Goal: Check status: Check status

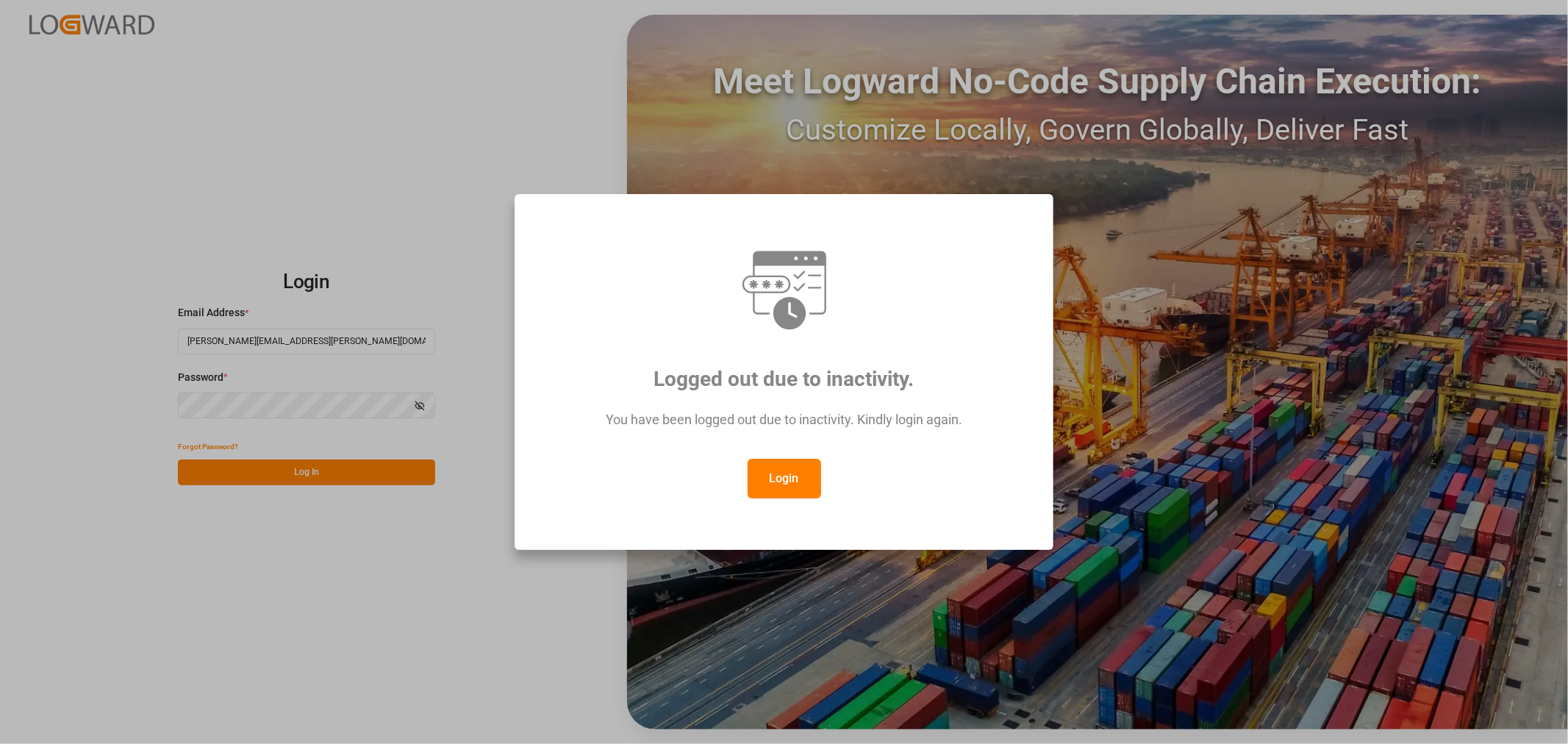
click at [775, 473] on button "Login" at bounding box center [784, 478] width 74 height 40
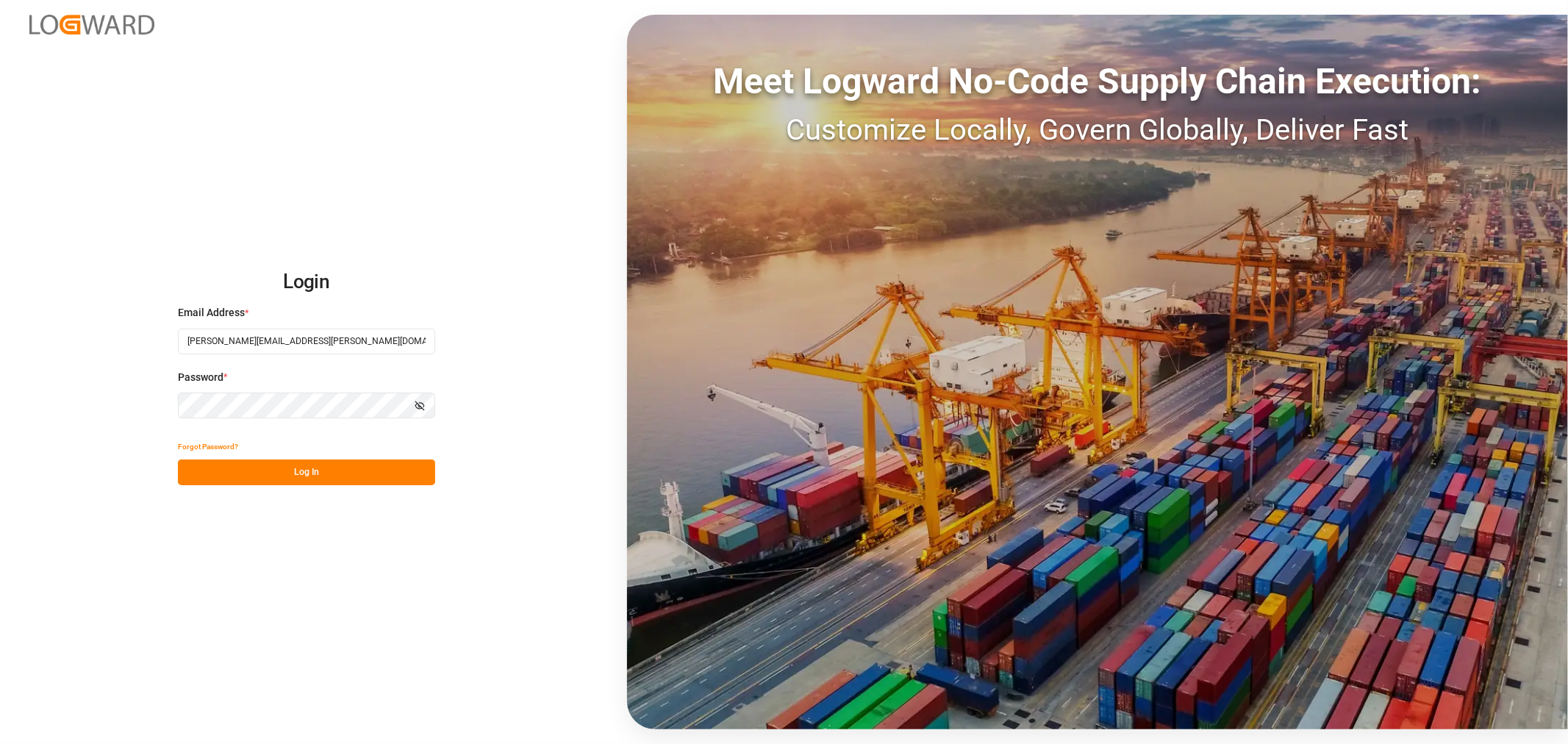
click at [282, 466] on button "Log In" at bounding box center [307, 472] width 258 height 26
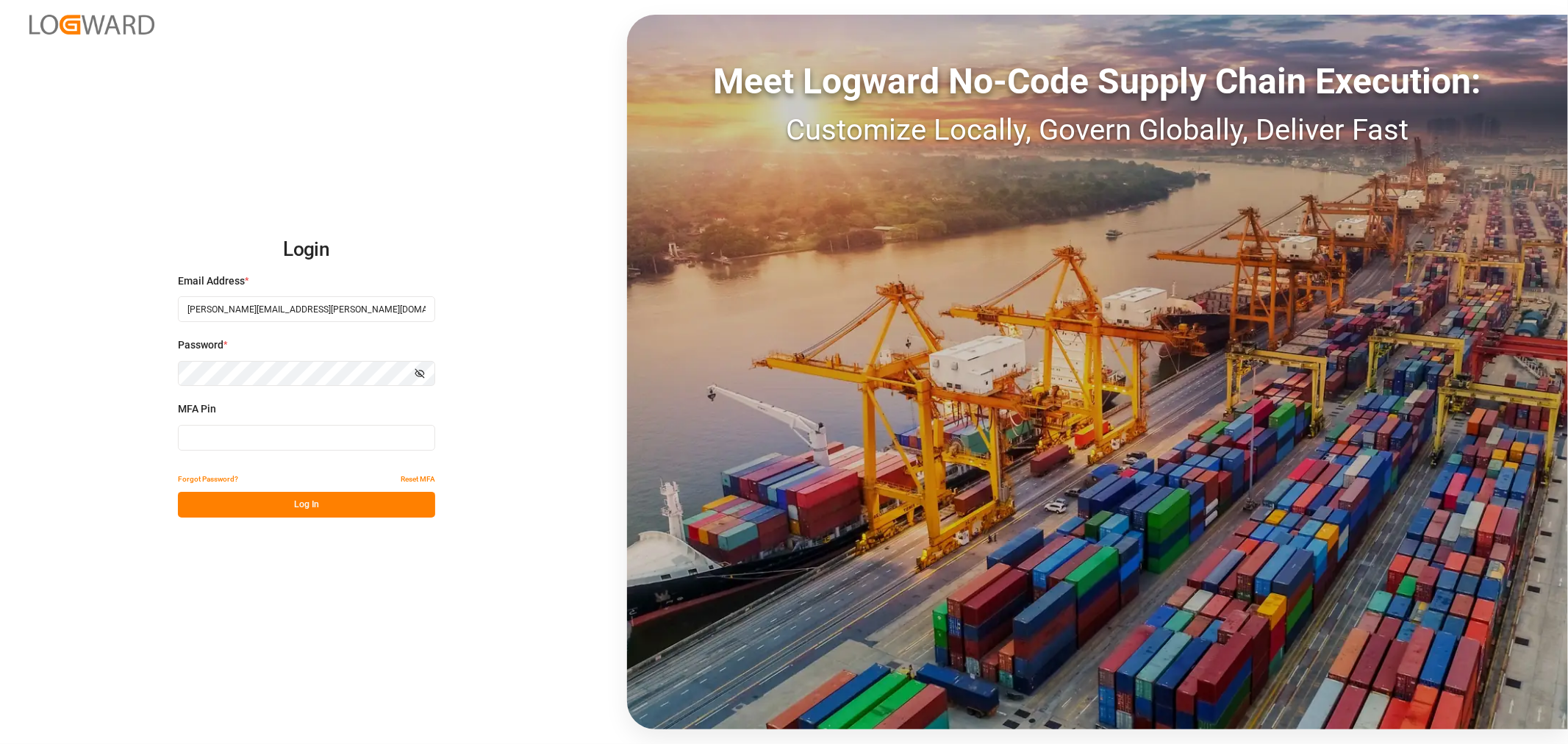
click at [226, 436] on input at bounding box center [307, 438] width 258 height 26
type input "293943"
click at [298, 506] on button "Log In" at bounding box center [307, 505] width 258 height 26
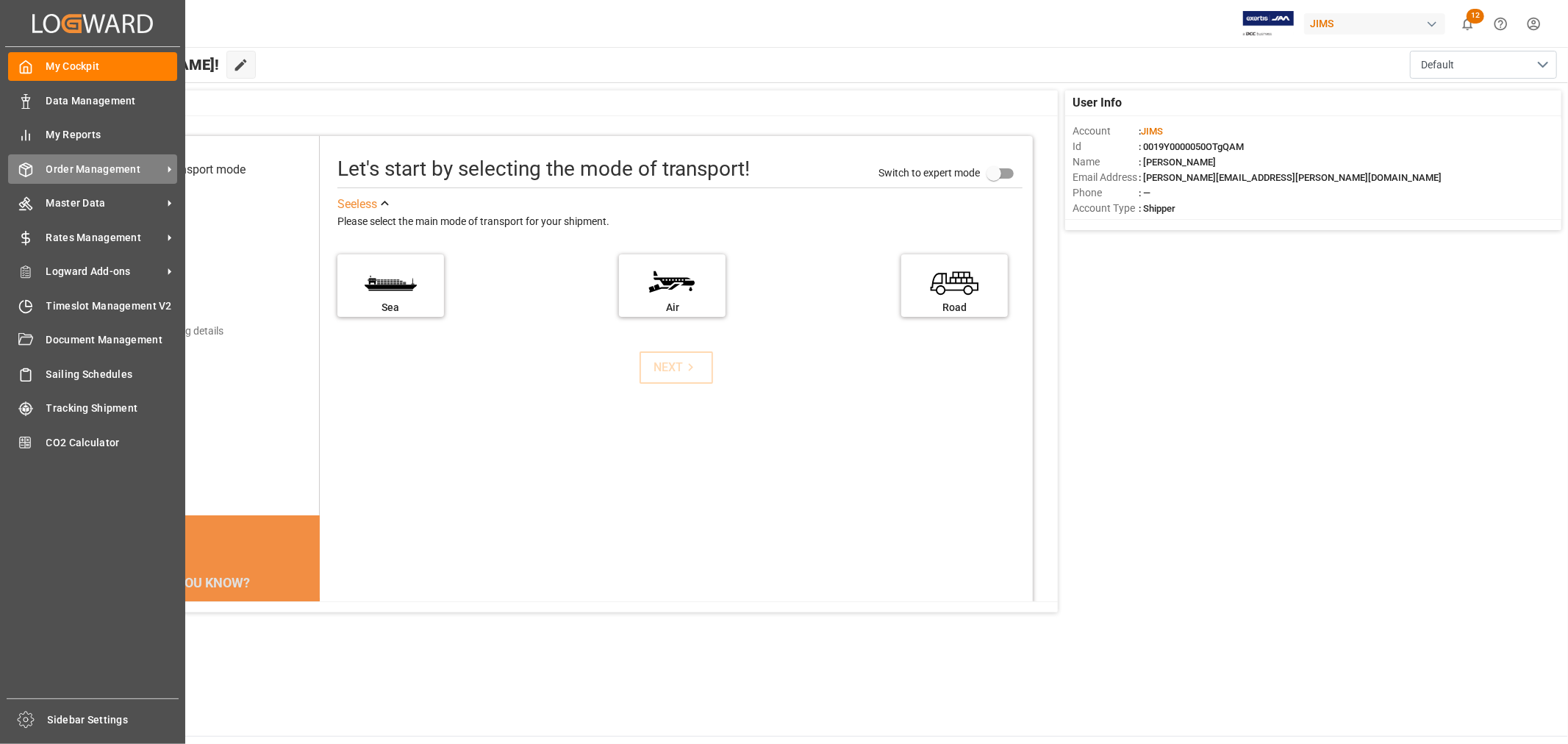
click at [116, 170] on span "Order Management" at bounding box center [105, 169] width 116 height 16
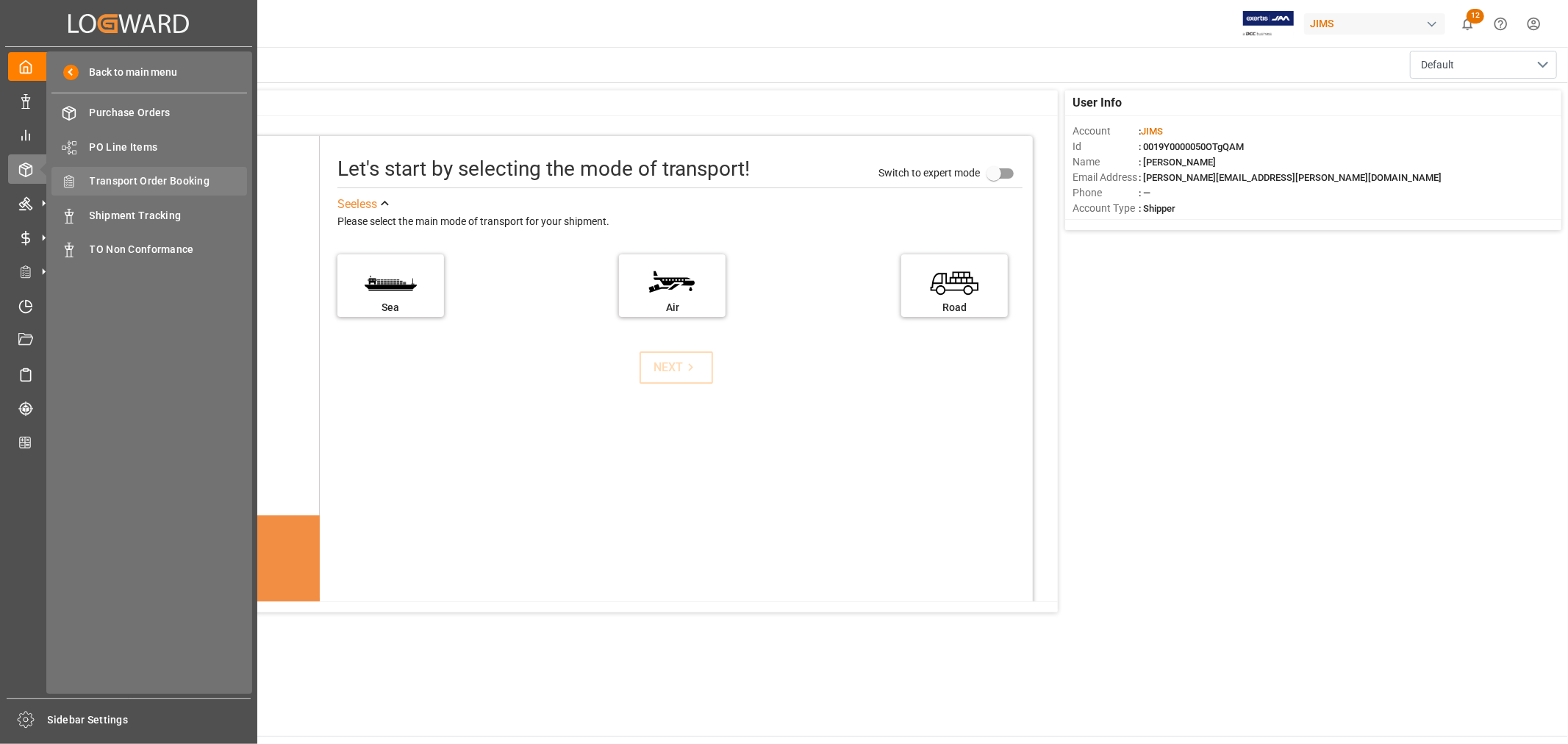
click at [158, 179] on span "Transport Order Booking" at bounding box center [168, 181] width 158 height 16
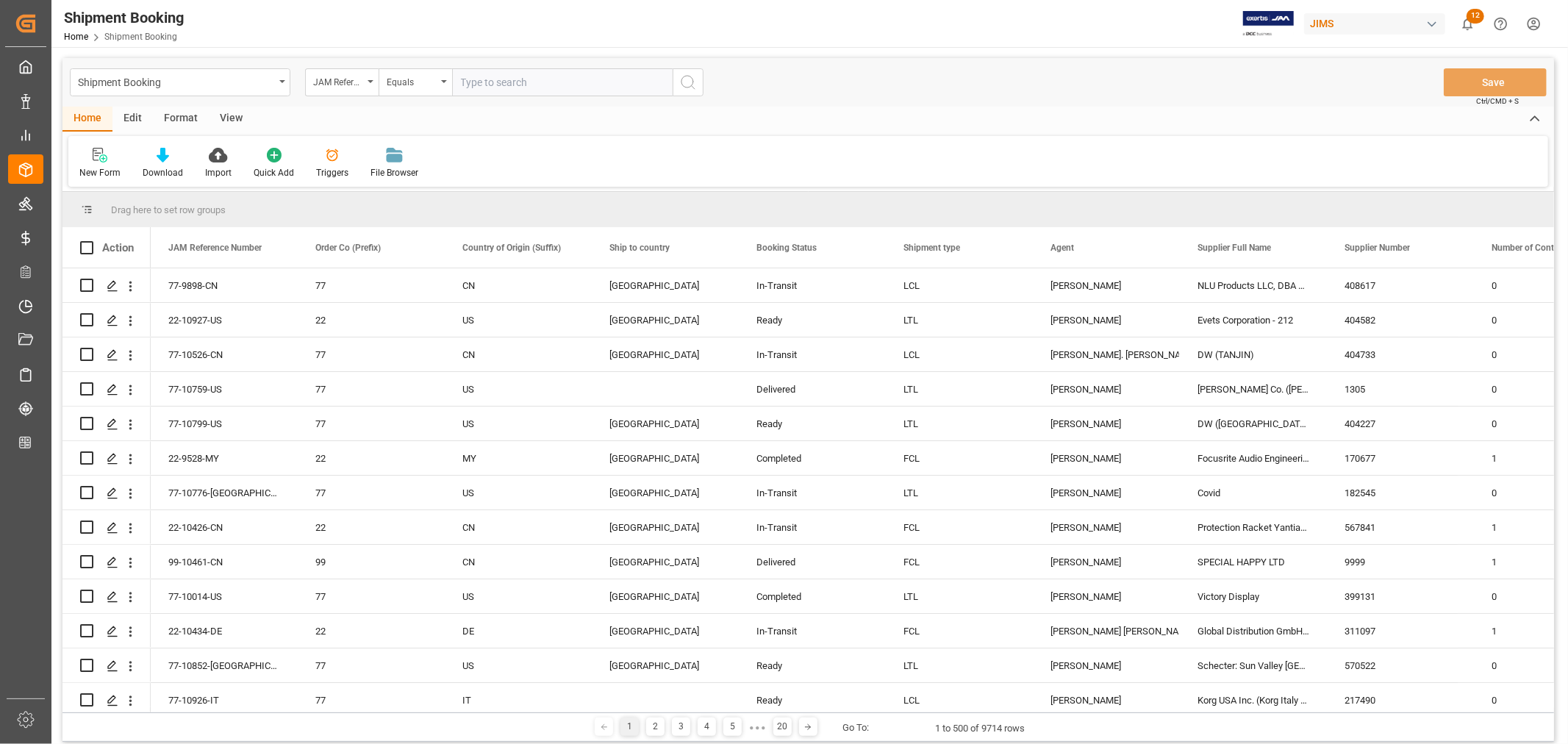
paste input "22-9893-[GEOGRAPHIC_DATA]"
type input "22-9893-[GEOGRAPHIC_DATA]"
click at [691, 82] on icon "search button" at bounding box center [688, 82] width 18 height 18
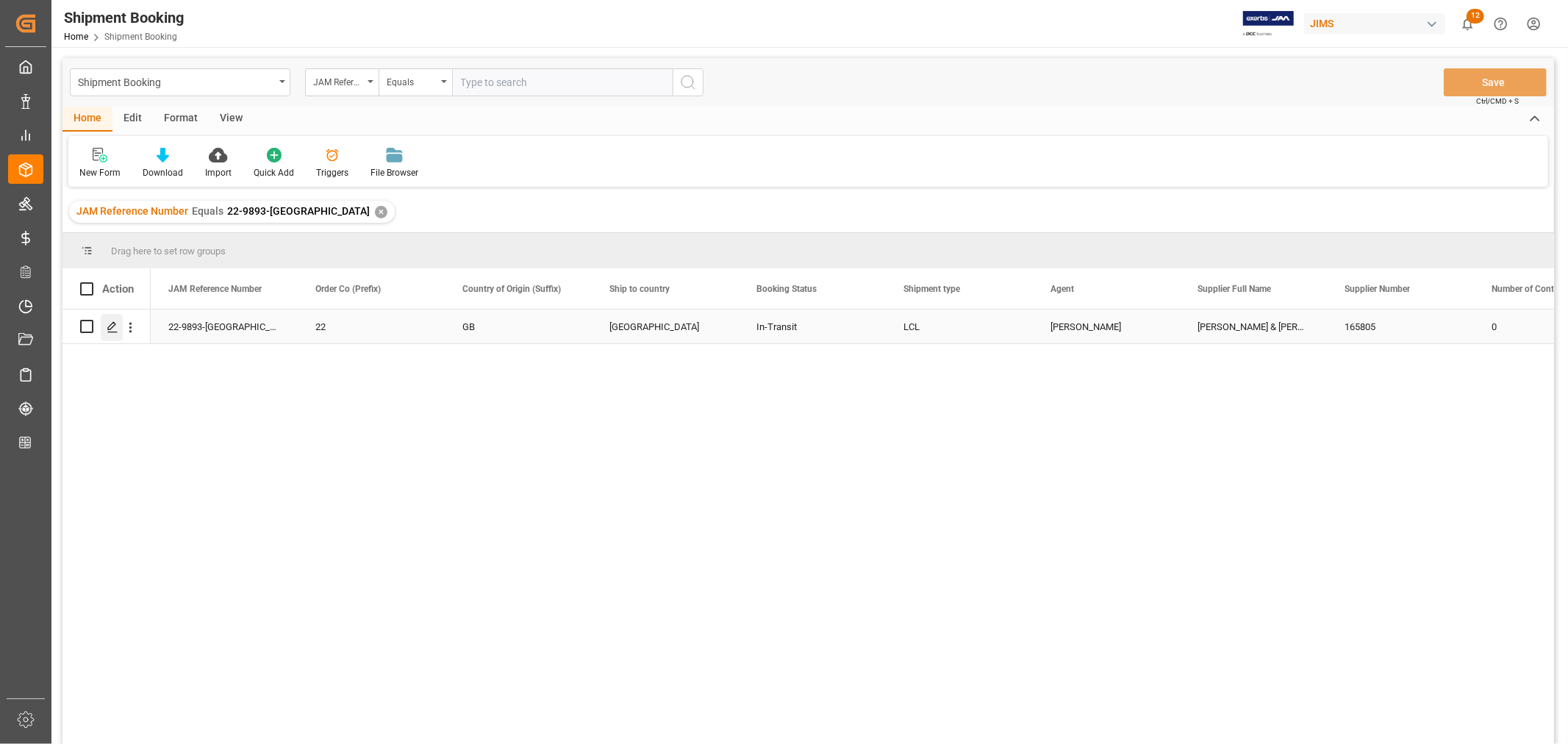
click at [112, 326] on icon "Press SPACE to select this row." at bounding box center [112, 327] width 12 height 12
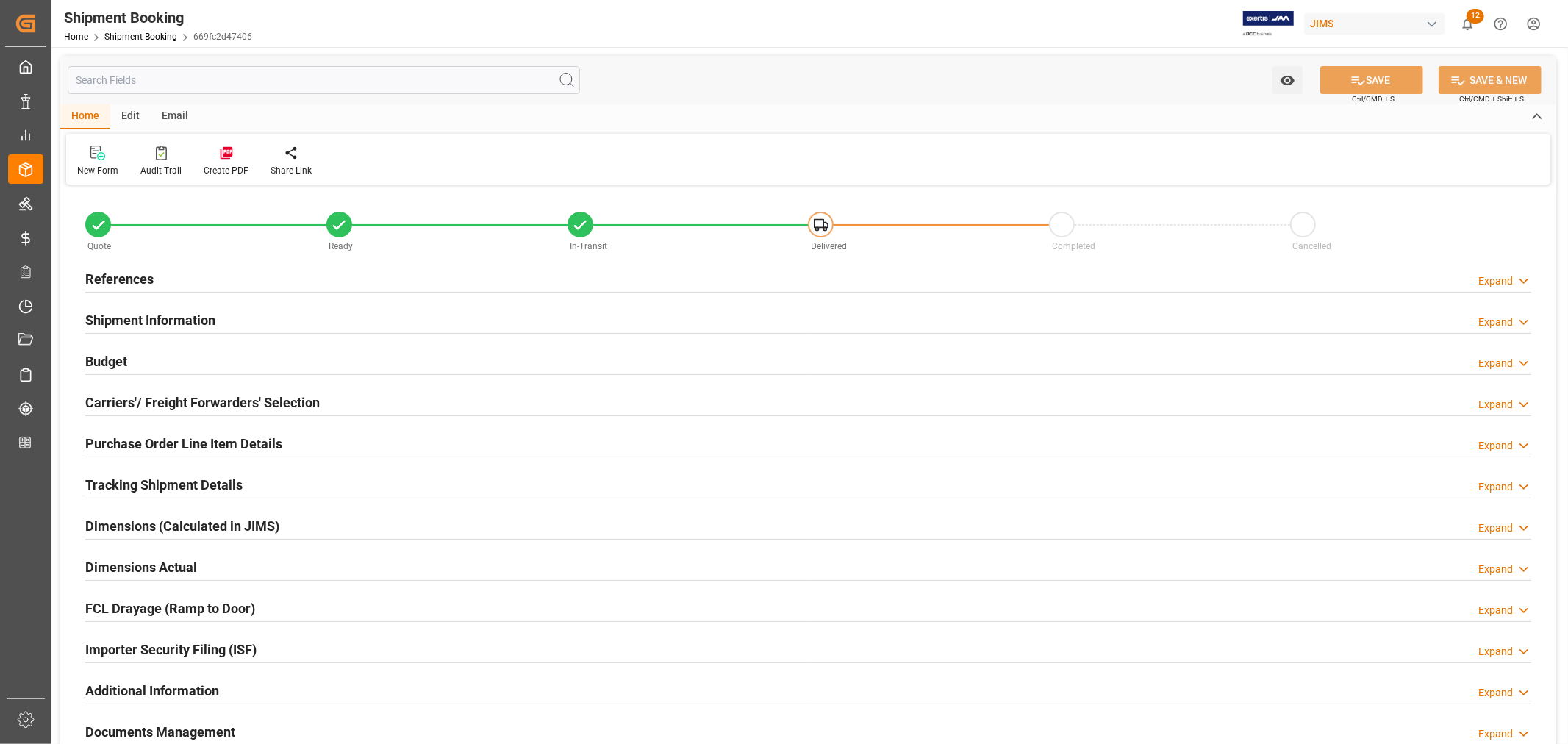
type input "34"
click at [151, 319] on h2 "Shipment Information" at bounding box center [149, 319] width 130 height 20
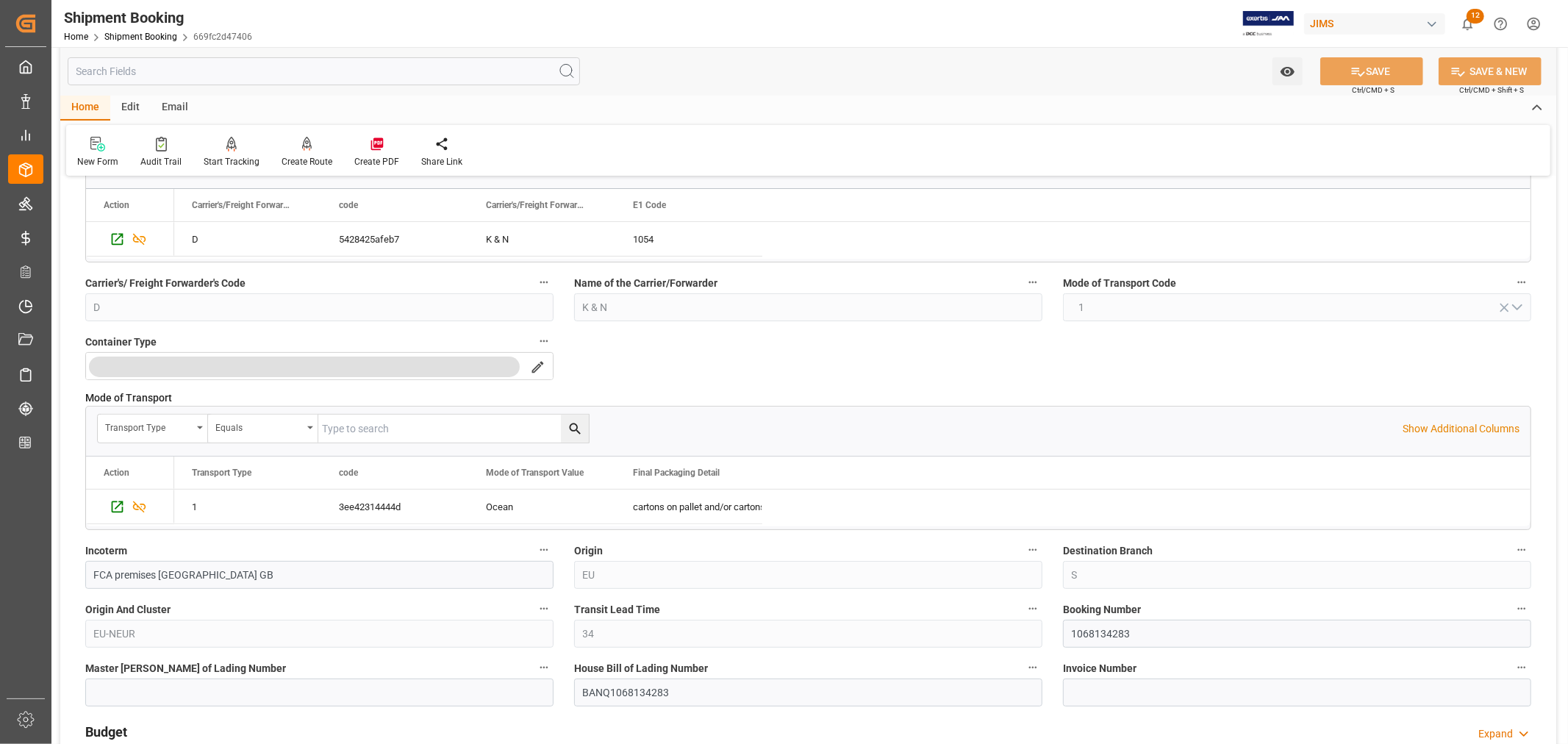
scroll to position [327, 0]
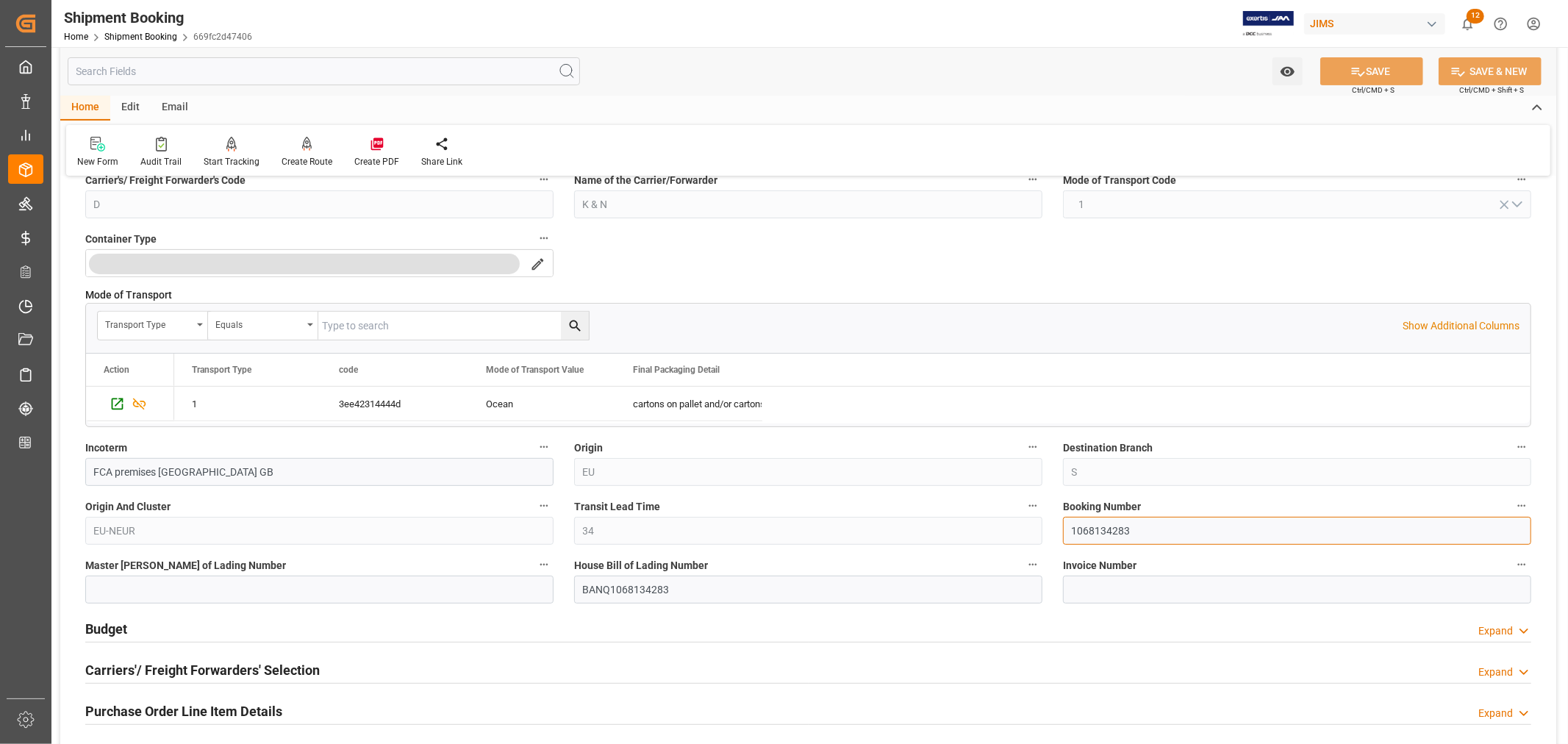
click at [1094, 525] on input "1068134283" at bounding box center [1297, 531] width 469 height 28
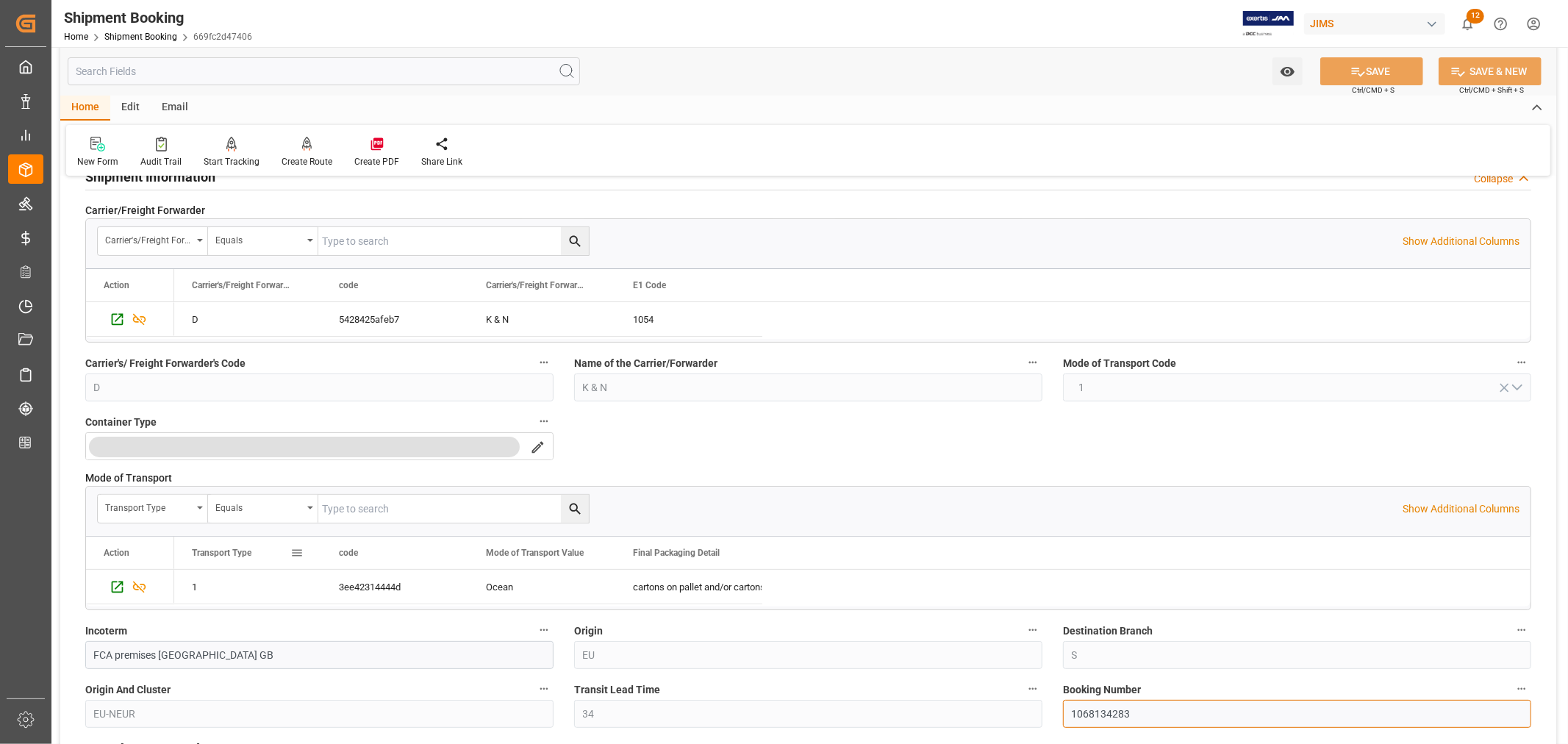
scroll to position [0, 0]
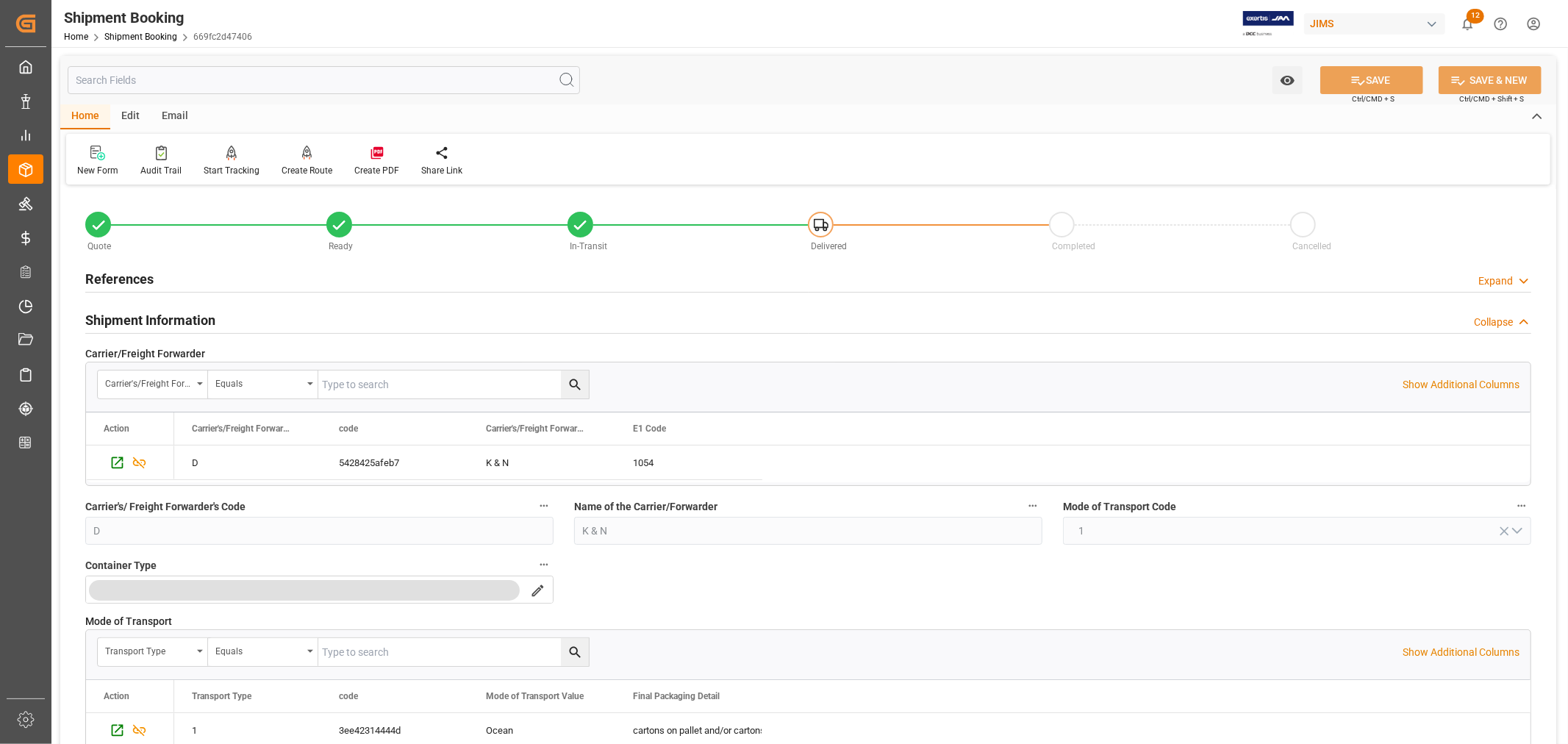
click at [175, 306] on div "Shipment Information" at bounding box center [149, 319] width 130 height 28
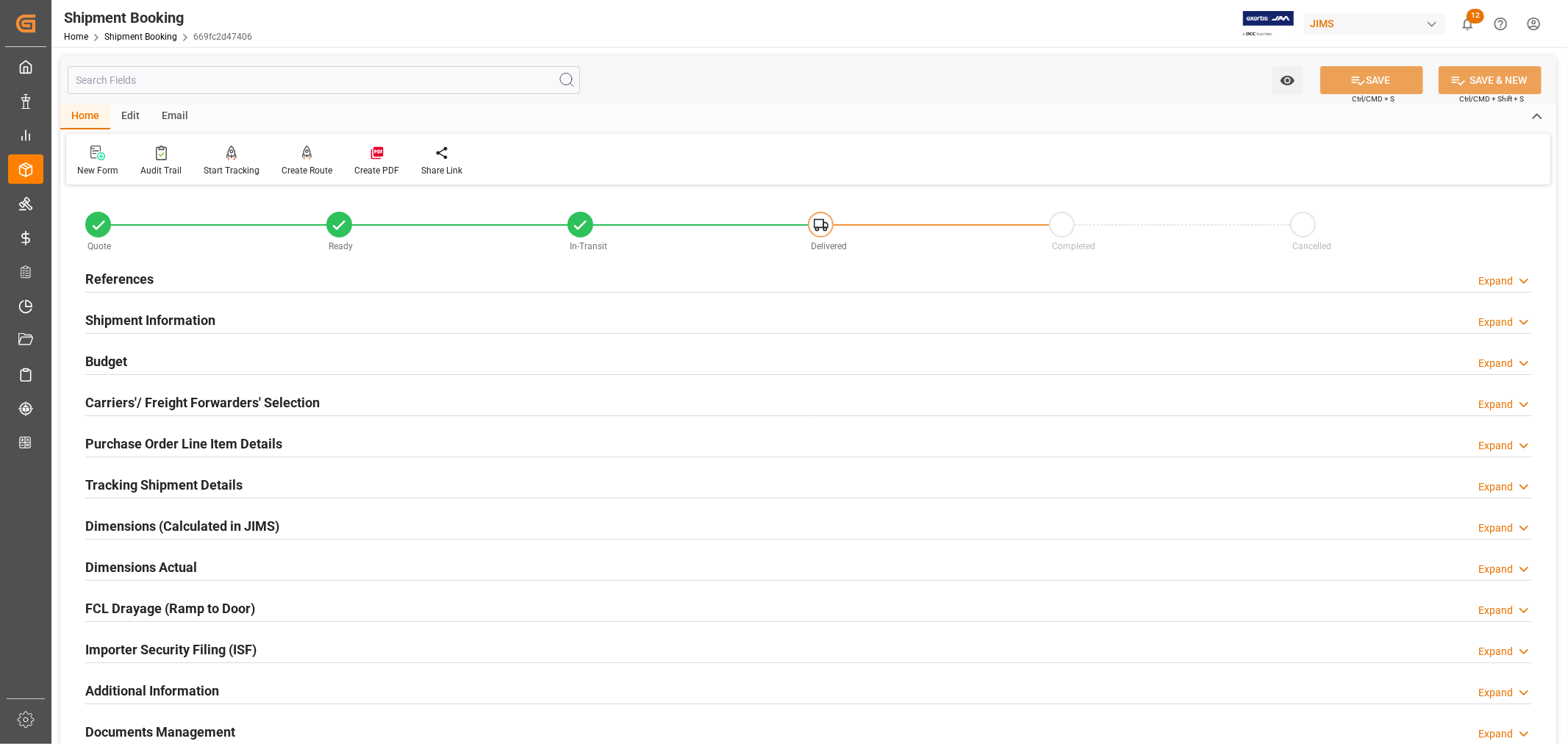
click at [180, 486] on h2 "Tracking Shipment Details" at bounding box center [163, 484] width 158 height 20
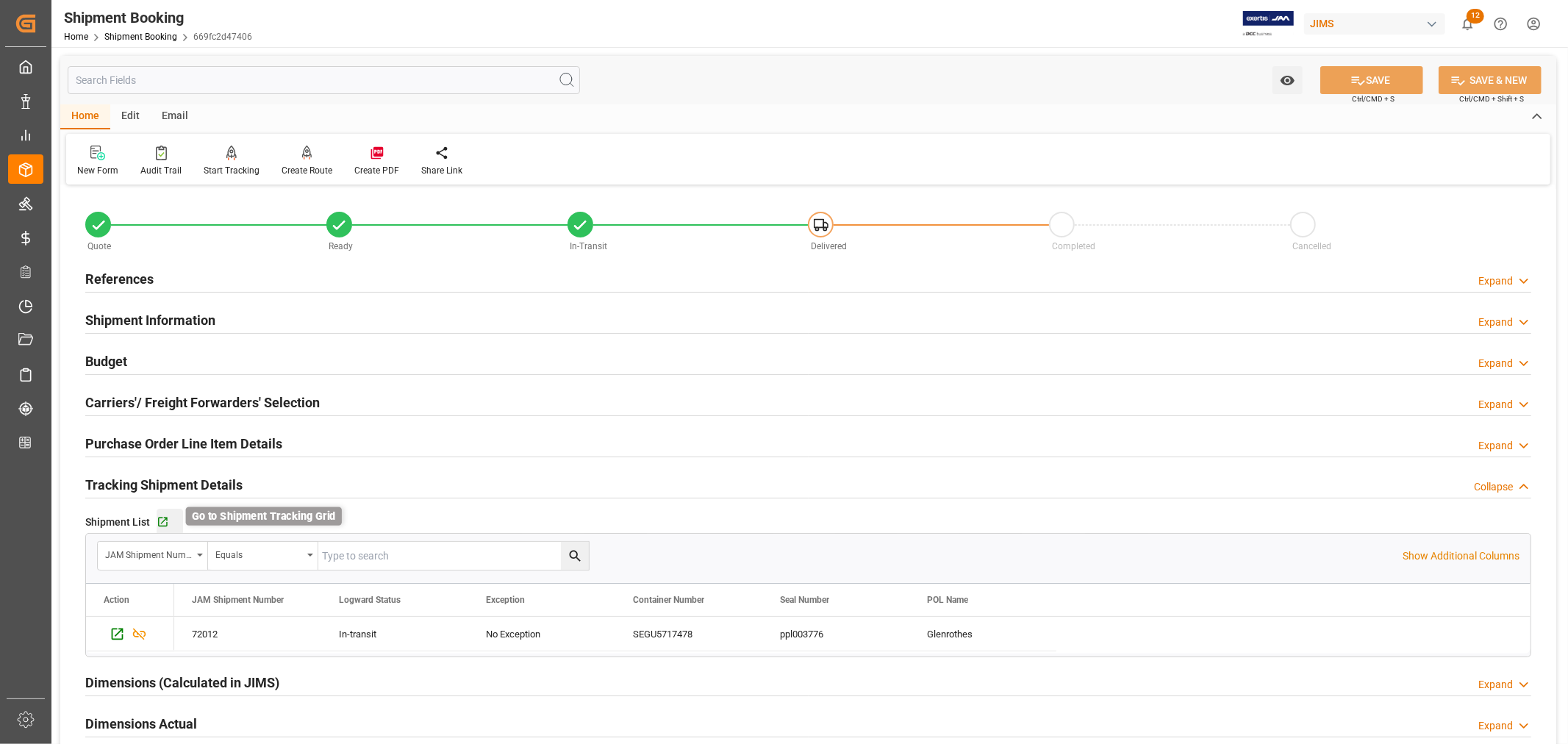
click at [163, 523] on icon "button" at bounding box center [162, 522] width 12 height 12
click at [125, 274] on h2 "References" at bounding box center [119, 278] width 68 height 20
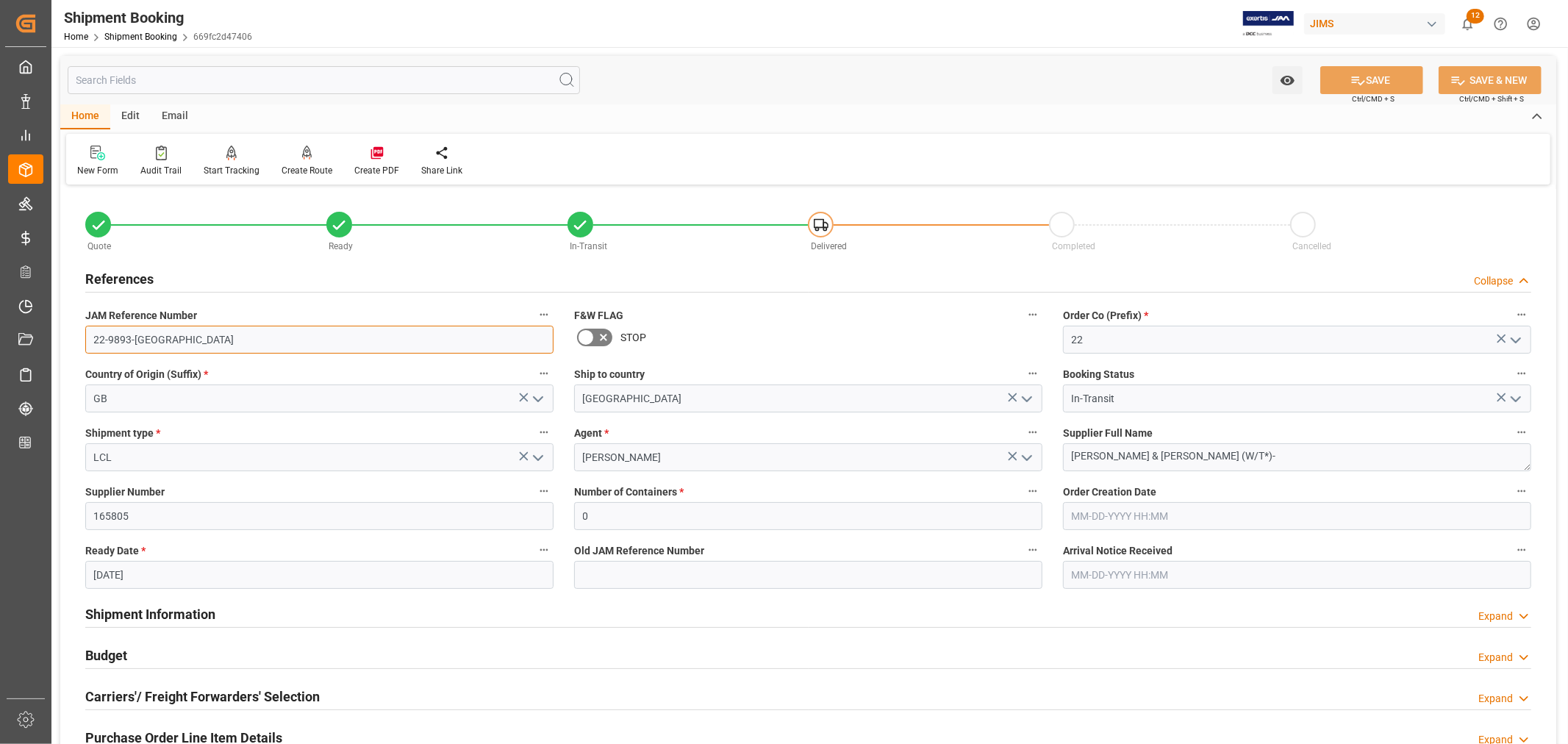
drag, startPoint x: 148, startPoint y: 340, endPoint x: 75, endPoint y: 340, distance: 73.0
click at [75, 340] on div "JAM Reference Number 22-9893-[GEOGRAPHIC_DATA]" at bounding box center [319, 329] width 489 height 59
click at [142, 37] on link "Shipment Booking" at bounding box center [141, 36] width 73 height 10
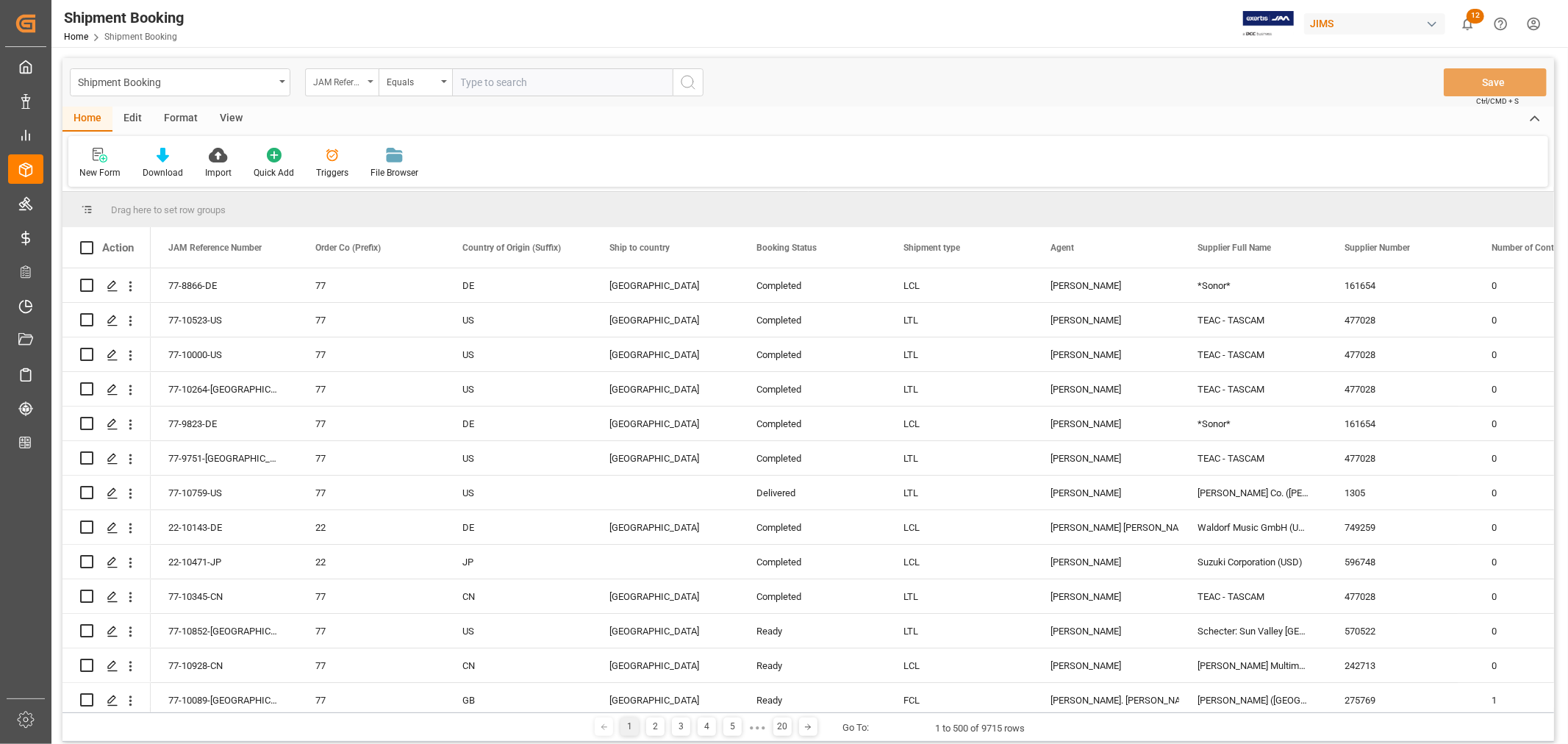
click at [371, 78] on div "JAM Reference Number" at bounding box center [342, 82] width 74 height 28
type input "book"
click at [345, 184] on div "Booking Number" at bounding box center [415, 180] width 219 height 31
click at [460, 79] on input "text" at bounding box center [562, 82] width 220 height 28
paste input "093500292681"
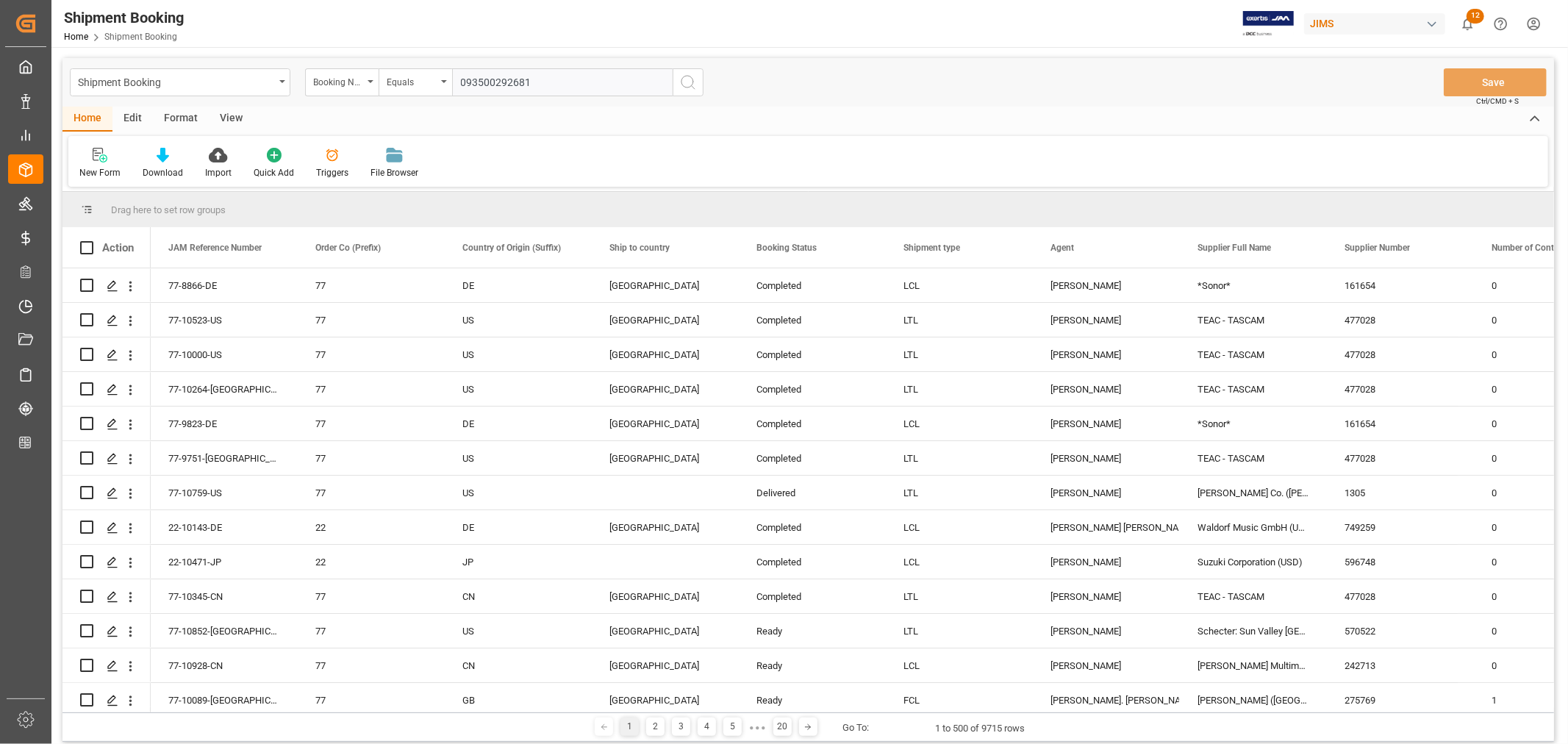
type input "093500292681"
click at [685, 77] on icon "search button" at bounding box center [688, 82] width 18 height 18
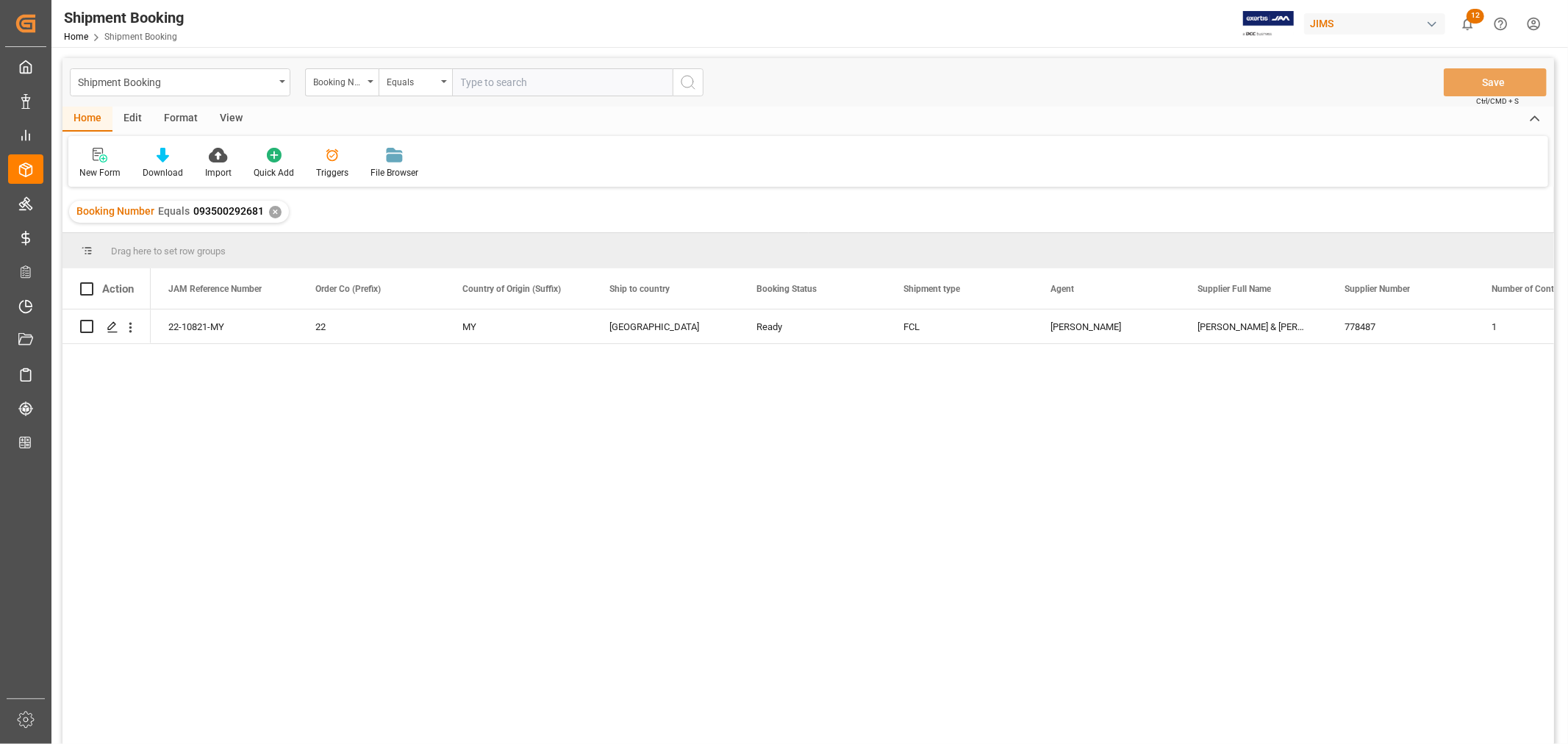
click at [271, 213] on div "✕" at bounding box center [274, 212] width 12 height 12
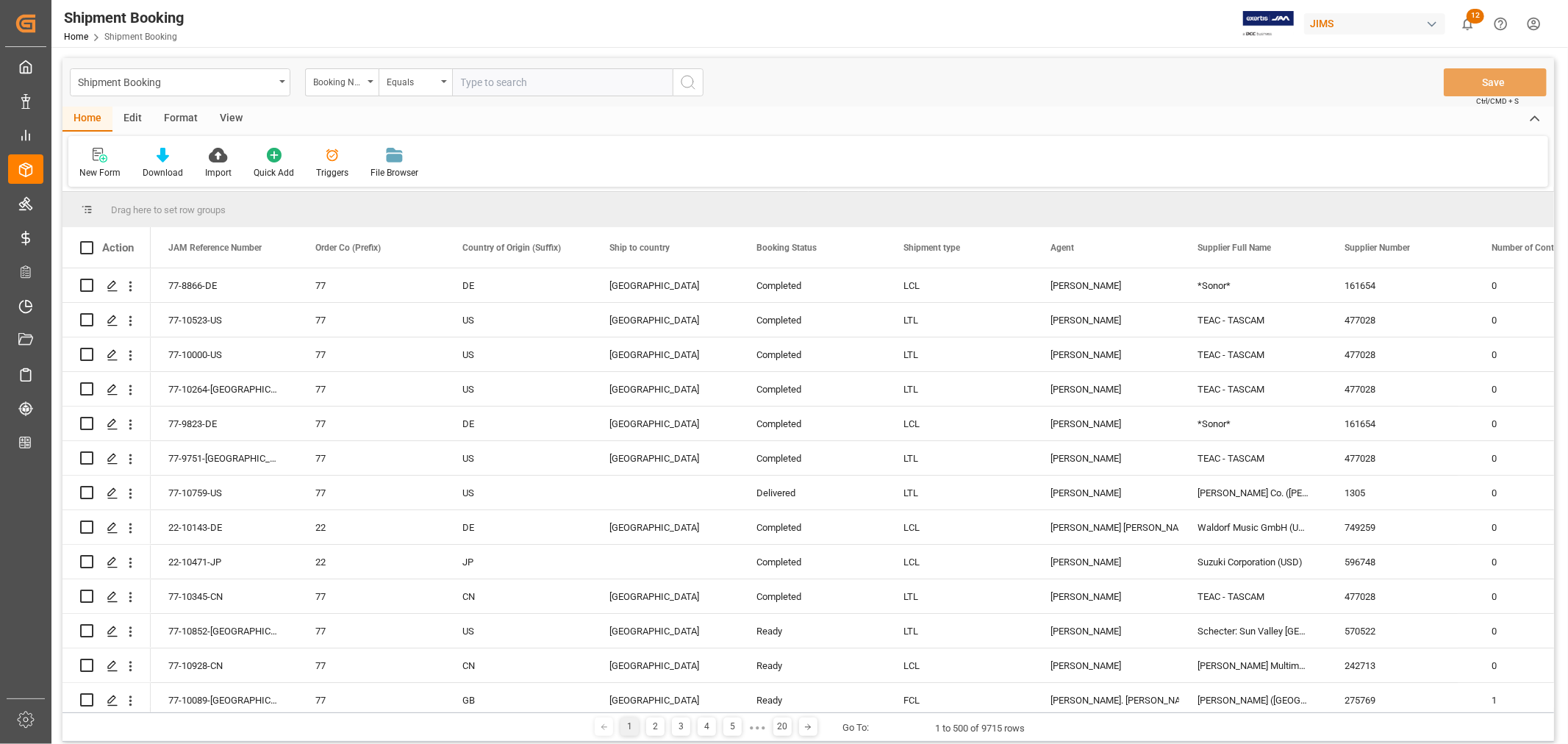
click at [483, 84] on input "text" at bounding box center [562, 82] width 220 height 28
paste input "081500229349"
type input "081500229349"
click at [684, 79] on icon "search button" at bounding box center [688, 82] width 18 height 18
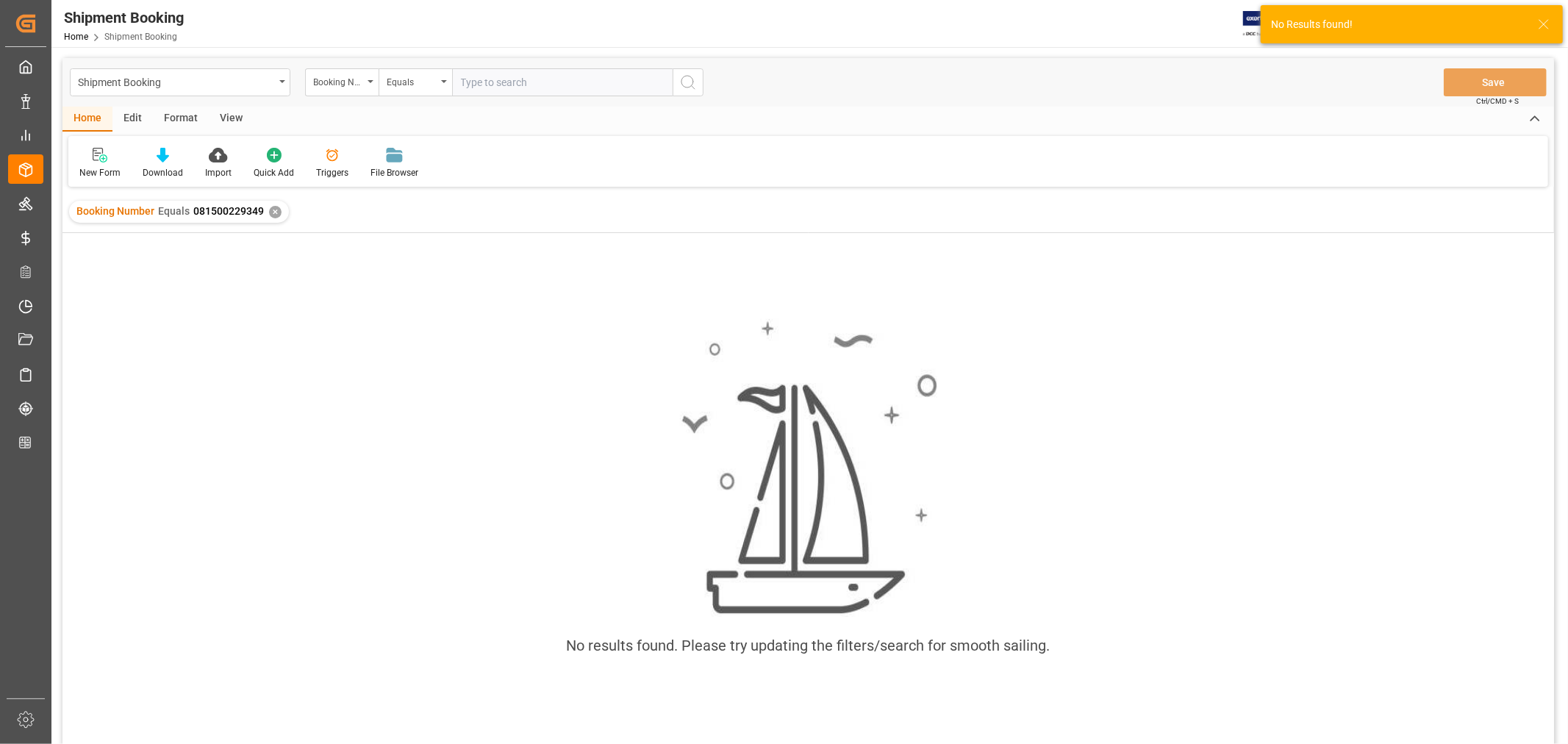
click at [271, 212] on div "✕" at bounding box center [274, 212] width 12 height 12
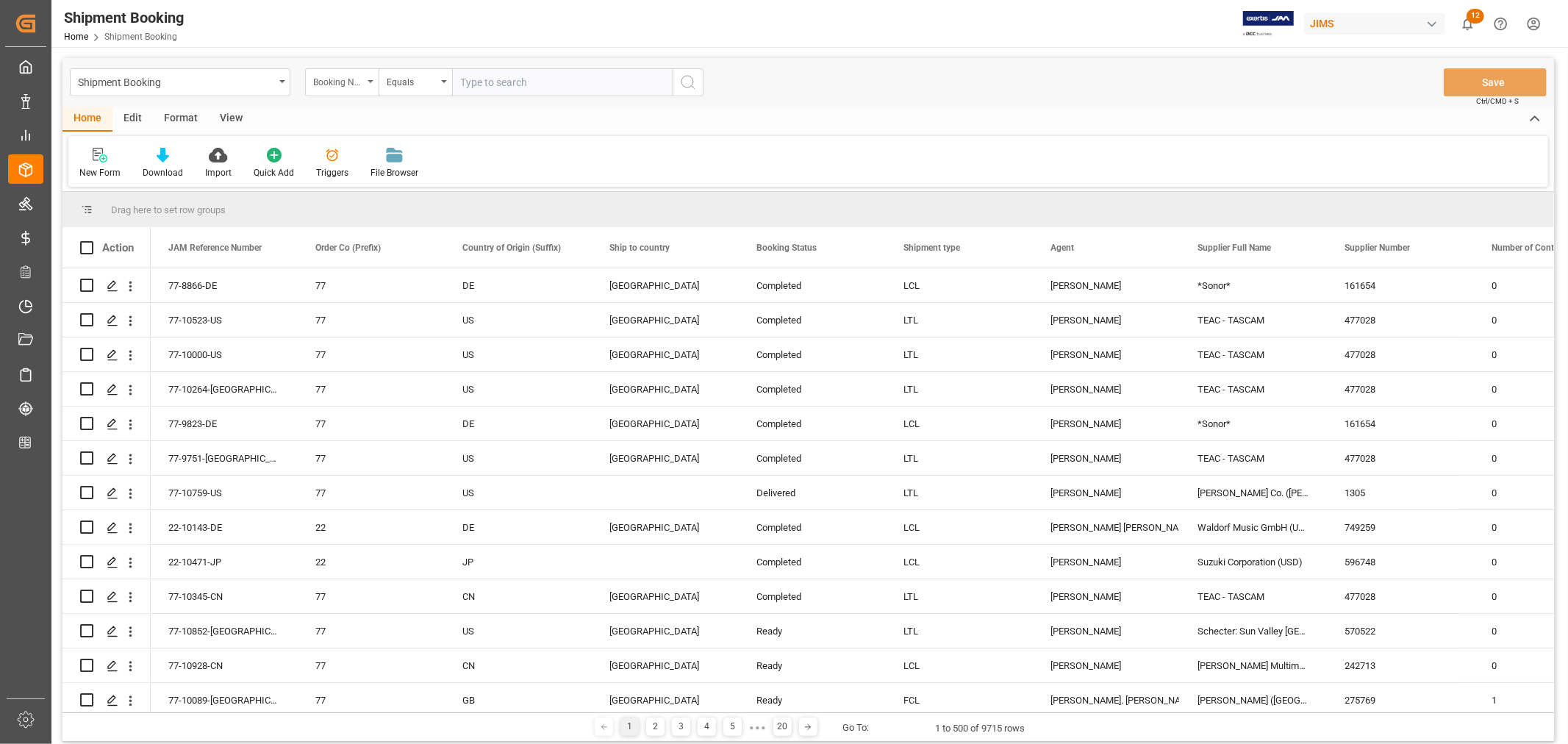
click at [370, 77] on div "Booking Number" at bounding box center [342, 82] width 74 height 28
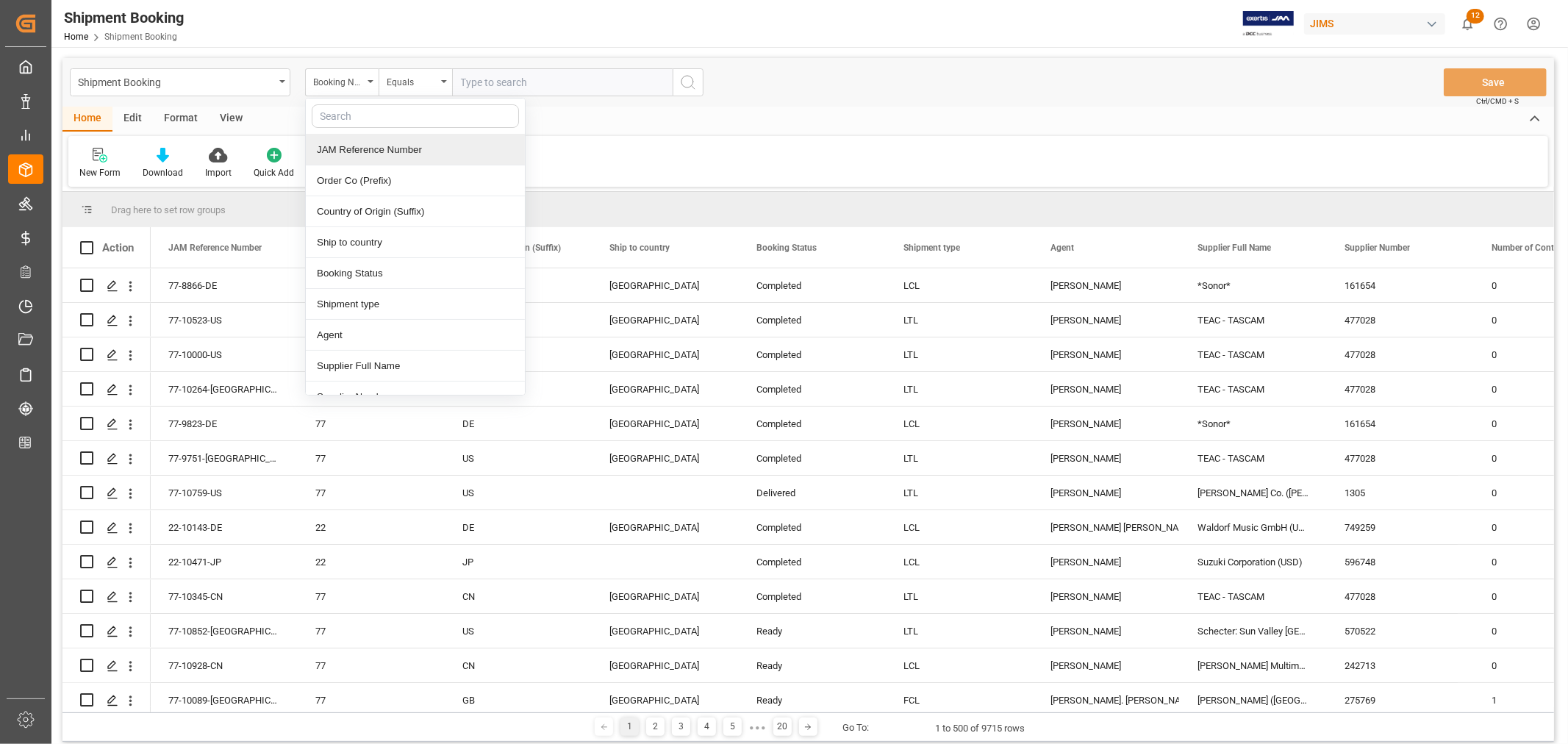
click at [343, 147] on div "JAM Reference Number" at bounding box center [415, 149] width 219 height 31
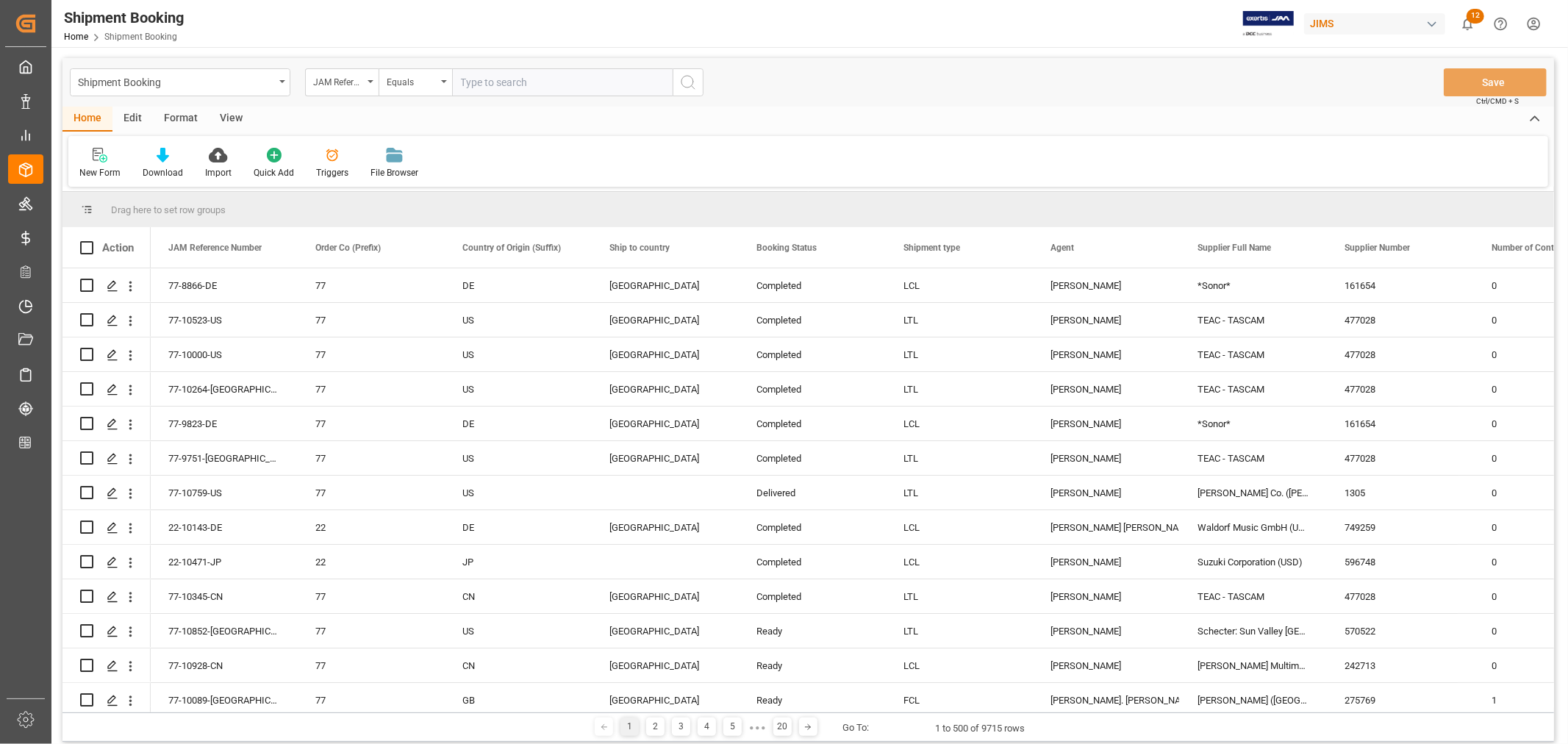
click at [472, 77] on input "text" at bounding box center [562, 82] width 220 height 28
paste input "22-10702-ID"
type input "22-10702-ID"
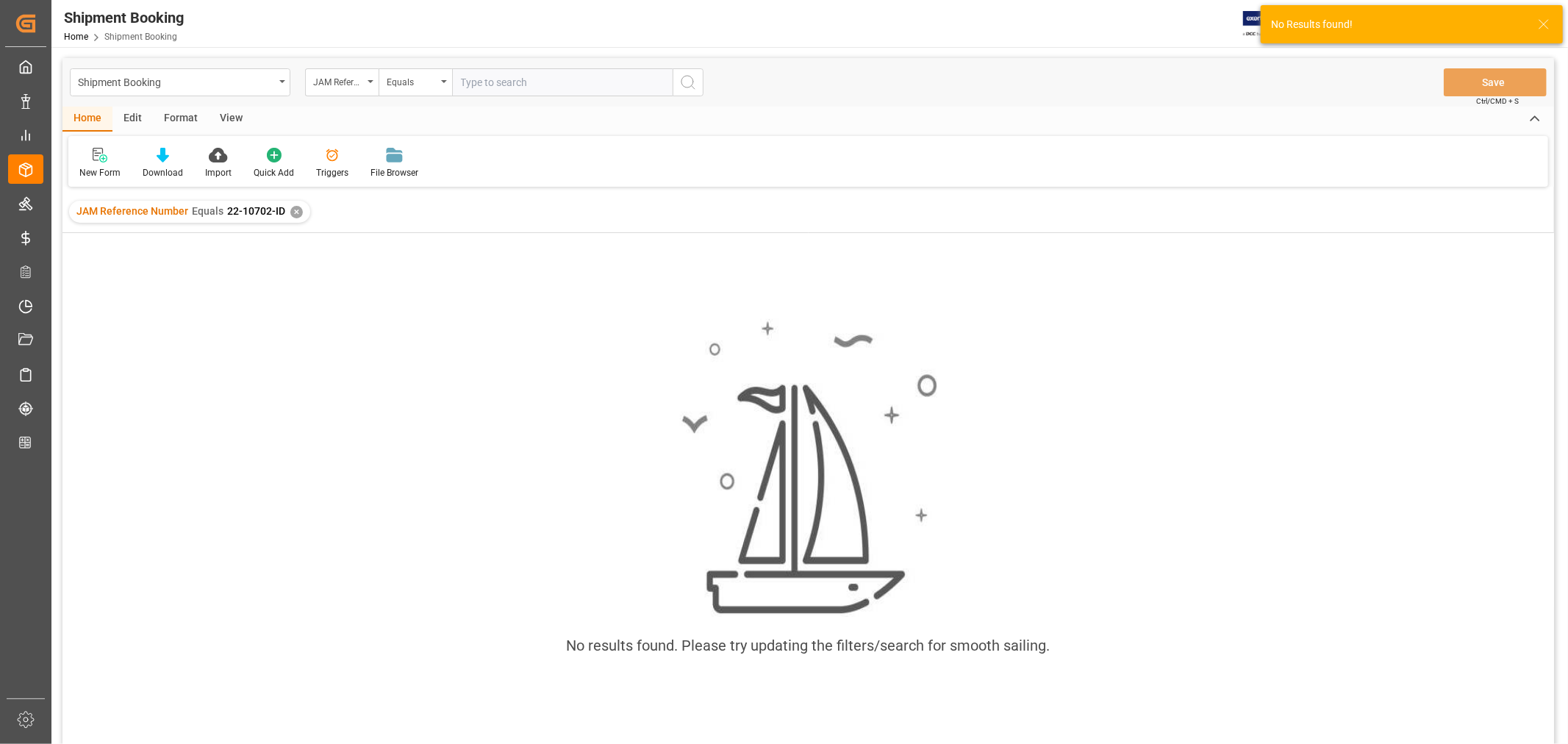
click at [464, 77] on input "text" at bounding box center [562, 82] width 220 height 28
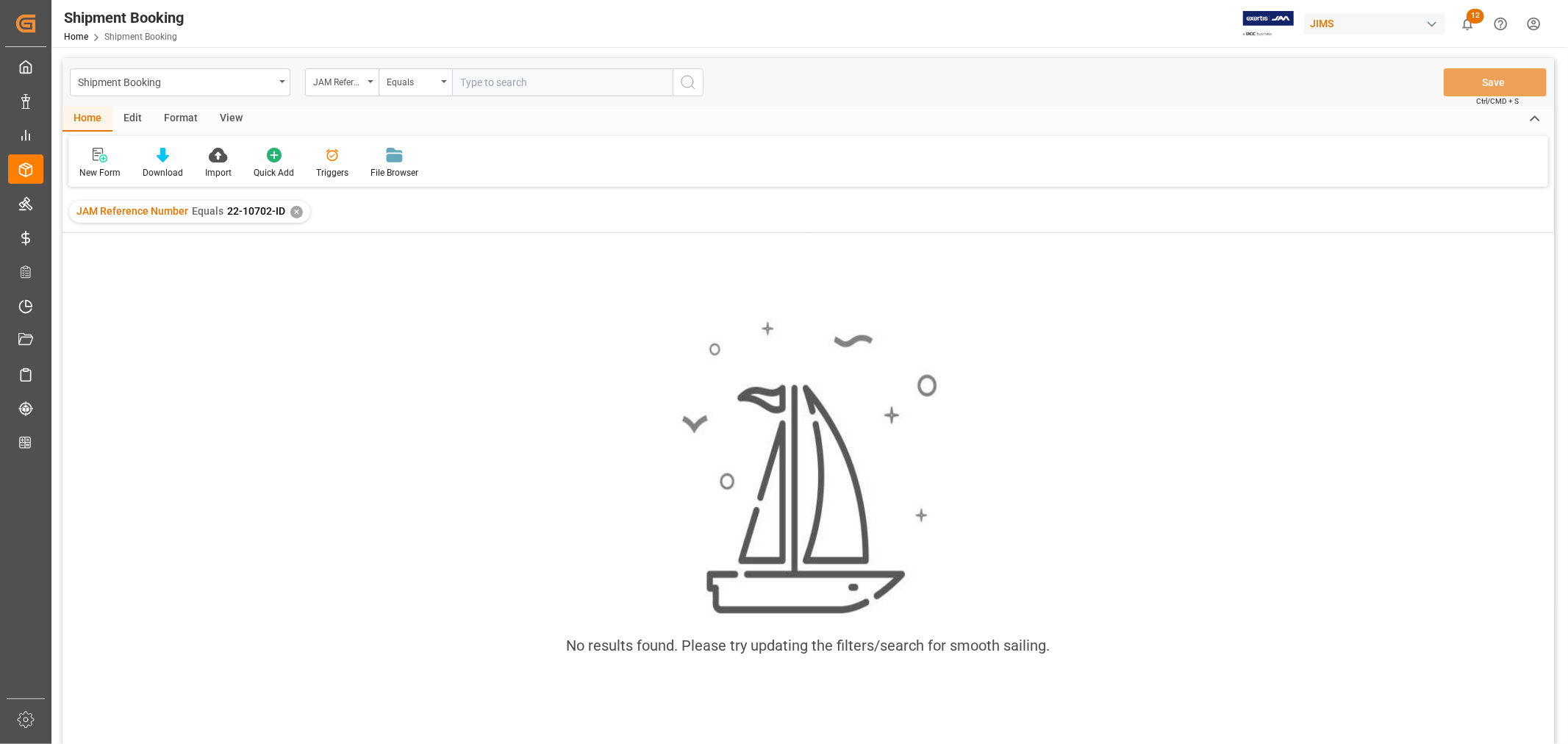
click at [297, 209] on div "✕" at bounding box center [296, 212] width 12 height 12
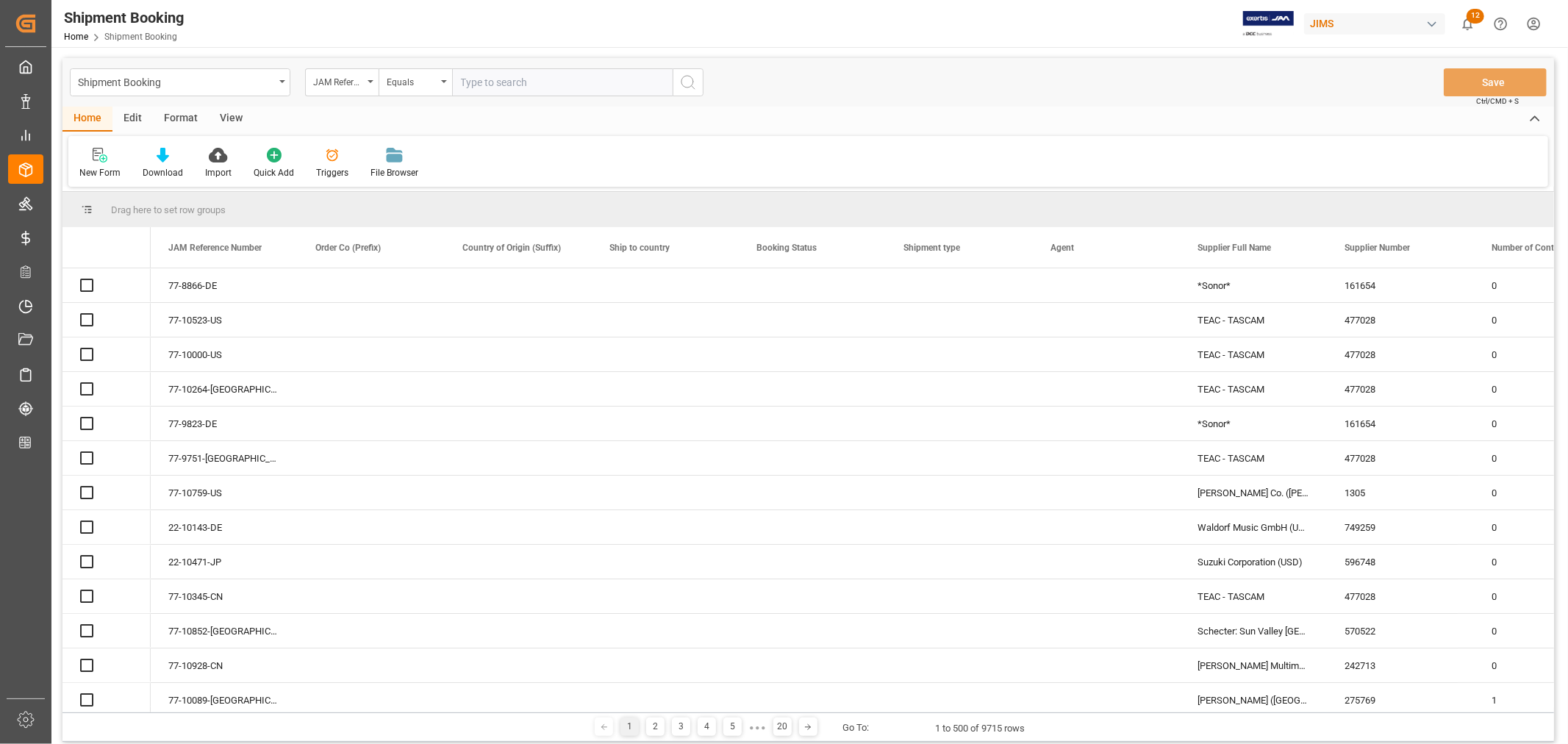
click at [468, 81] on input "text" at bounding box center [562, 82] width 220 height 28
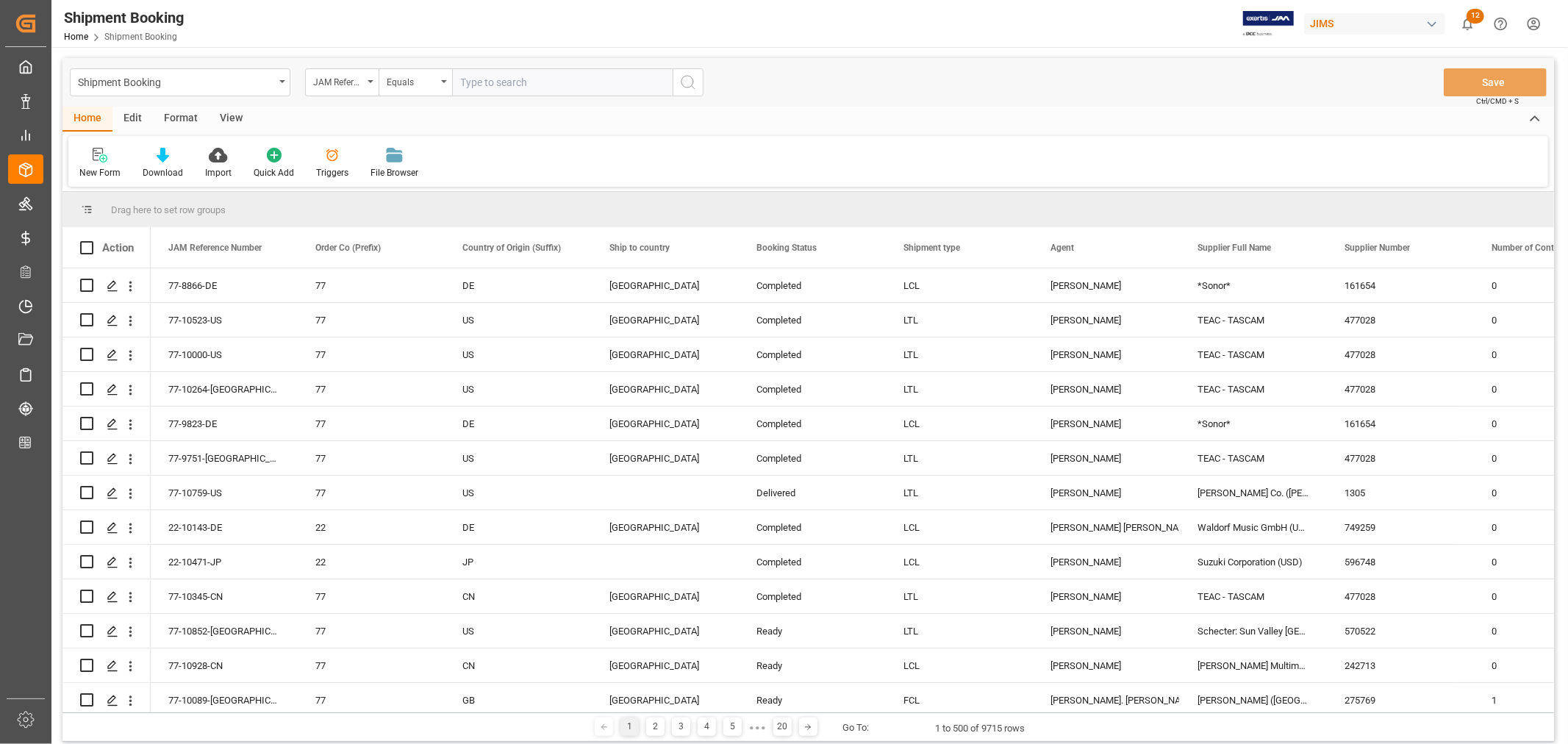
paste input "22-10702-ID"
click at [461, 81] on input "22-10702-ID" at bounding box center [562, 82] width 220 height 28
type input "22-10702-ID"
click at [689, 81] on icon "search button" at bounding box center [688, 82] width 18 height 18
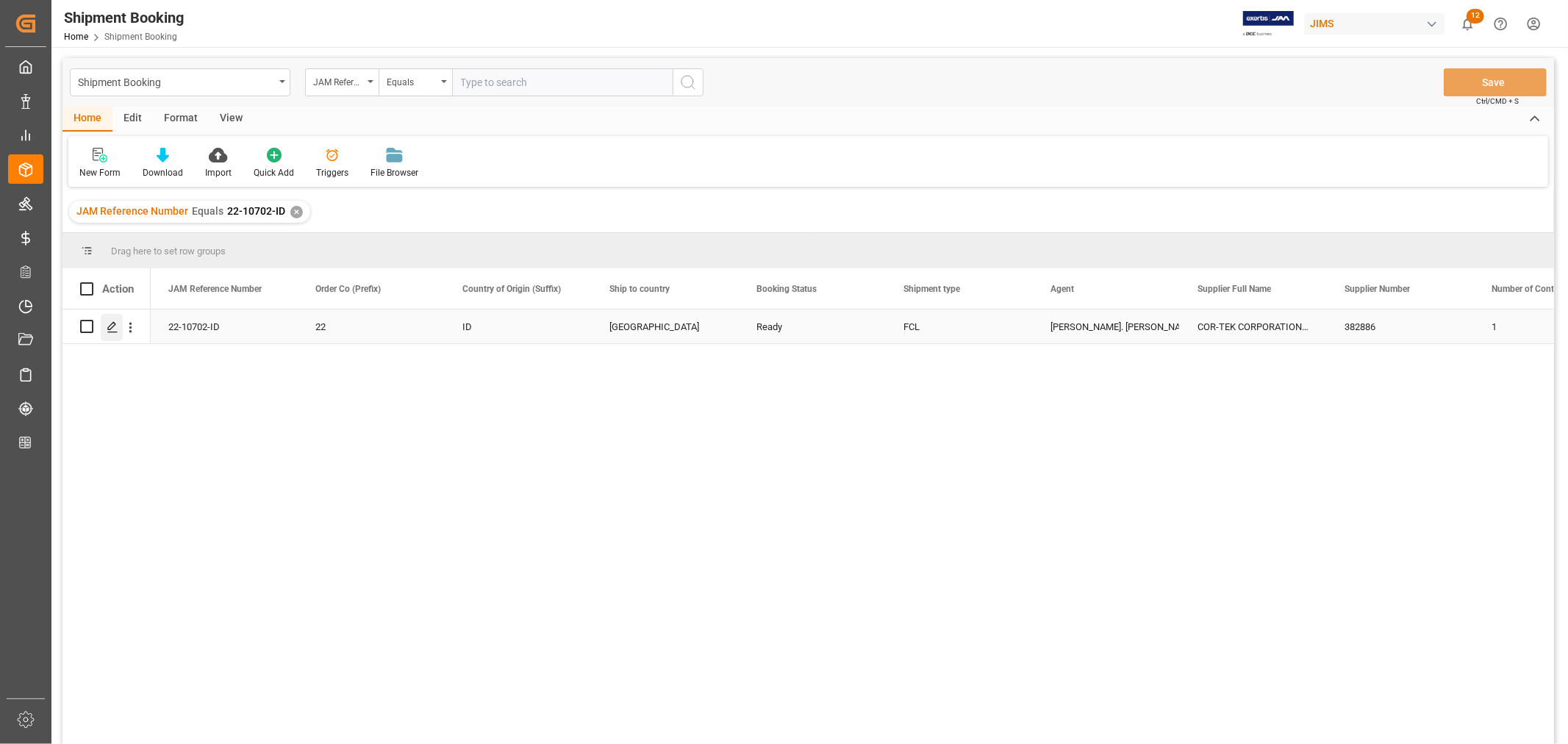
click at [113, 322] on icon "Press SPACE to select this row." at bounding box center [112, 327] width 12 height 12
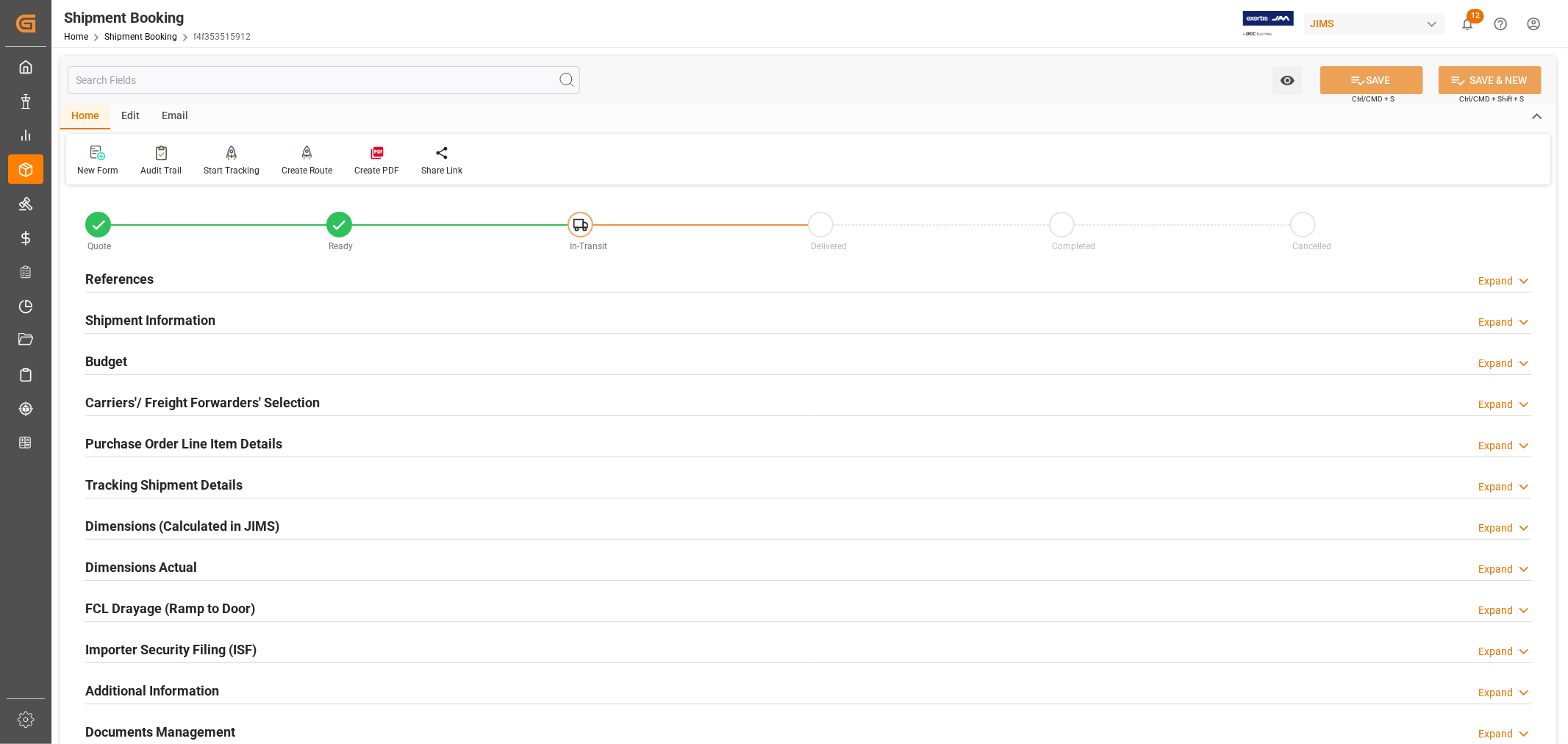
click at [154, 317] on h2 "Shipment Information" at bounding box center [149, 319] width 130 height 20
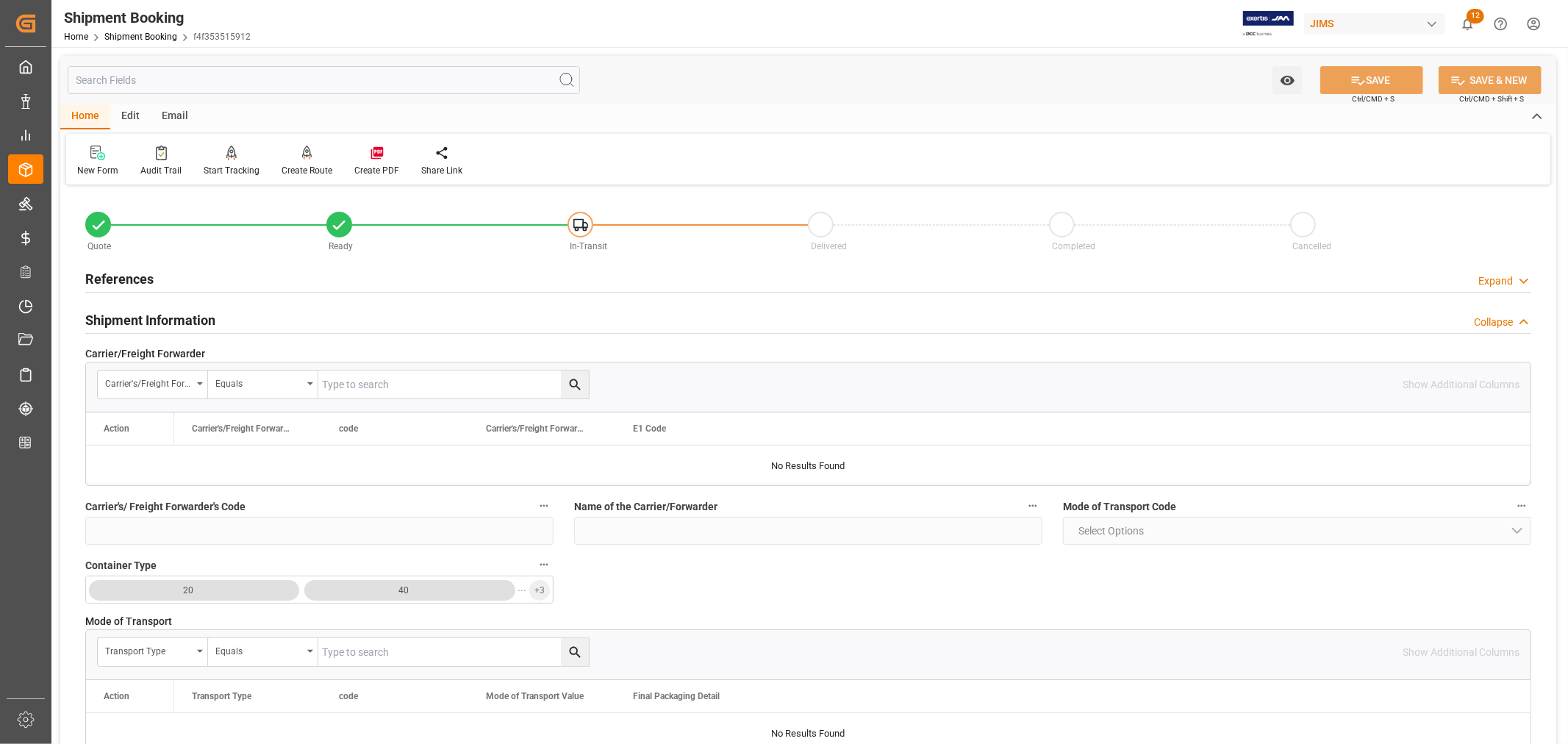
click at [180, 312] on h2 "Shipment Information" at bounding box center [149, 319] width 130 height 20
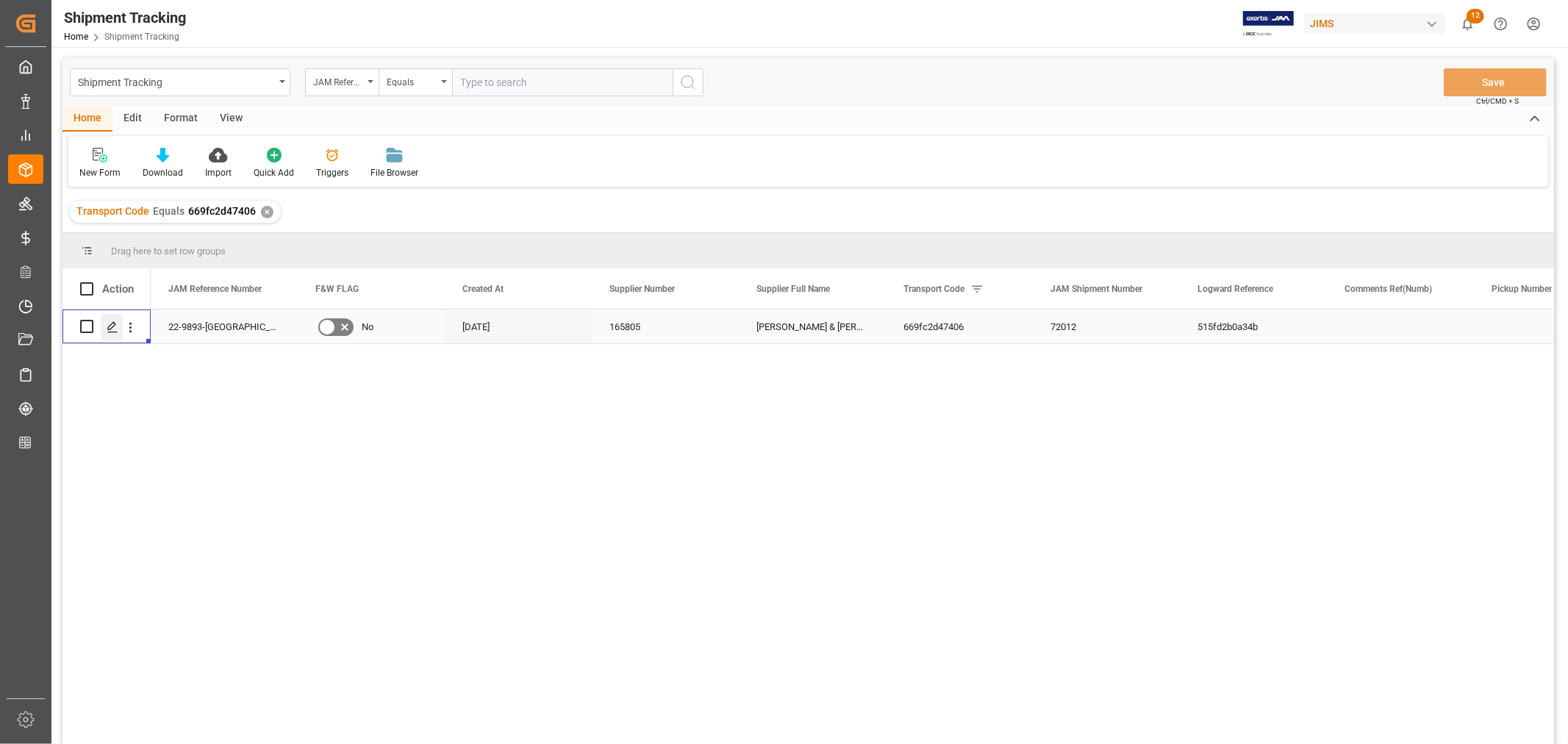
click at [110, 324] on icon "Press SPACE to select this row." at bounding box center [112, 327] width 12 height 12
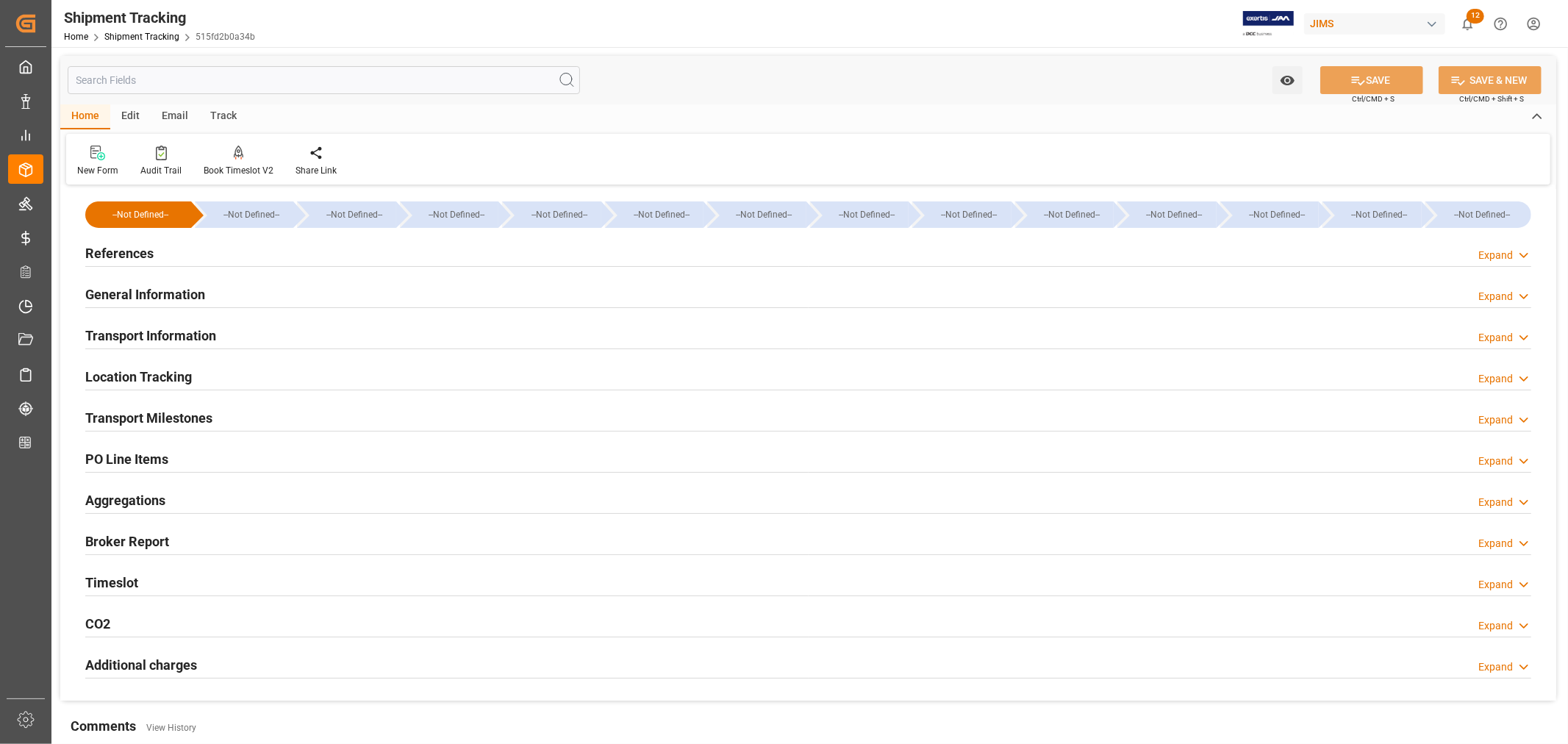
scroll to position [81, 0]
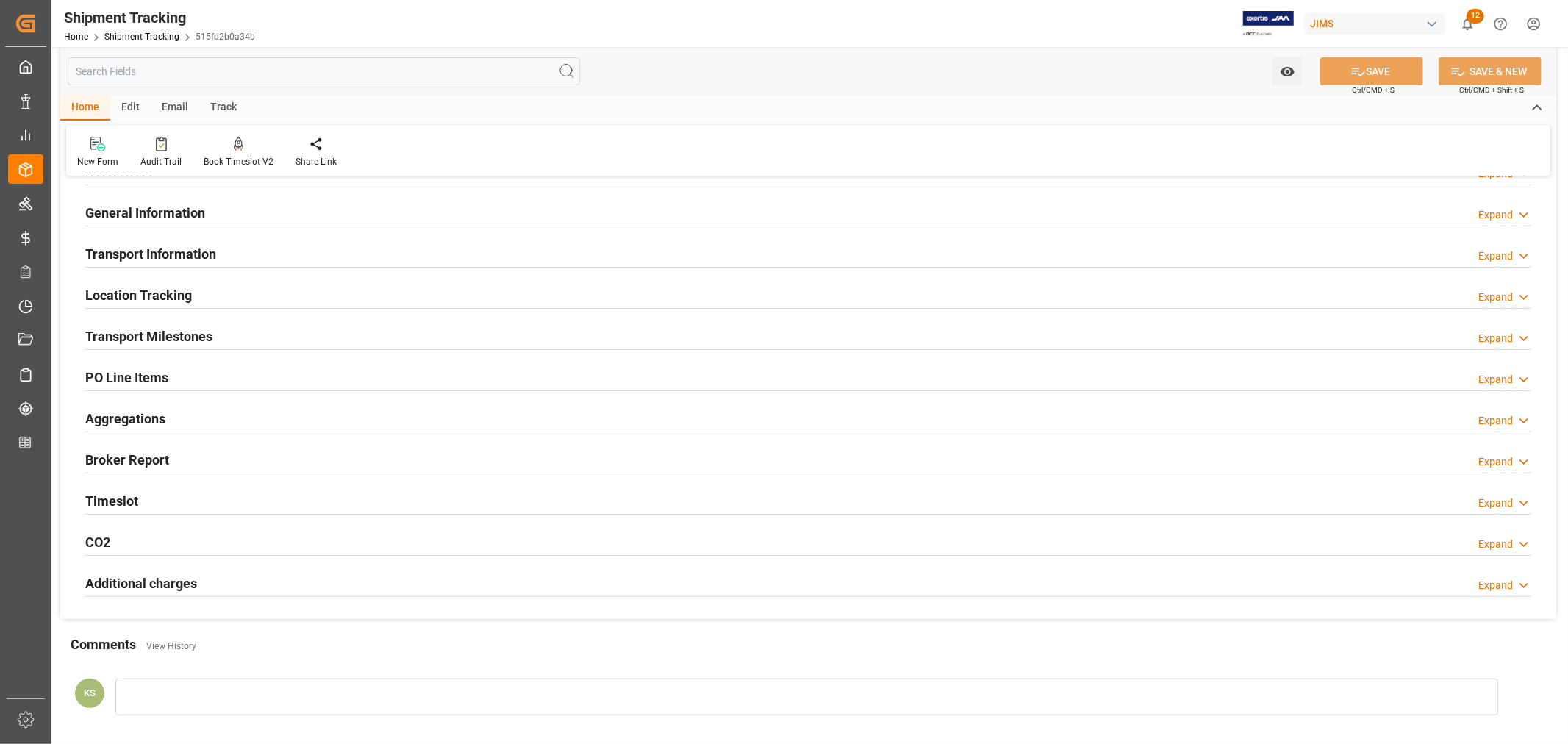
click at [287, 334] on div "Transport Milestones Expand" at bounding box center [807, 335] width 1446 height 28
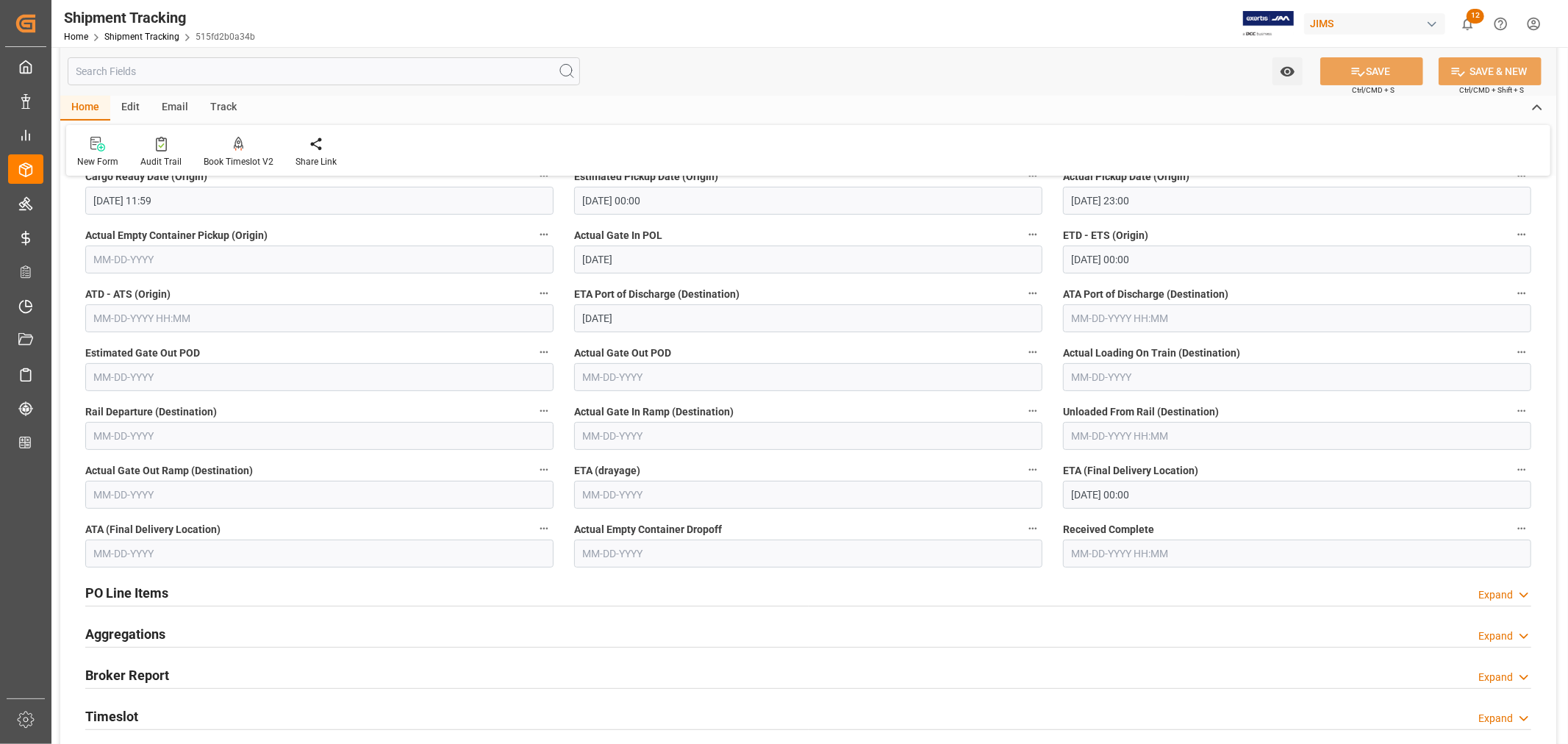
scroll to position [327, 0]
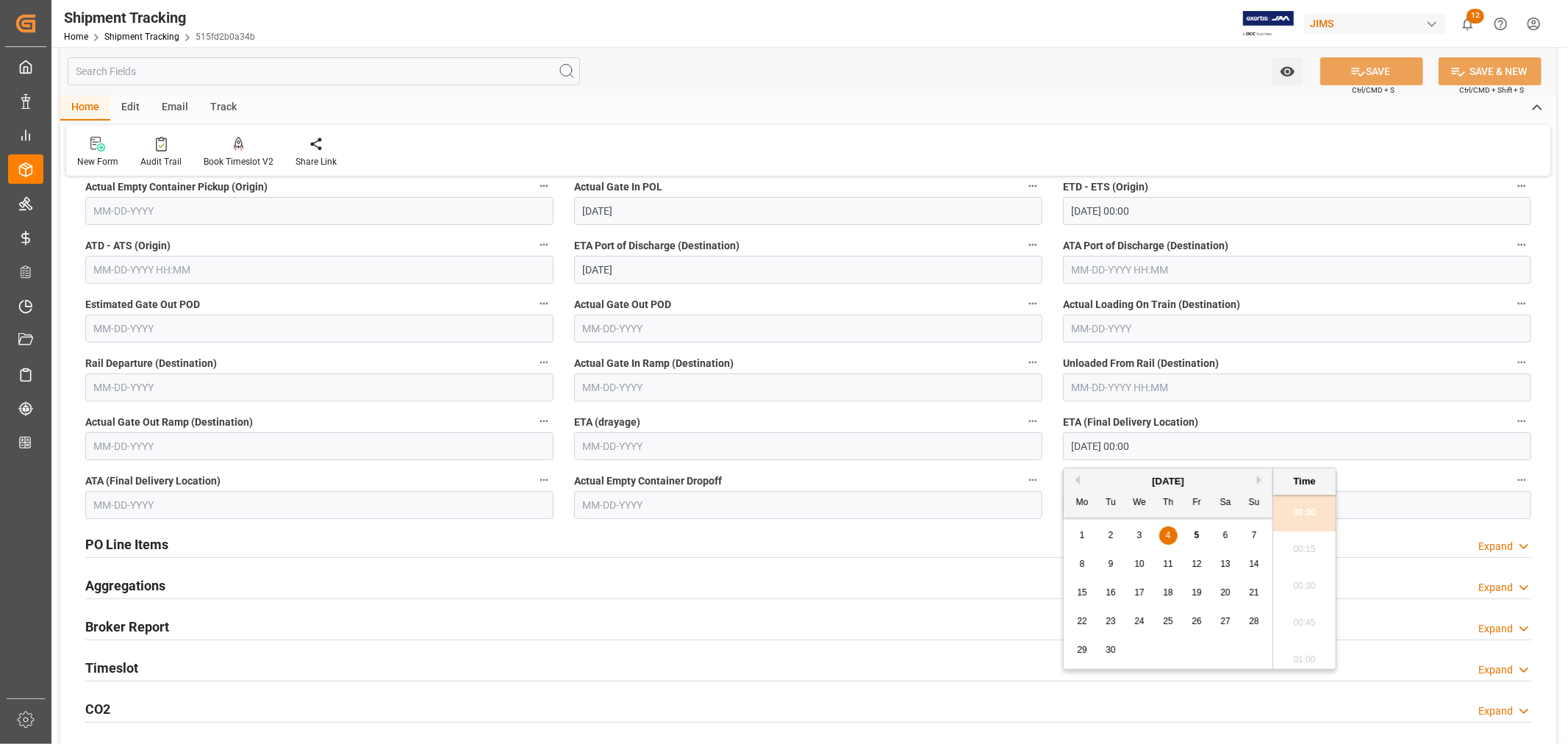
click at [1163, 446] on input "09-04-2025 00:00" at bounding box center [1297, 446] width 469 height 28
click at [1169, 560] on span "11" at bounding box center [1168, 564] width 9 height 10
type input "09-11-2025 00:00"
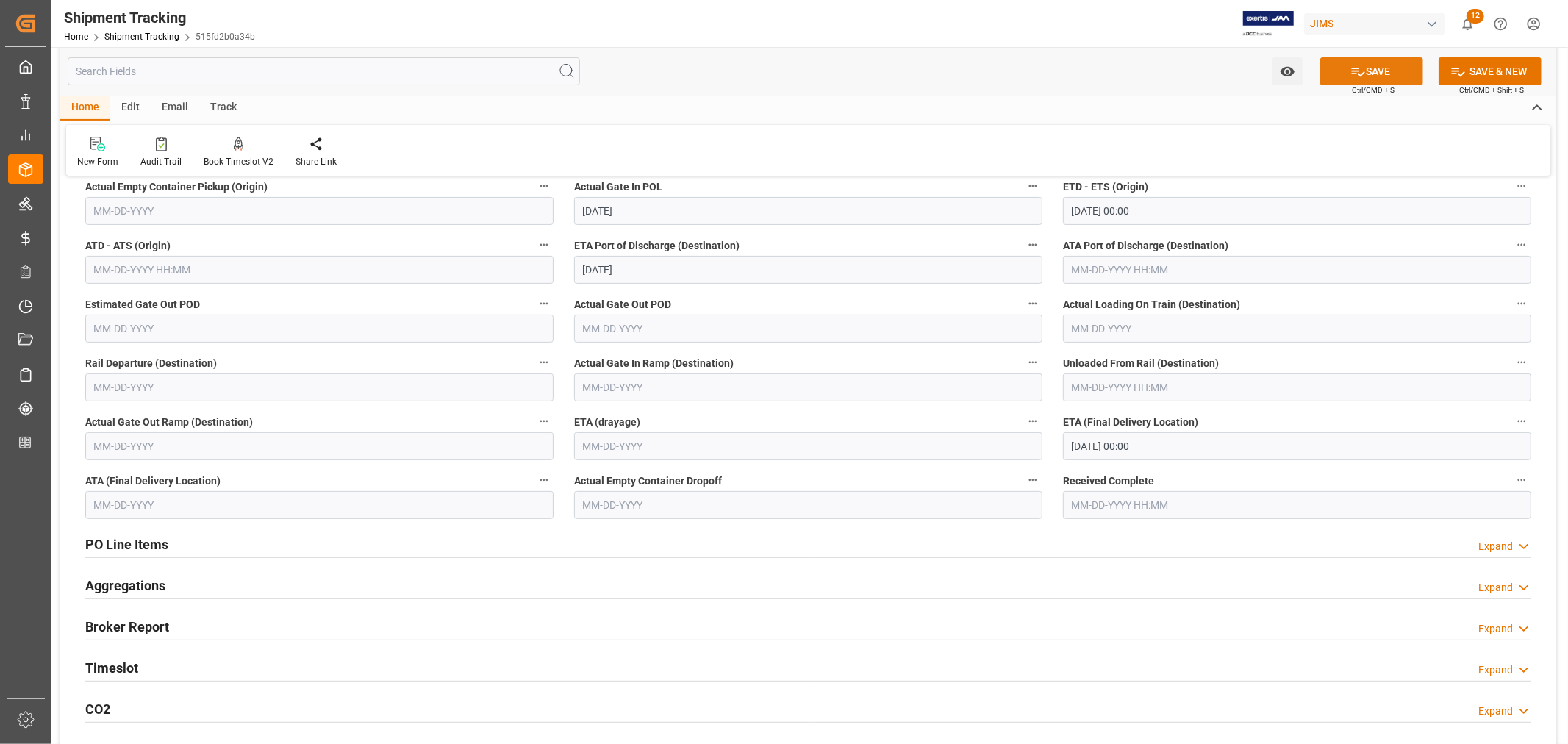
click at [1369, 75] on button "SAVE" at bounding box center [1372, 71] width 103 height 28
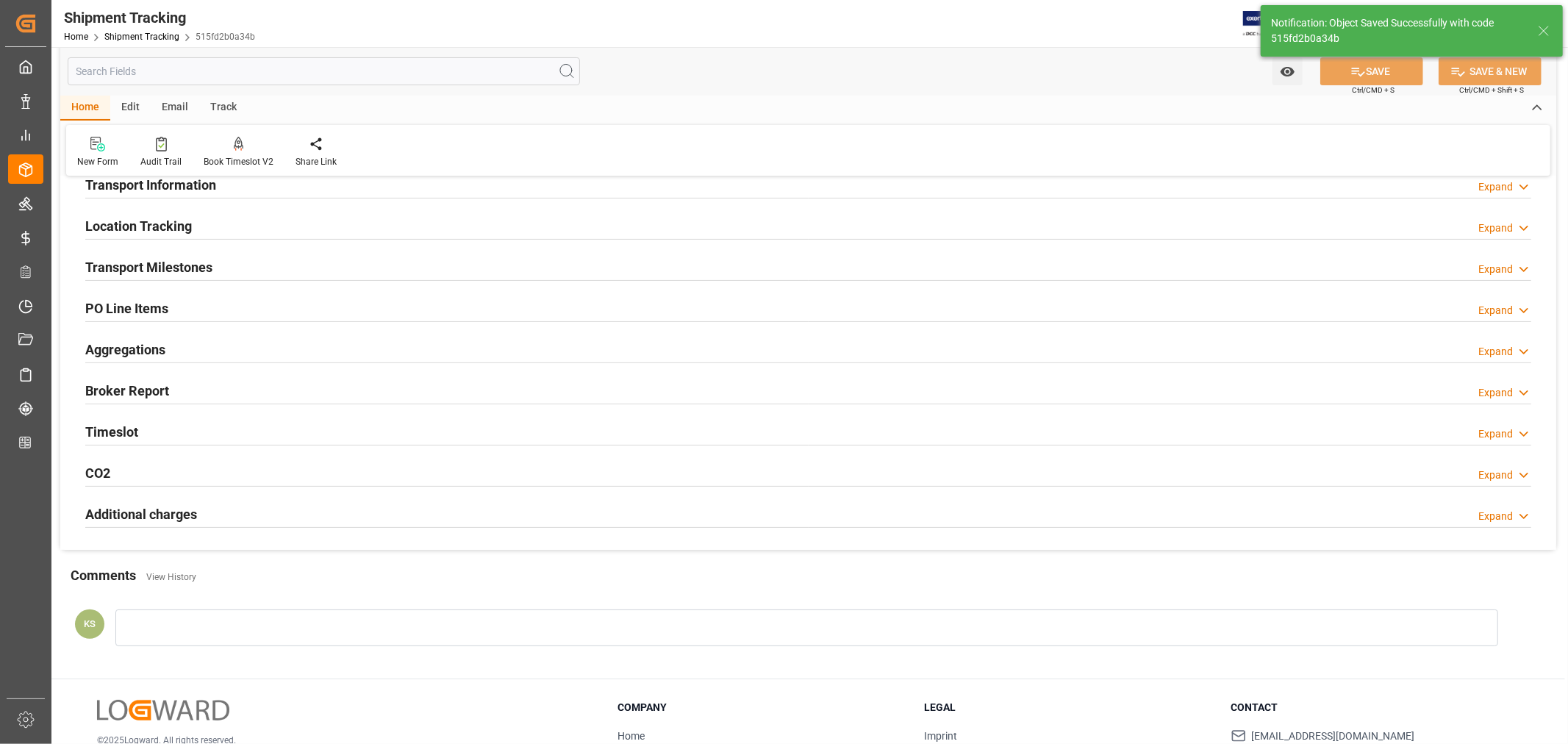
scroll to position [90, 0]
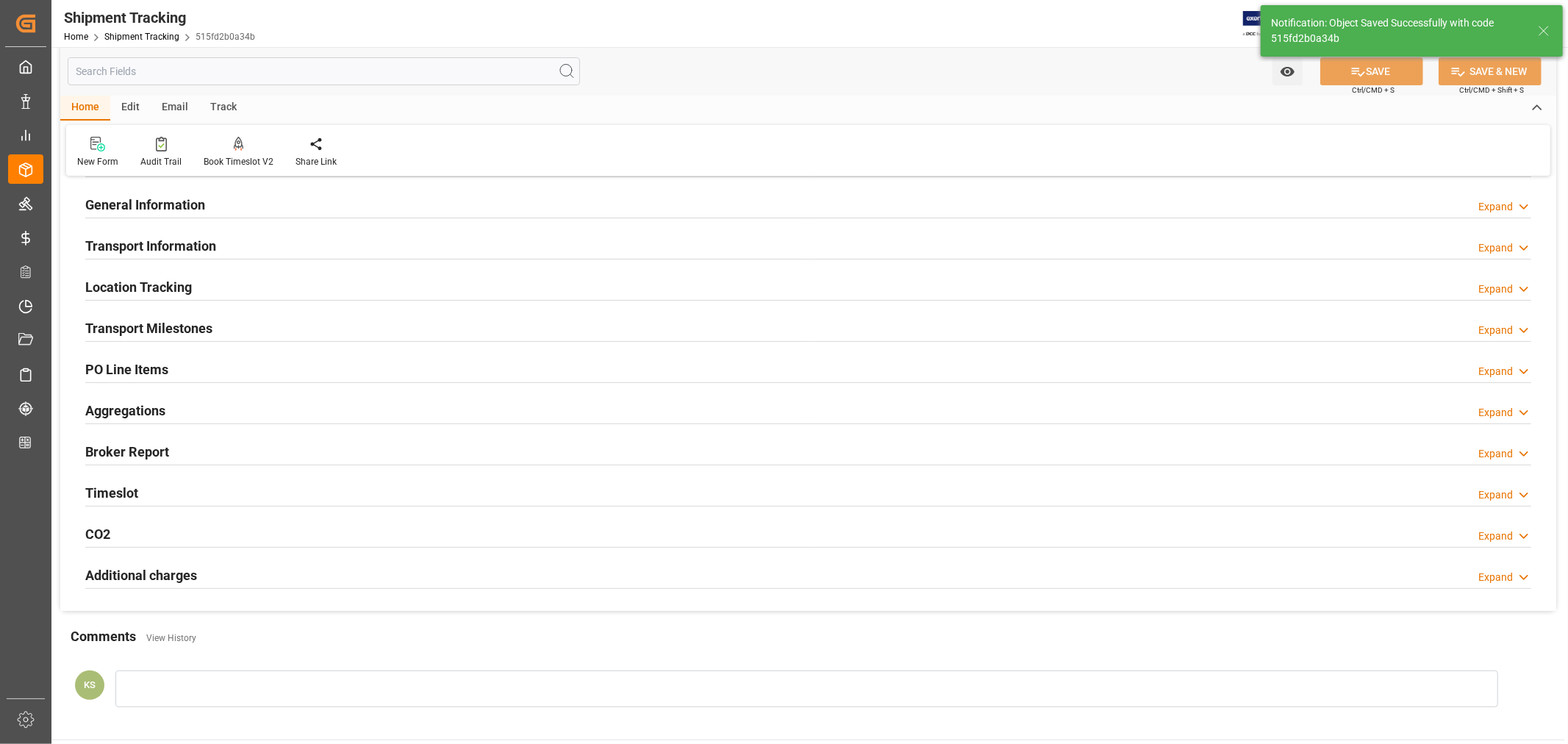
click at [287, 328] on div "Transport Milestones Expand" at bounding box center [807, 328] width 1446 height 28
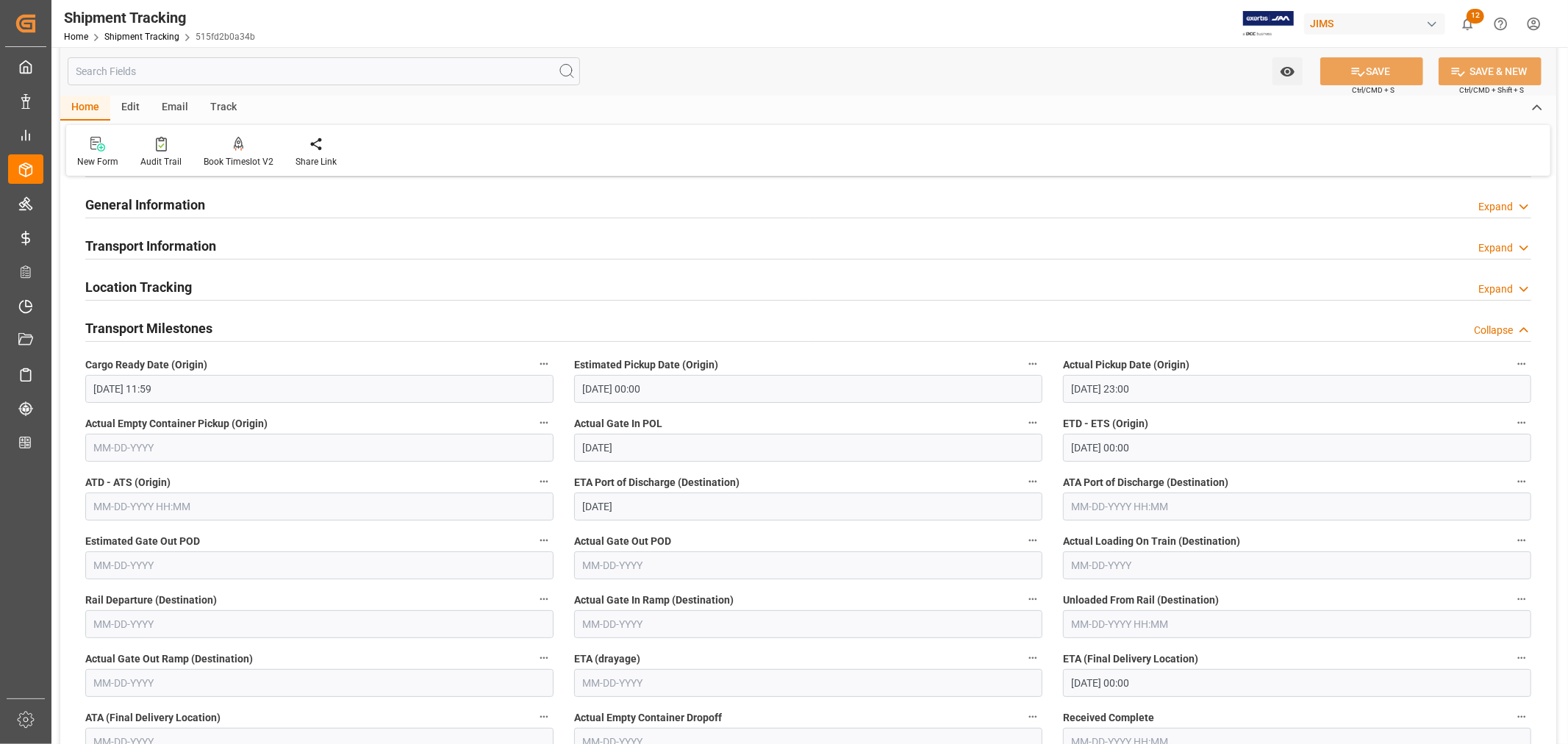
click at [287, 328] on div "Transport Milestones Collapse" at bounding box center [807, 328] width 1446 height 28
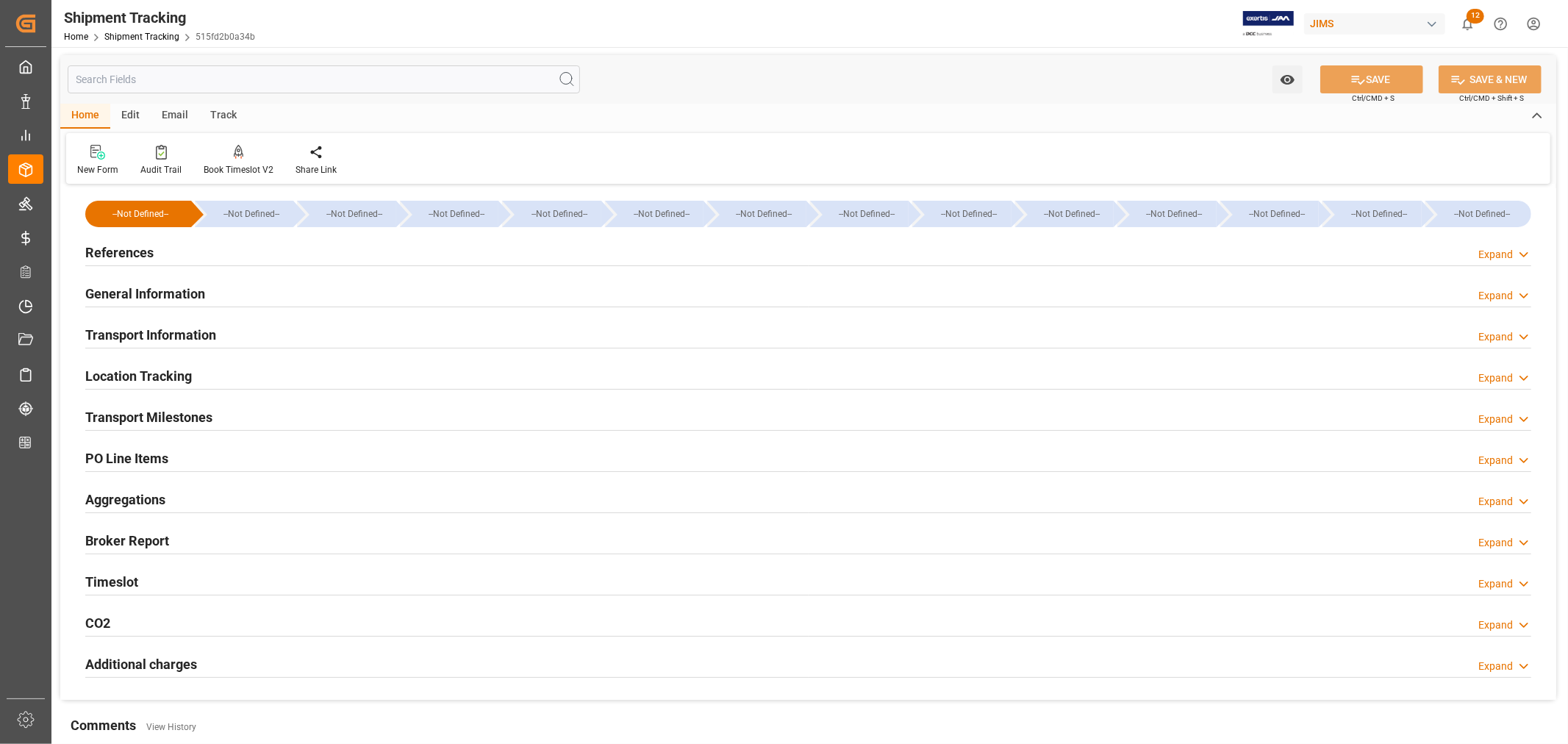
scroll to position [0, 0]
click at [213, 332] on h2 "Transport Information" at bounding box center [150, 335] width 131 height 20
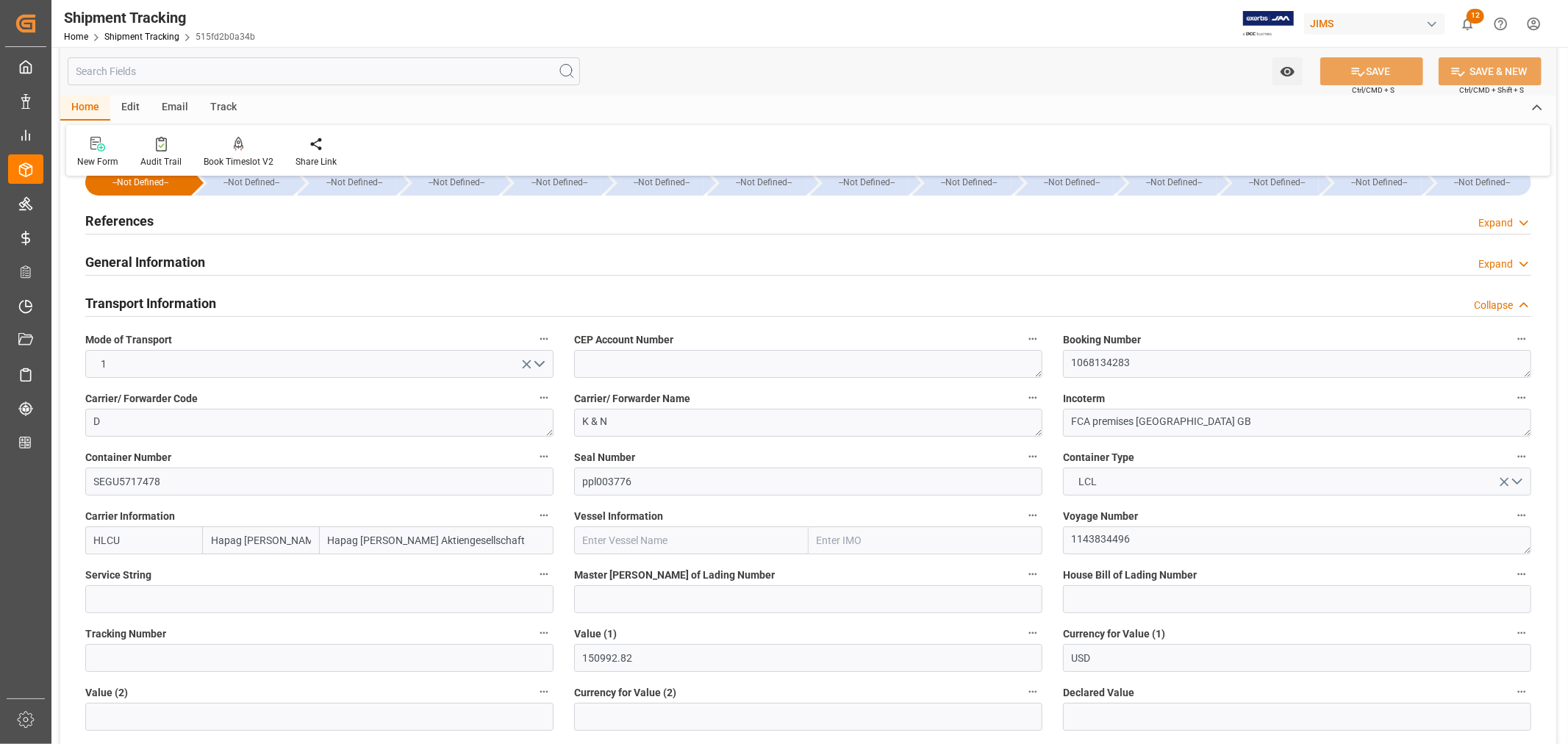
scroll to position [81, 0]
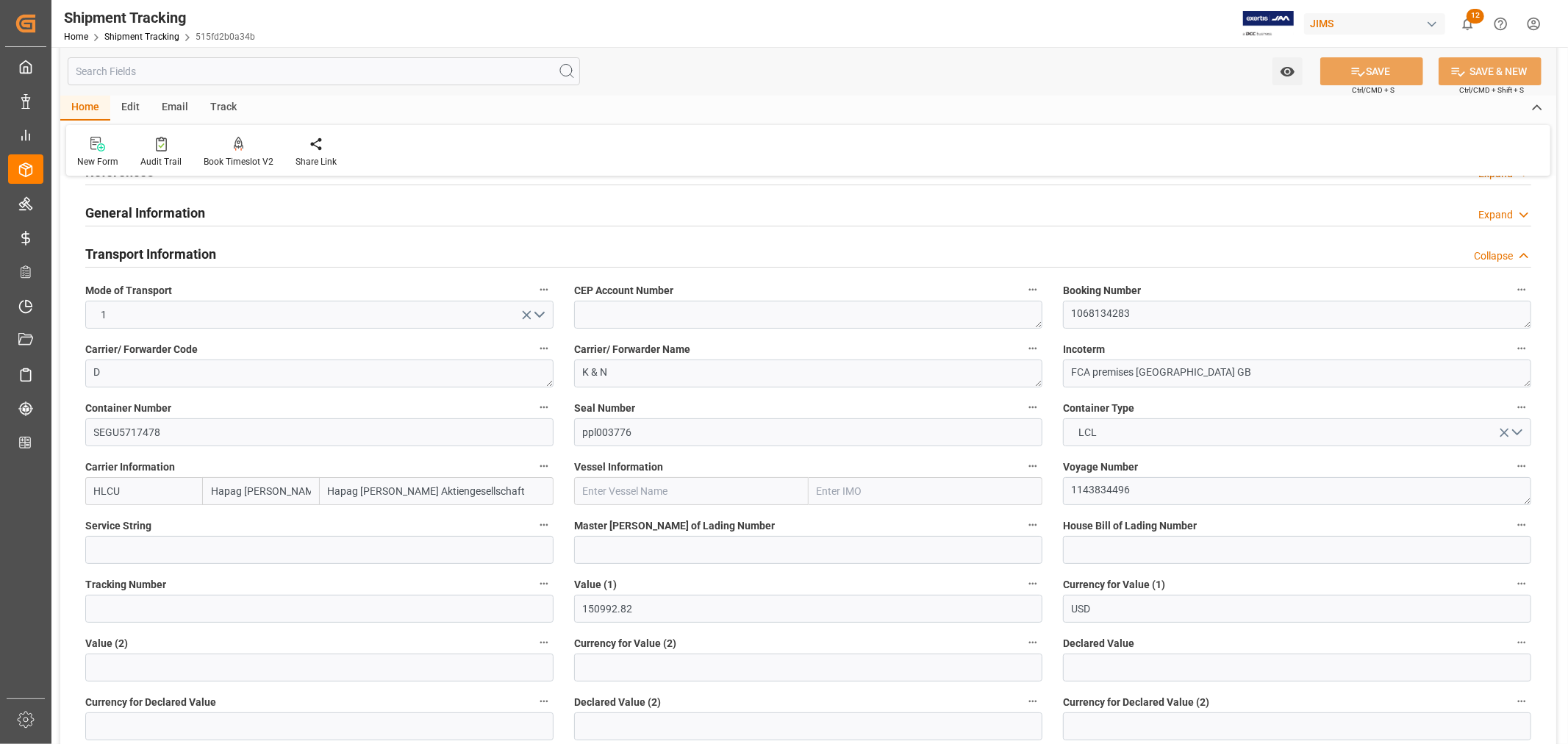
click at [211, 251] on h2 "Transport Information" at bounding box center [150, 253] width 131 height 20
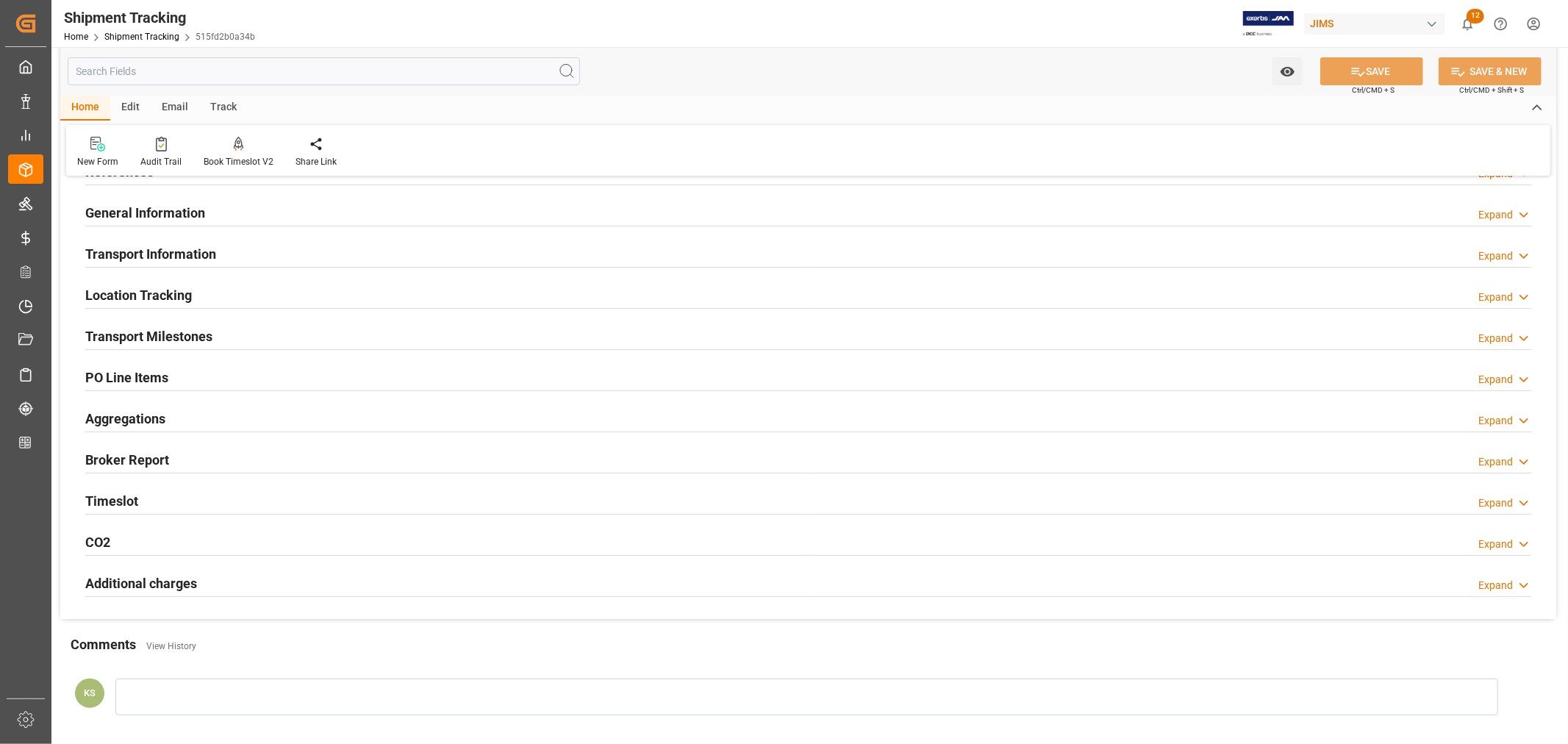
click at [192, 330] on h2 "Transport Milestones" at bounding box center [148, 336] width 127 height 20
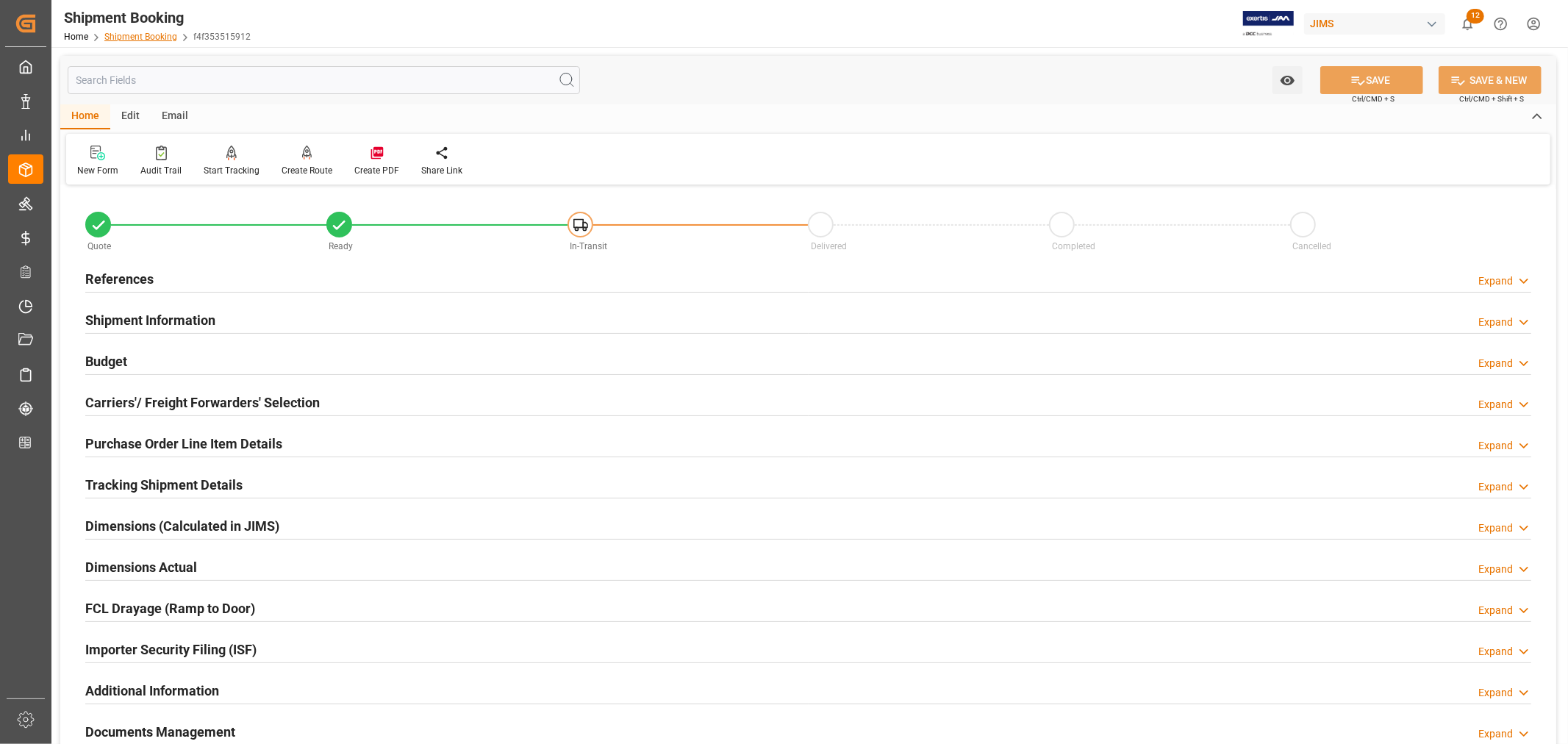
click at [153, 38] on link "Shipment Booking" at bounding box center [141, 36] width 73 height 10
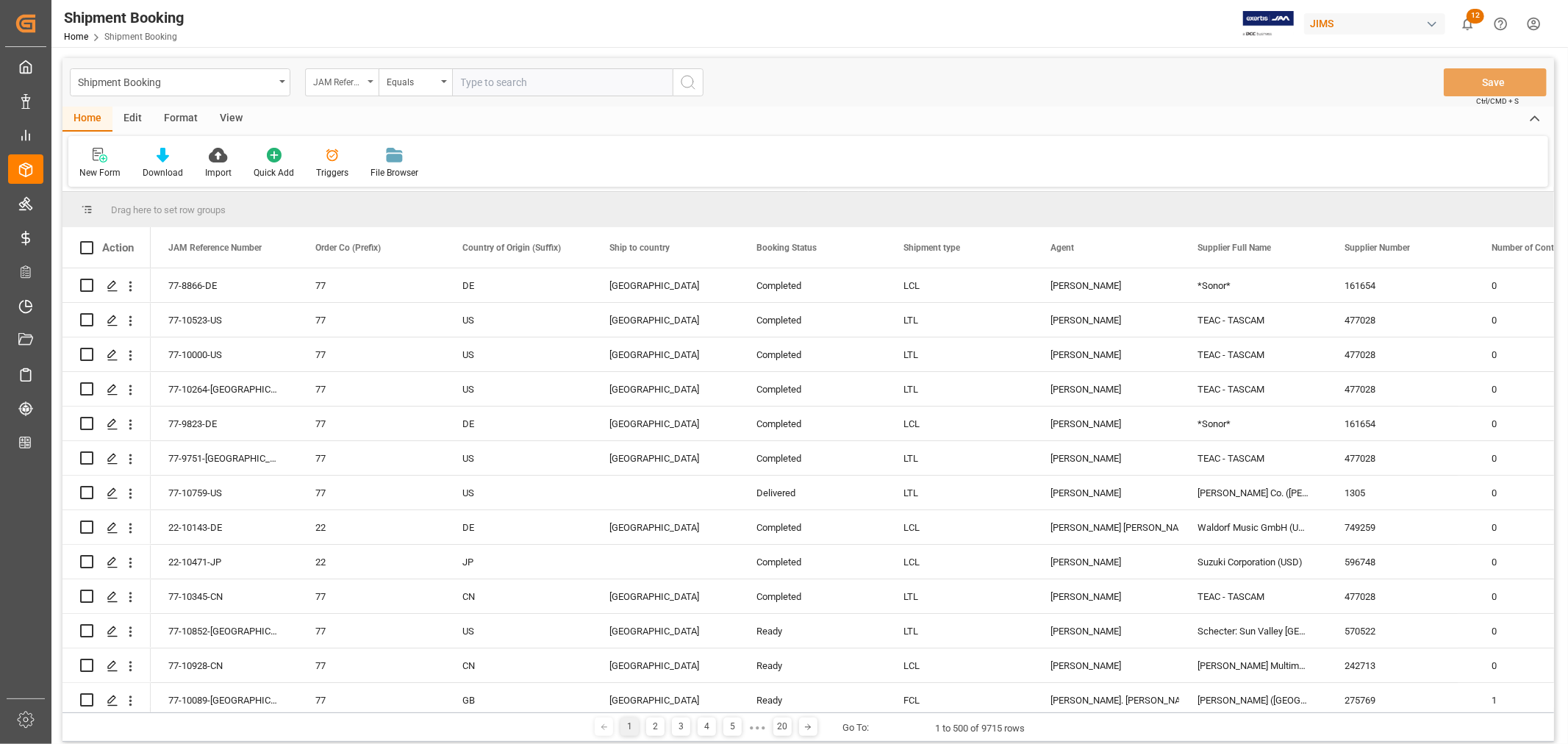
click at [369, 82] on icon "open menu" at bounding box center [371, 81] width 6 height 3
type input "book"
click at [357, 178] on div "Booking Number" at bounding box center [415, 180] width 219 height 31
click at [459, 85] on input "text" at bounding box center [562, 82] width 220 height 28
paste input "149506120945"
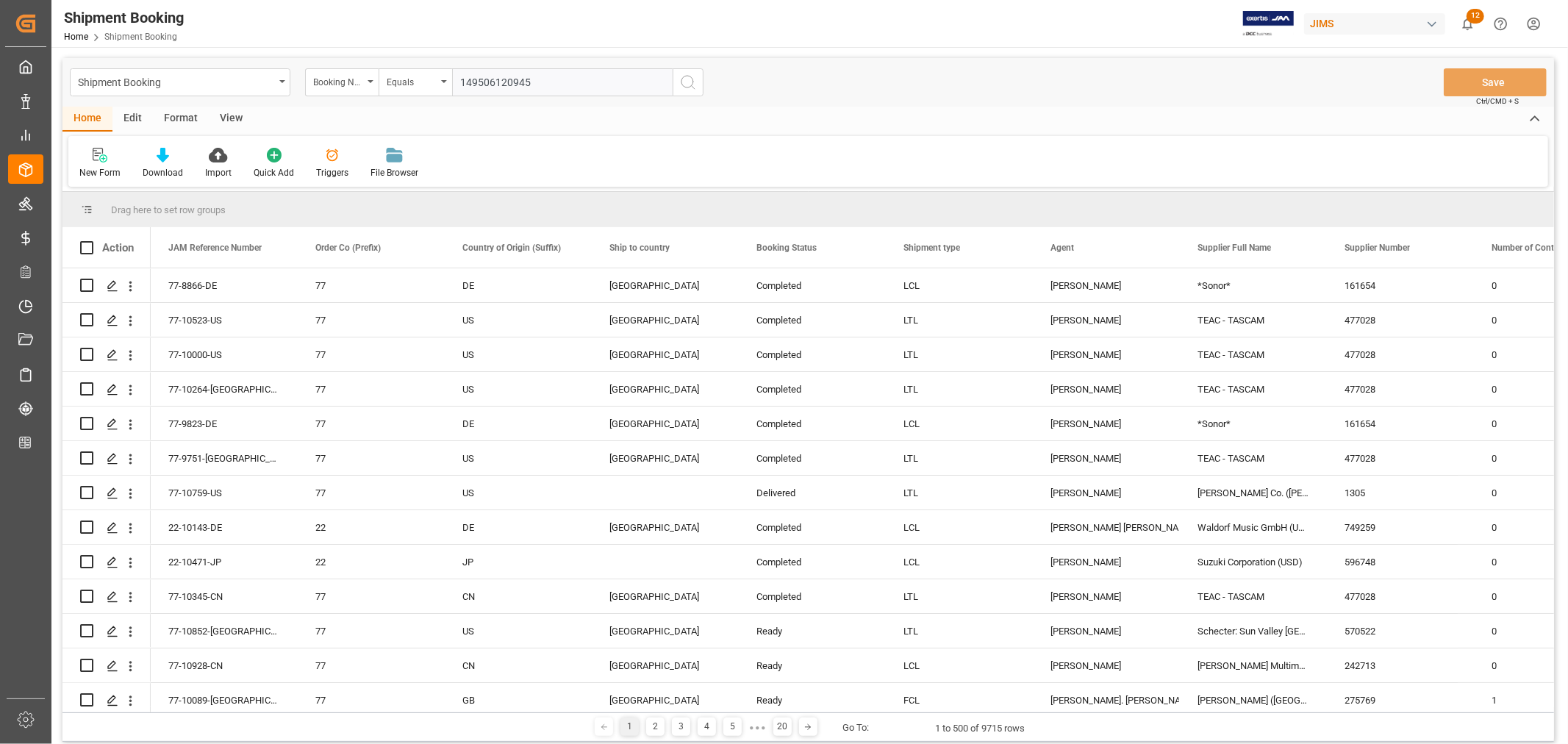
drag, startPoint x: 459, startPoint y: 84, endPoint x: 466, endPoint y: 108, distance: 25.0
click at [459, 83] on input "149506120945" at bounding box center [562, 82] width 220 height 28
type input "149506120945"
click at [687, 81] on icon "search button" at bounding box center [688, 82] width 18 height 18
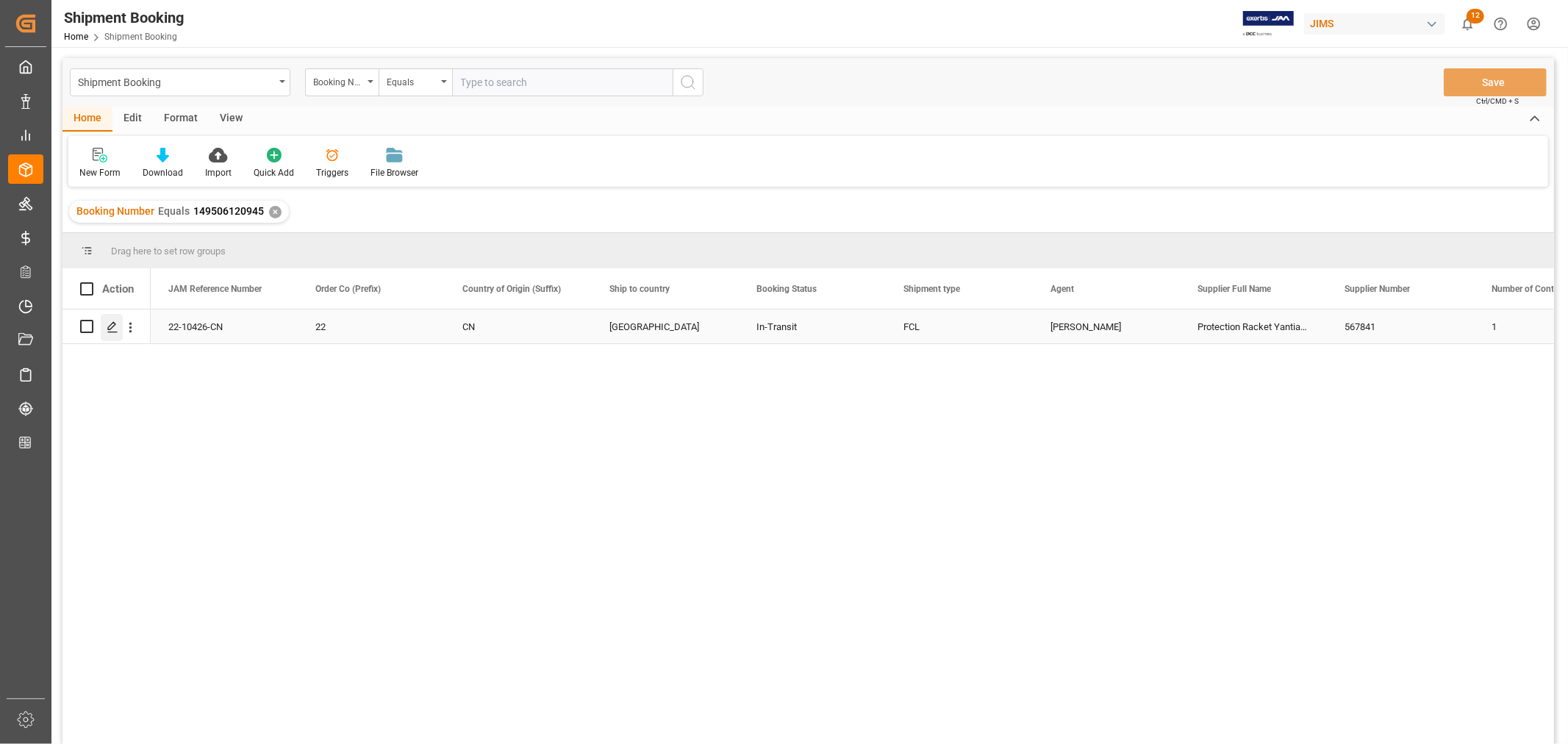
click at [116, 324] on icon "Press SPACE to select this row." at bounding box center [112, 327] width 12 height 12
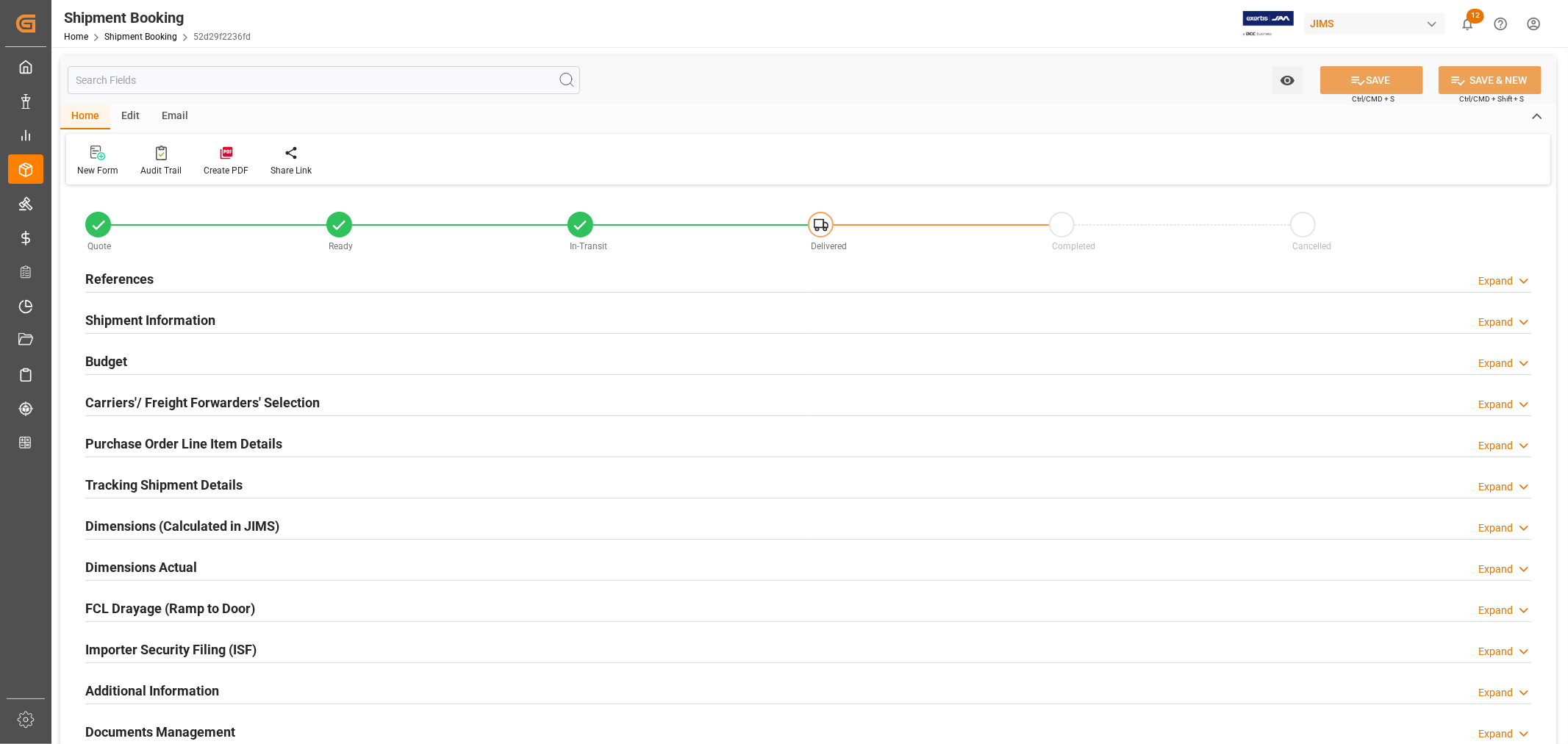
type input "63"
click at [195, 442] on h2 "Purchase Order Line Item Details" at bounding box center [183, 443] width 197 height 20
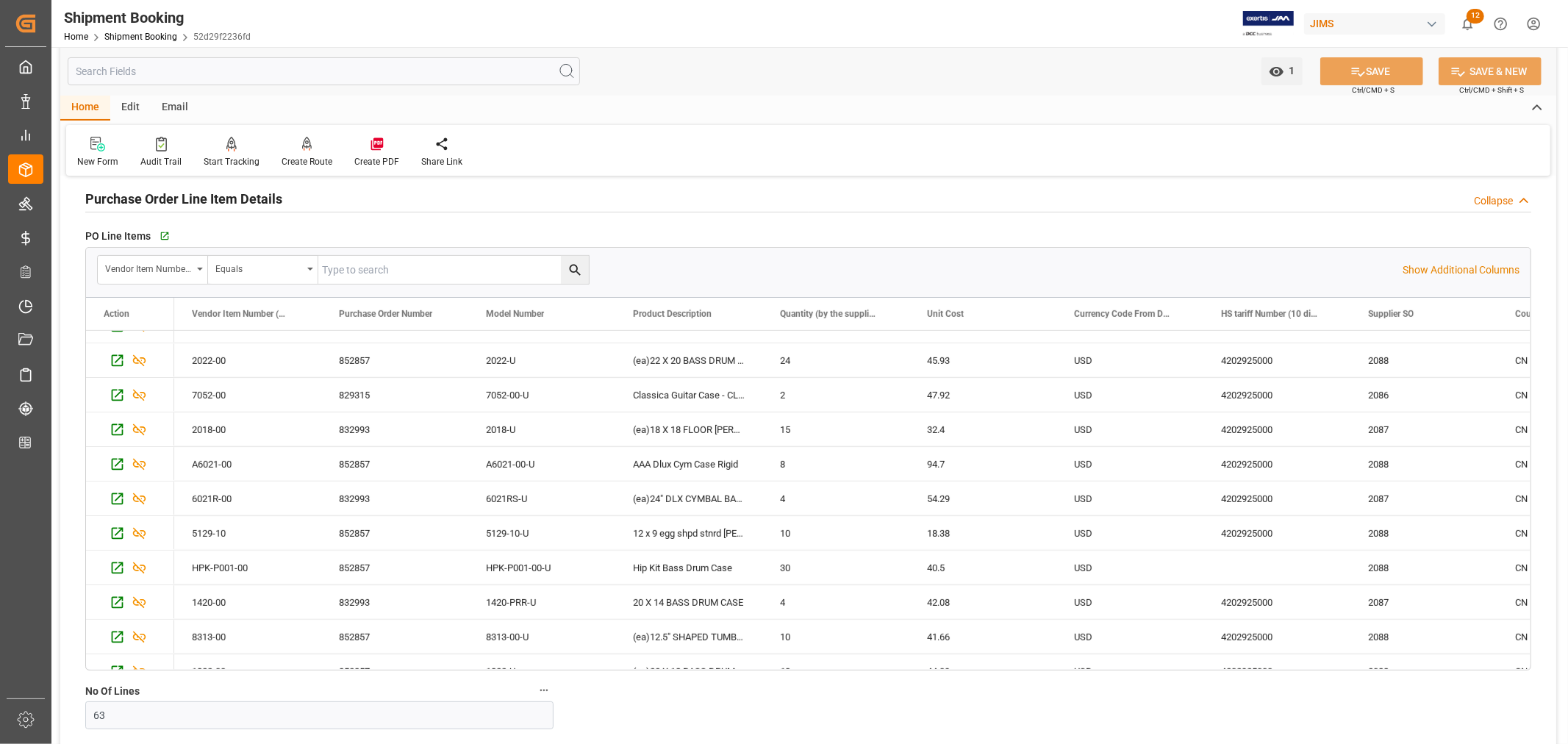
scroll to position [899, 0]
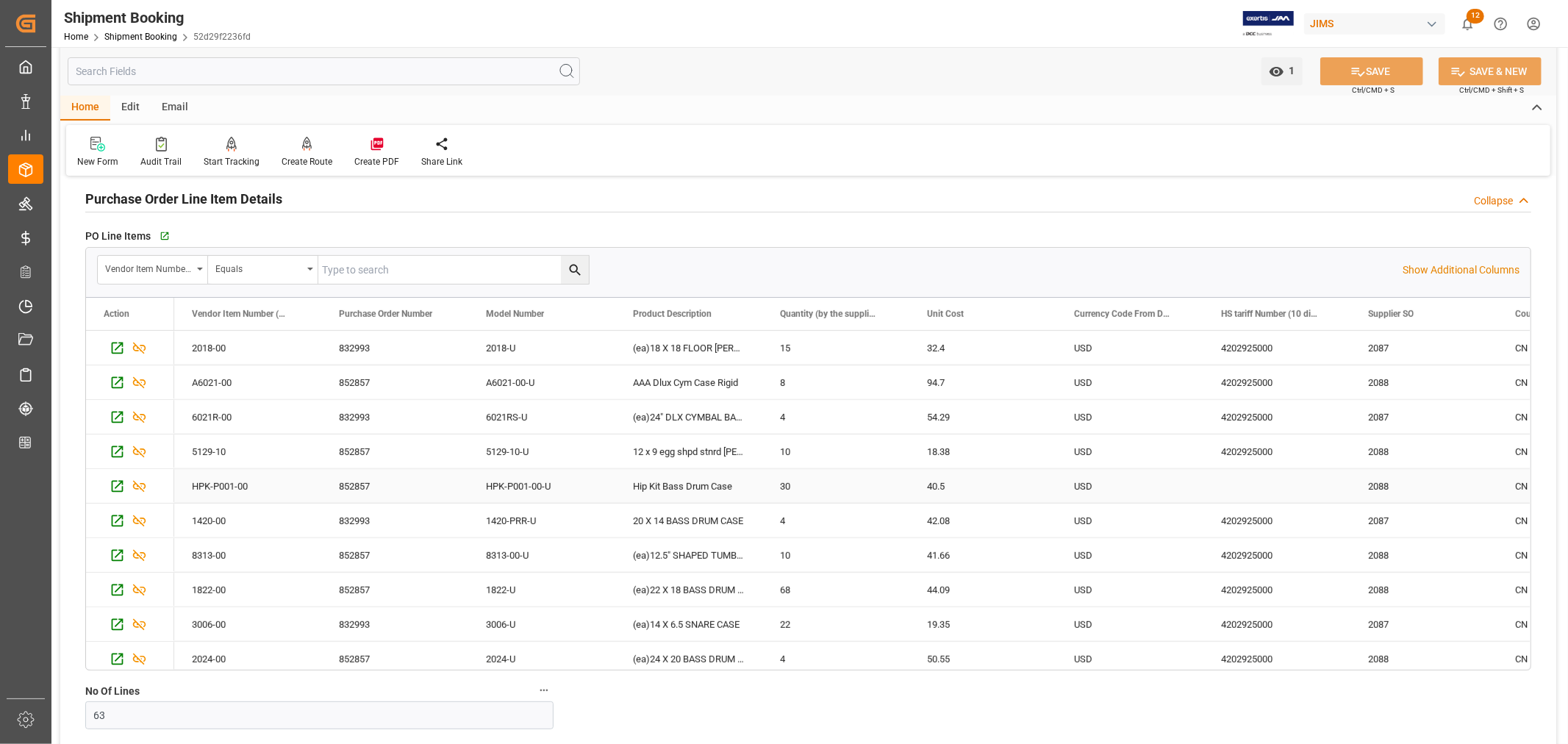
click at [504, 484] on div "HPK-P001-00-U" at bounding box center [542, 486] width 147 height 34
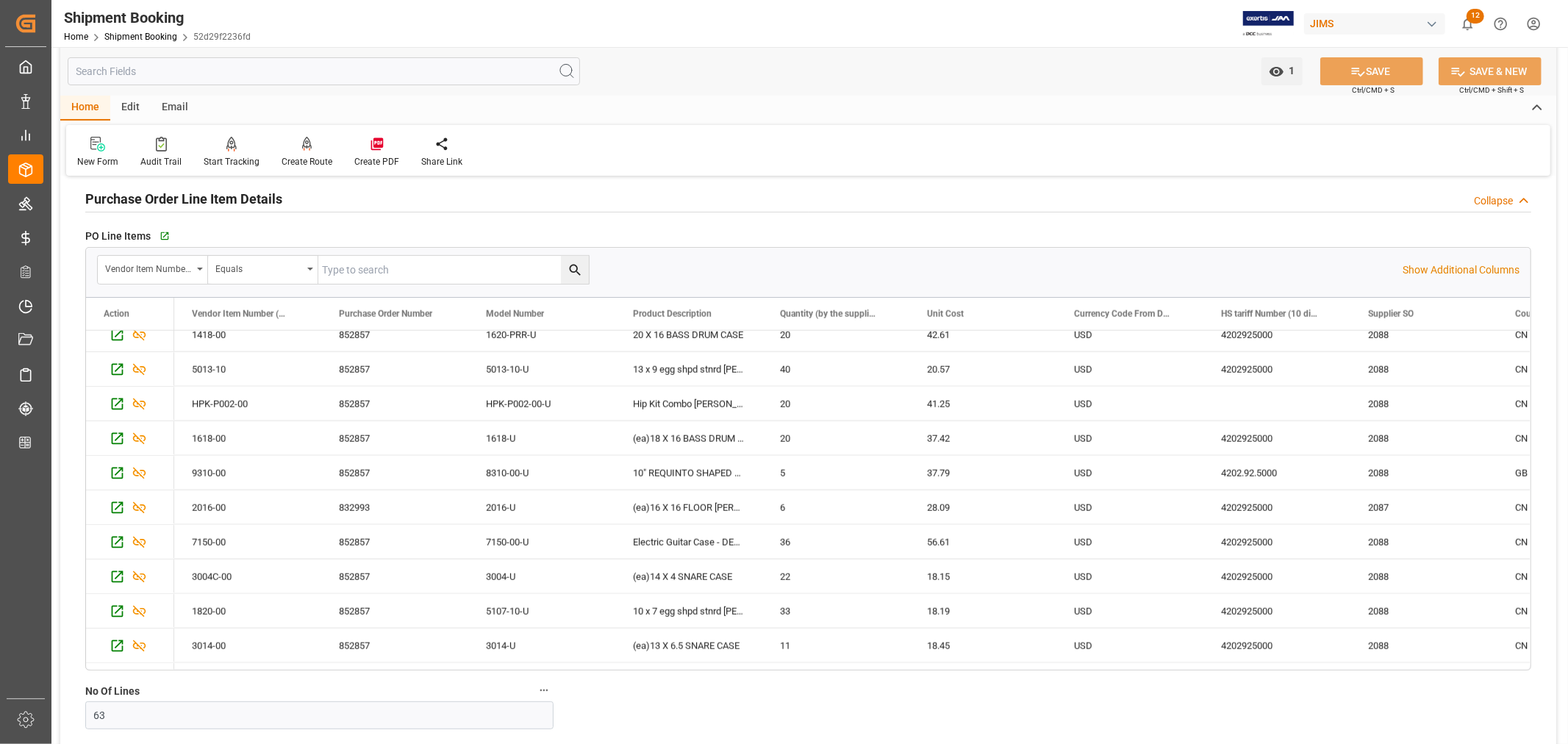
scroll to position [1593, 0]
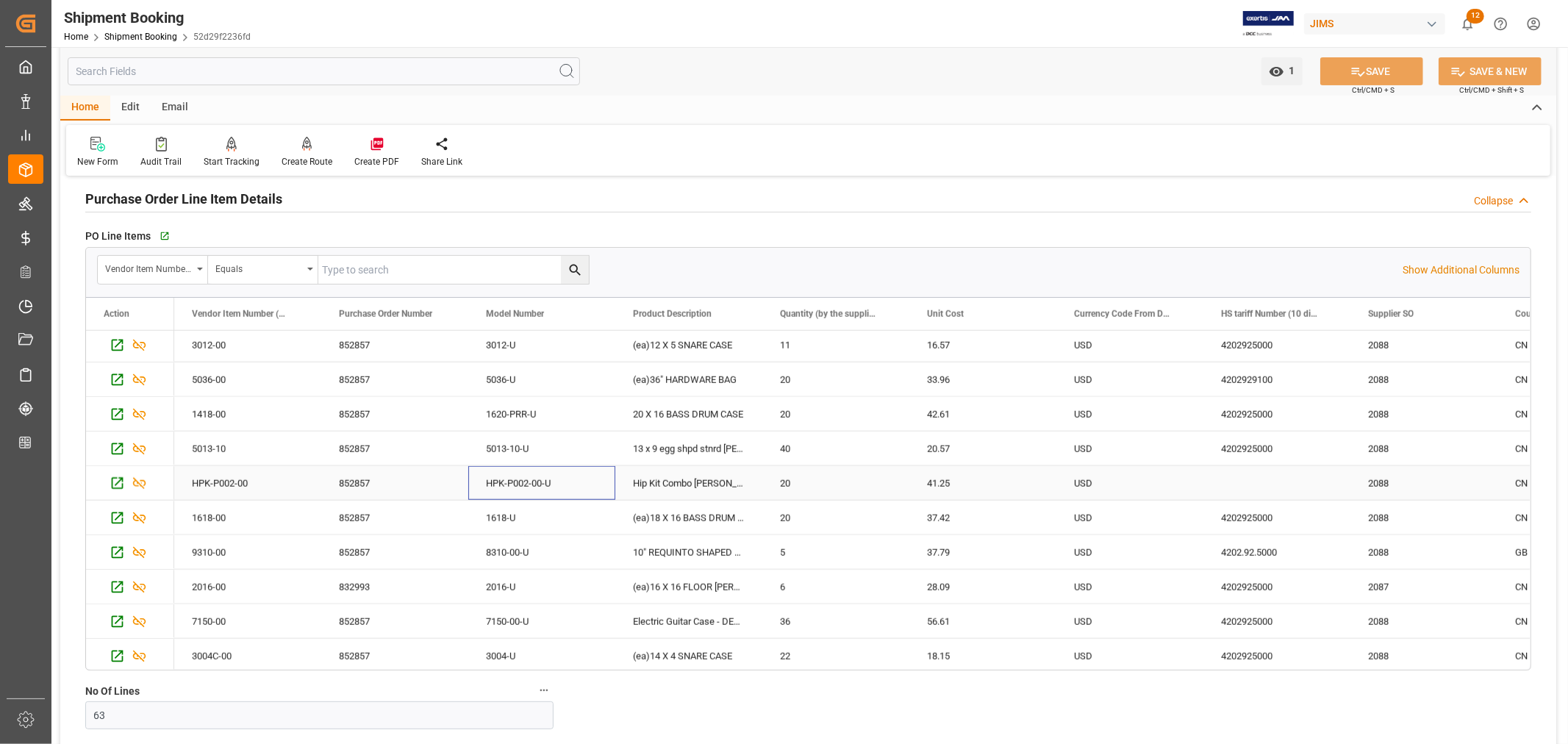
click at [521, 483] on div "HPK-P002-00-U" at bounding box center [542, 483] width 147 height 34
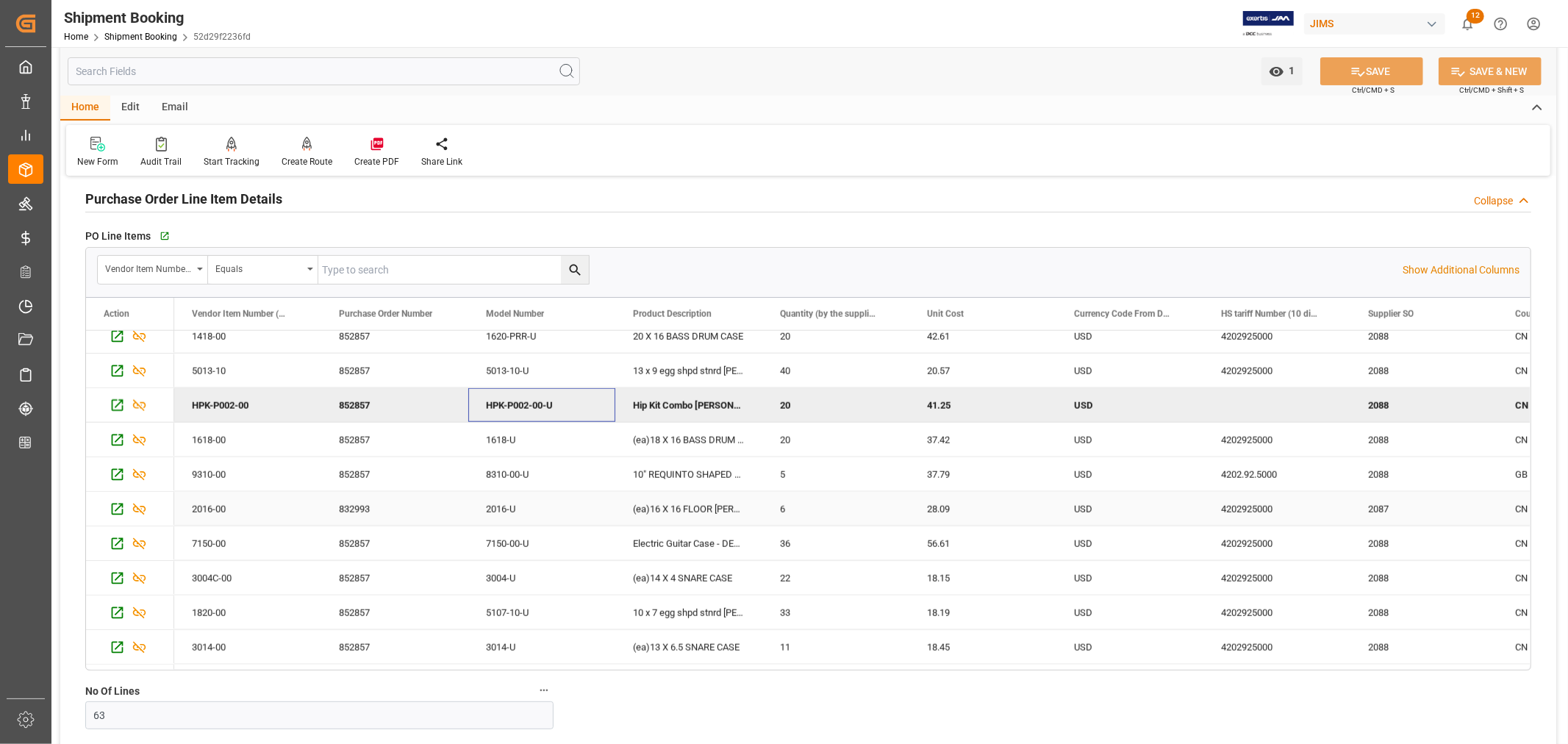
scroll to position [1592, 0]
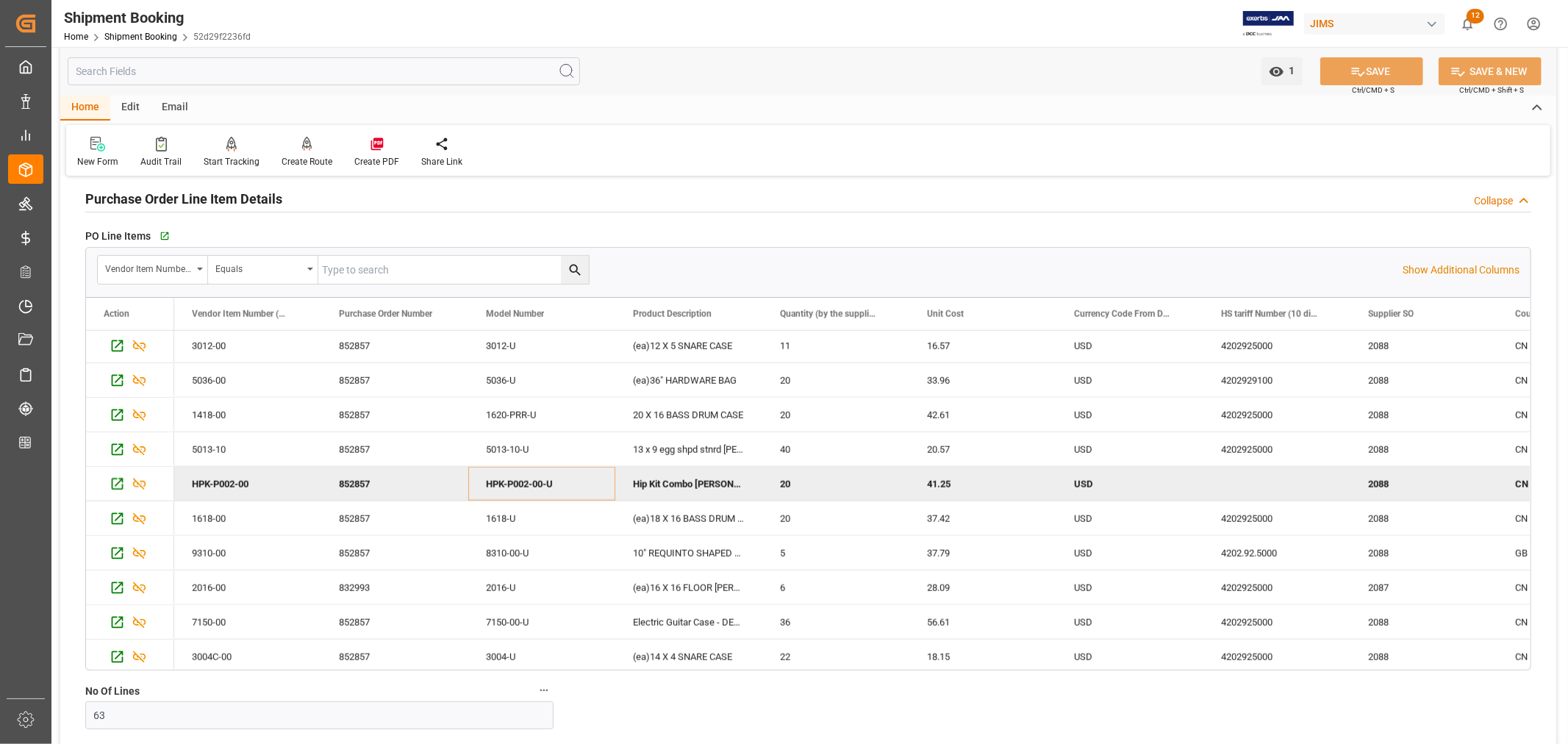
click at [245, 192] on h2 "Purchase Order Line Item Details" at bounding box center [183, 198] width 197 height 20
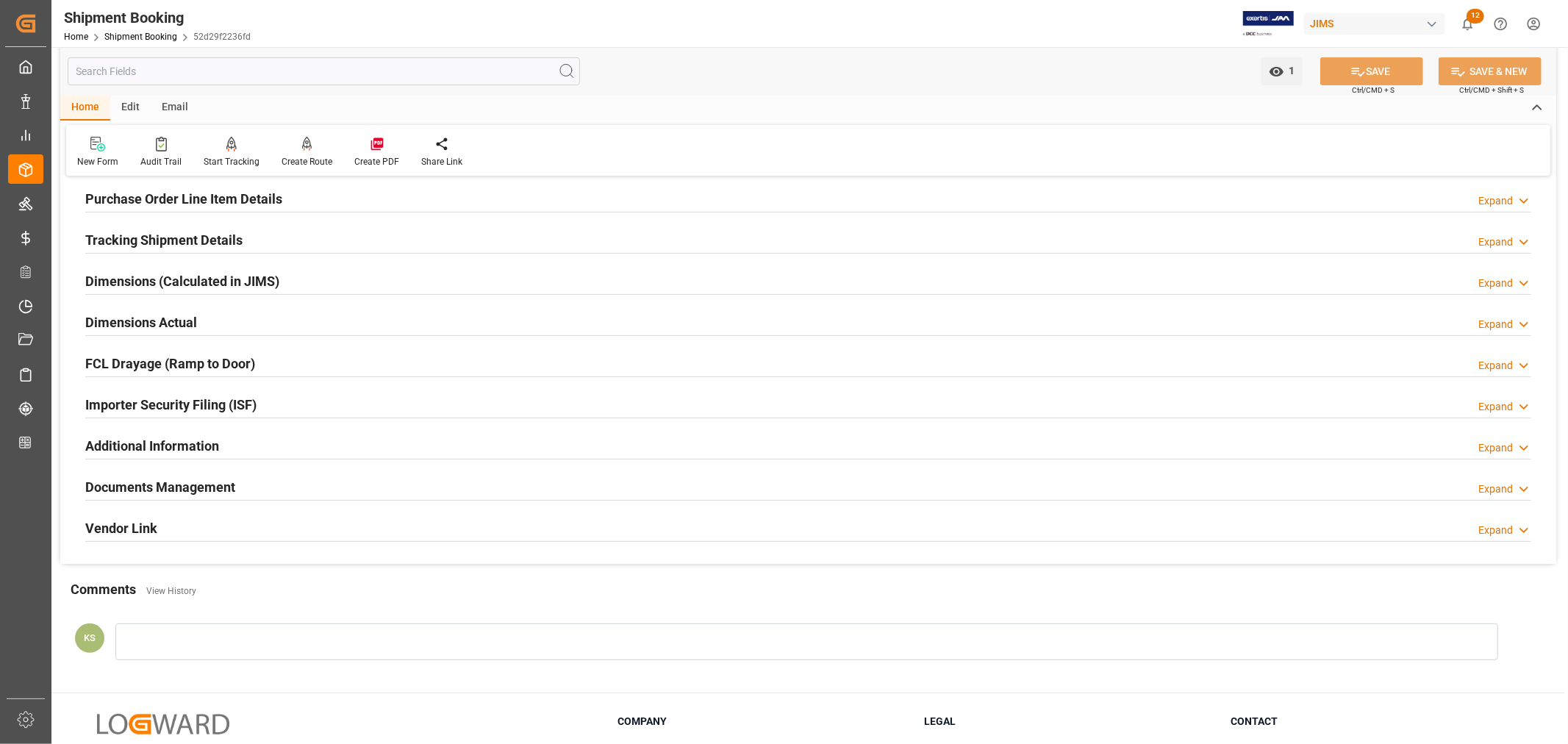
click at [275, 398] on div "Importer Security Filing (ISF) Expand" at bounding box center [807, 403] width 1446 height 28
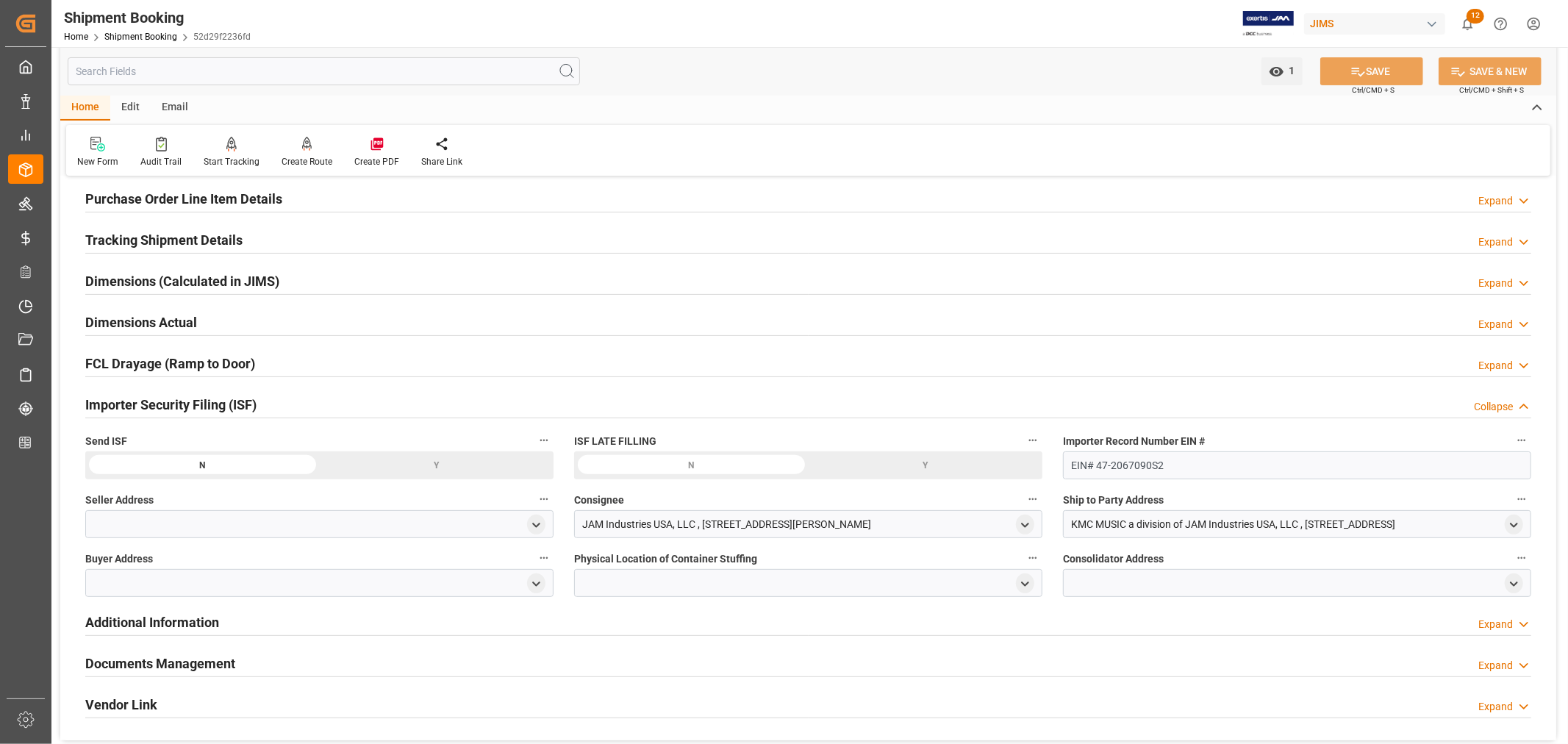
click at [275, 398] on div "Importer Security Filing (ISF) Collapse" at bounding box center [807, 403] width 1446 height 28
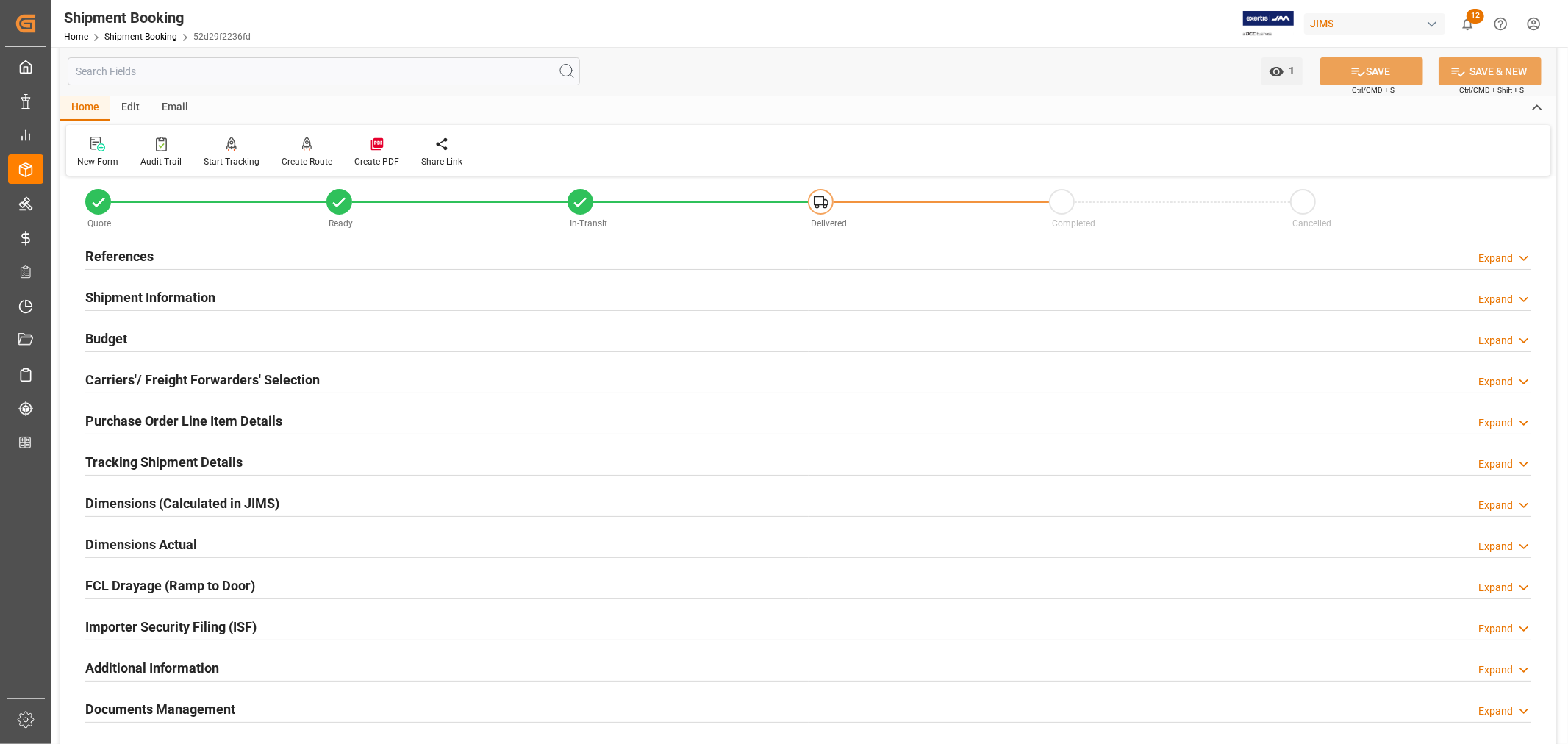
scroll to position [0, 0]
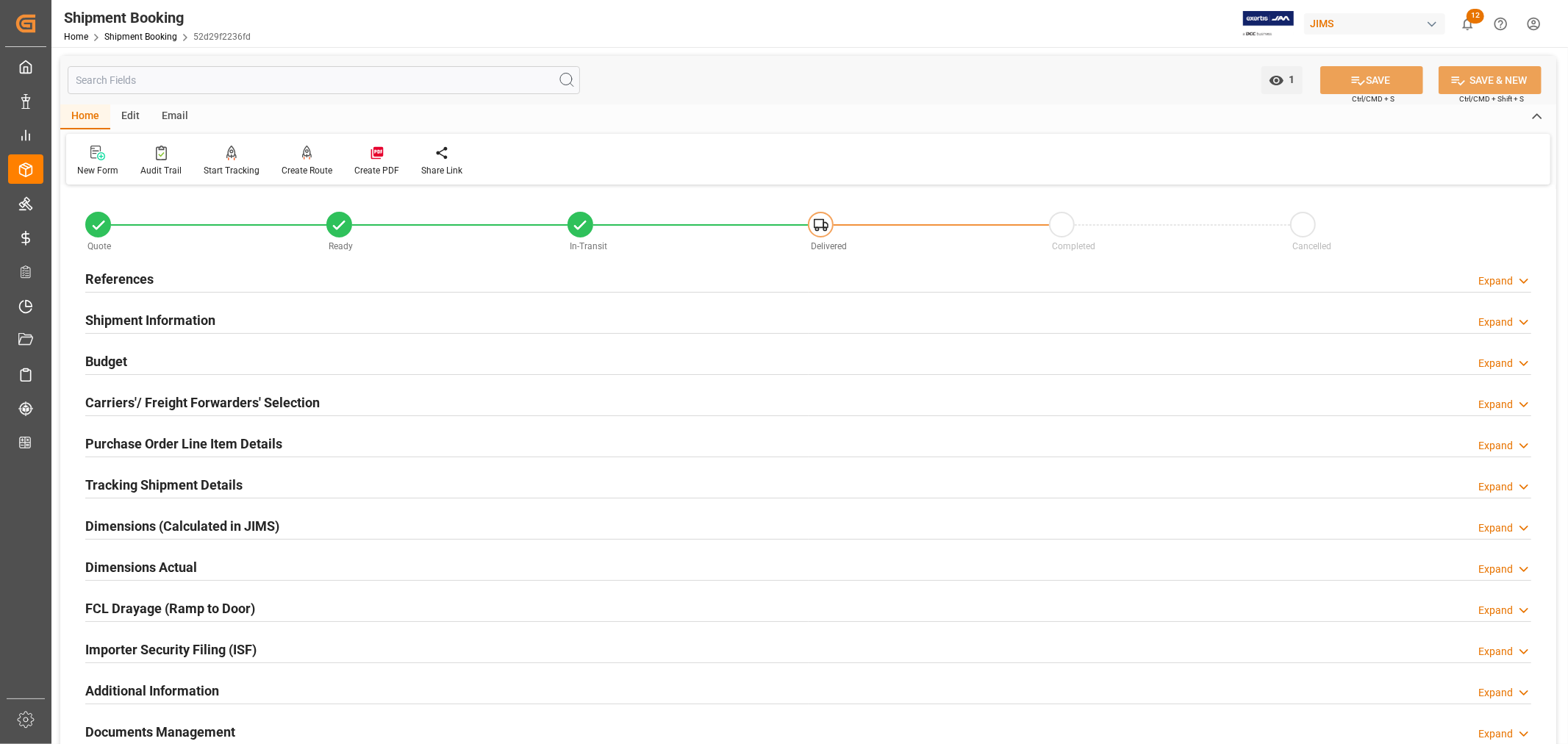
click at [351, 316] on div "Shipment Information Expand" at bounding box center [807, 319] width 1446 height 28
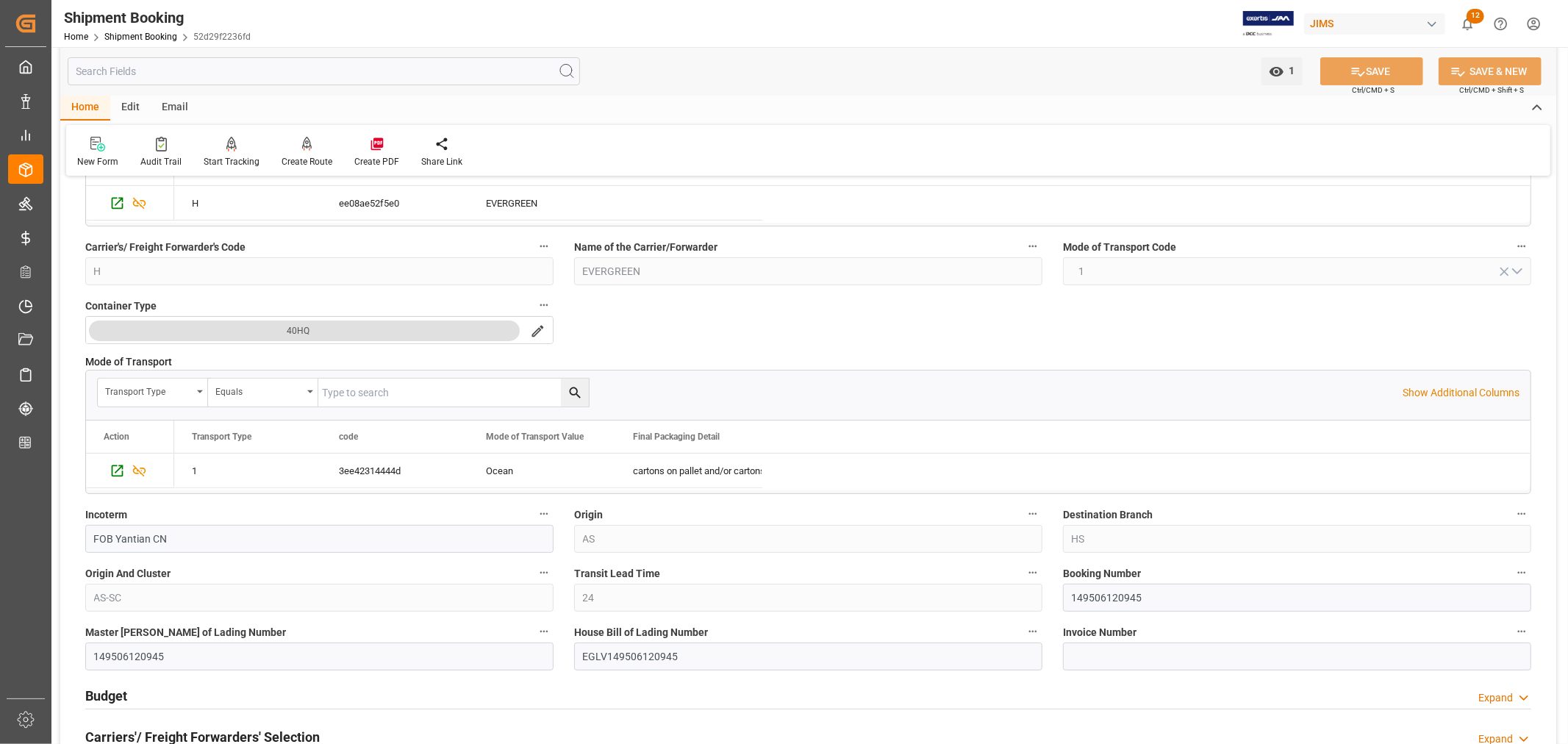
scroll to position [327, 0]
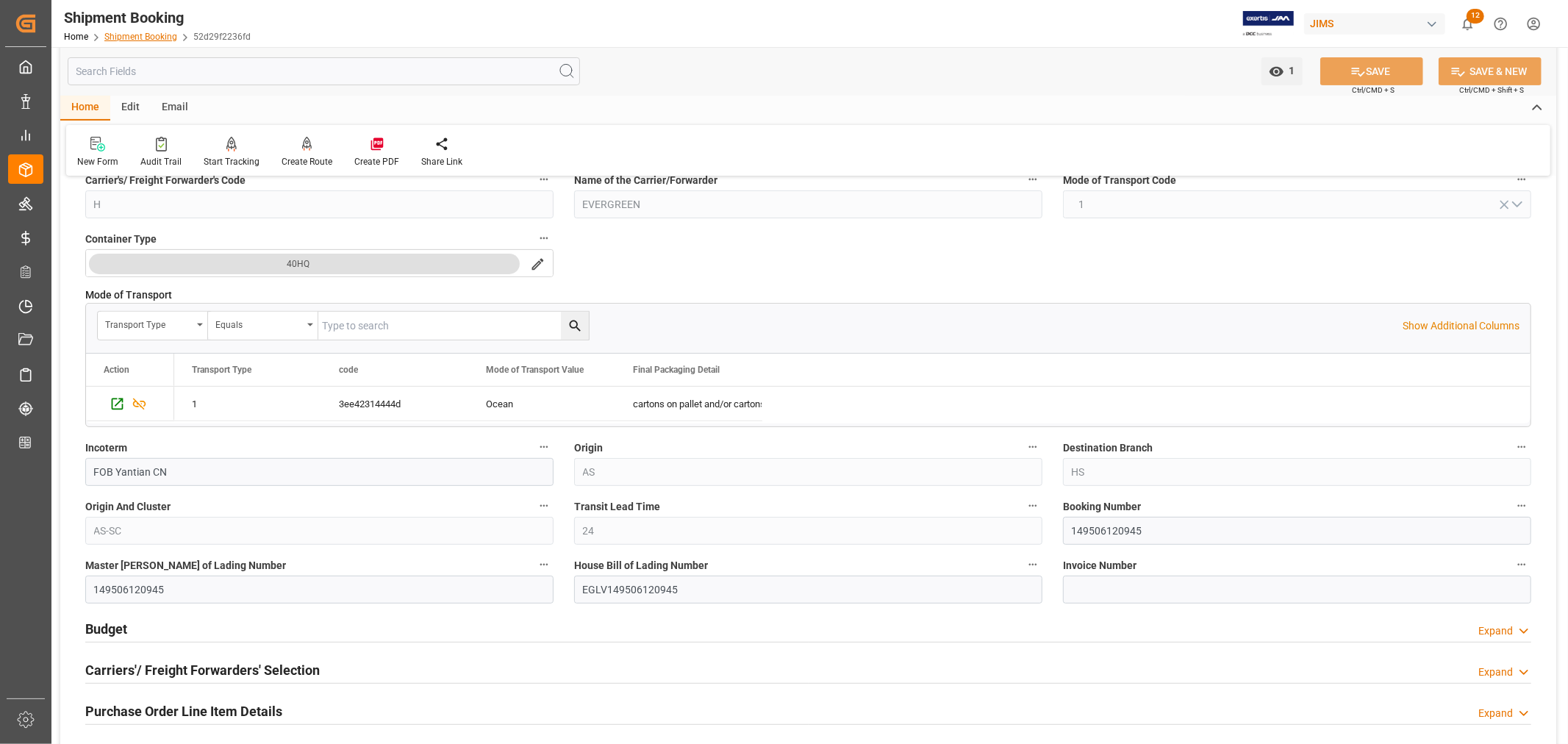
click at [137, 33] on link "Shipment Booking" at bounding box center [141, 36] width 73 height 10
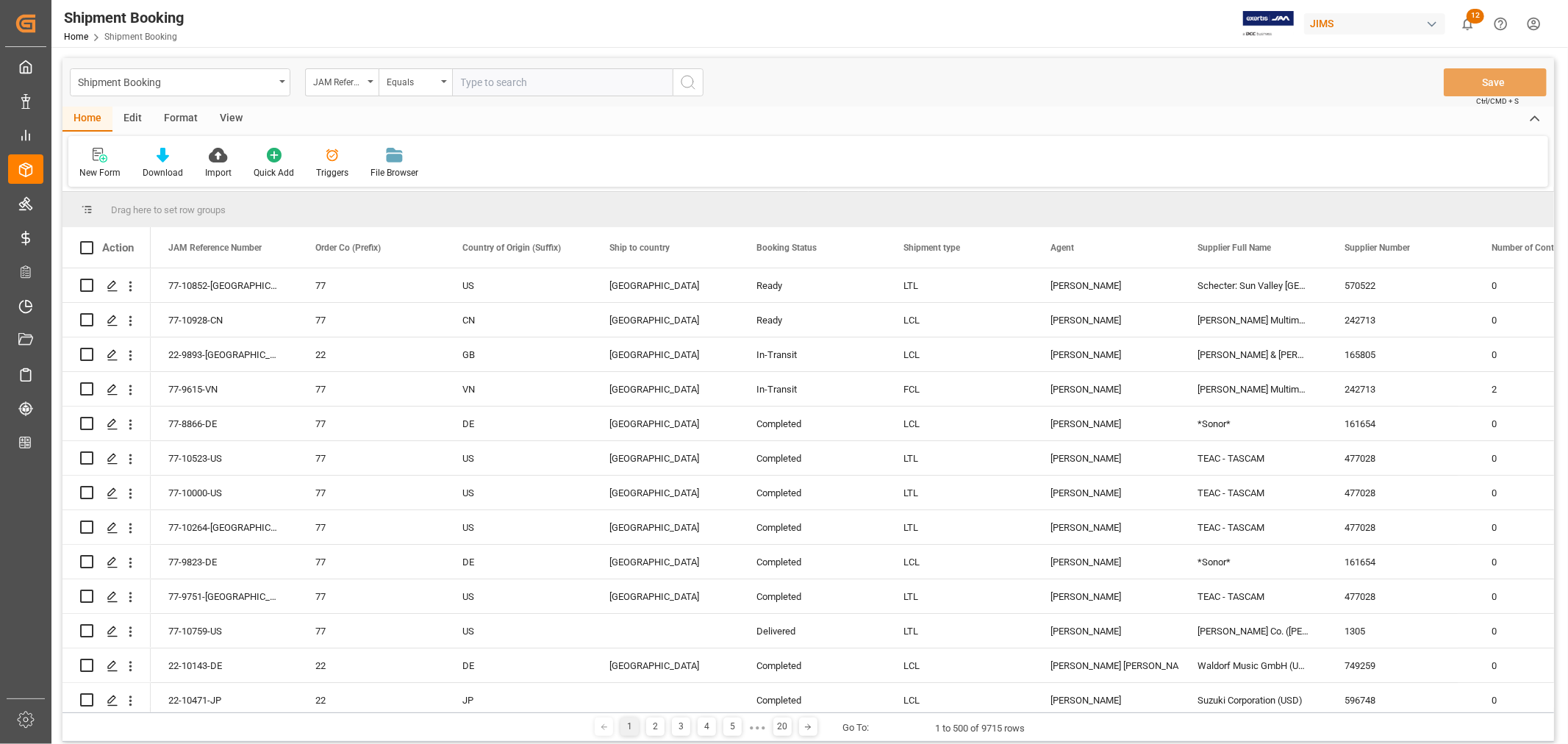
click at [1538, 22] on html "Created by potrace 1.15, written by Peter Selinger 2001-2017 Created by potrace…" at bounding box center [784, 372] width 1568 height 744
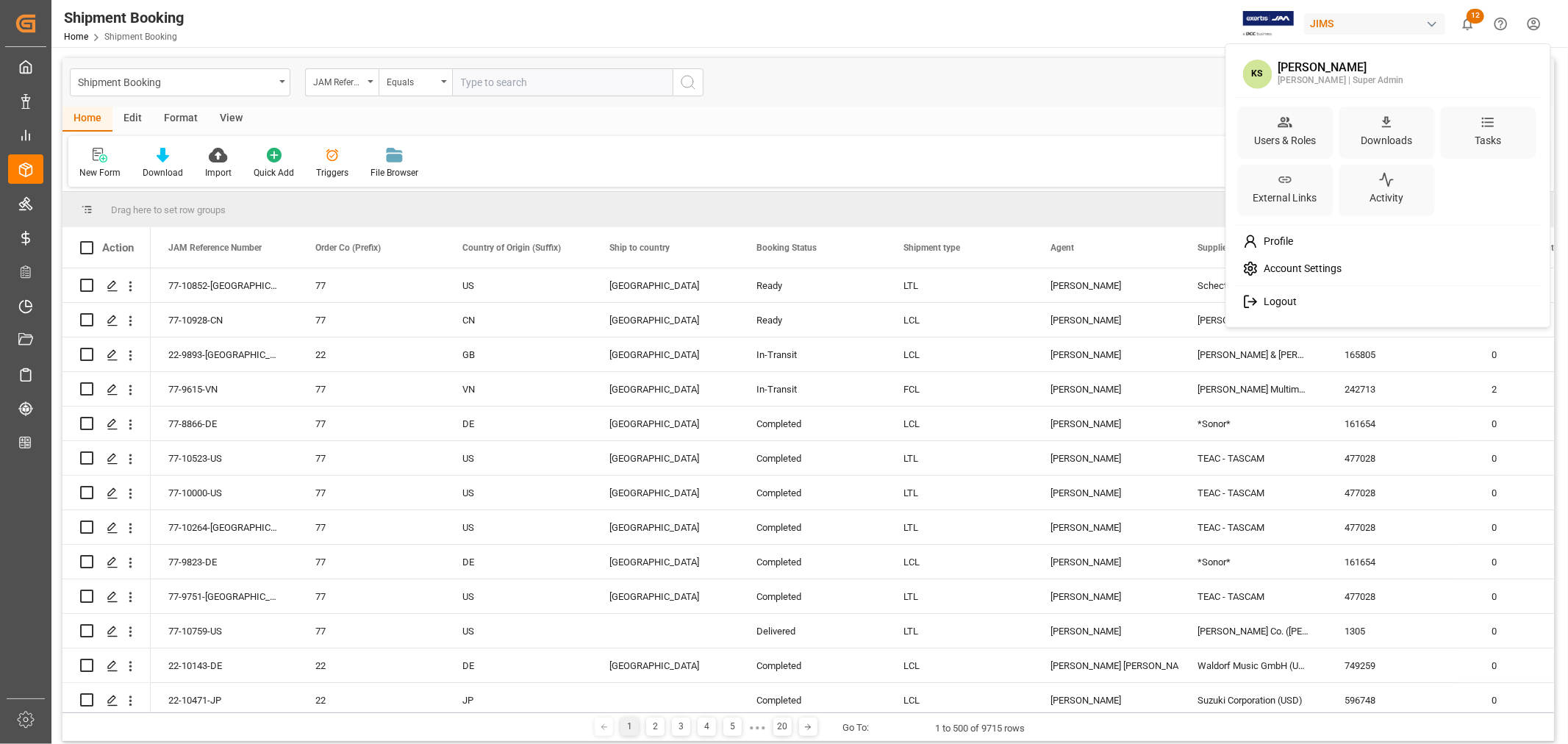
click at [1270, 302] on span "Logout" at bounding box center [1278, 302] width 39 height 13
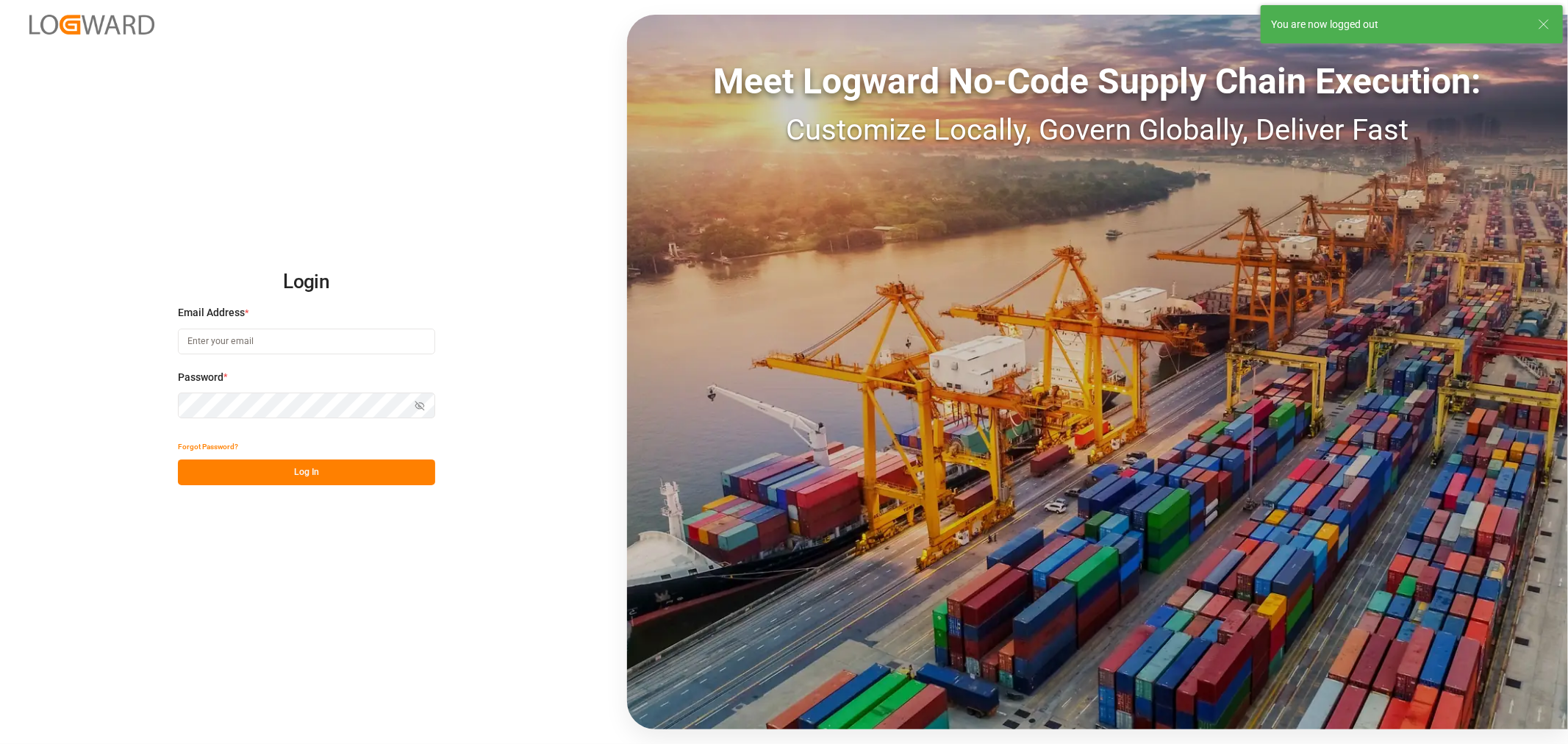
type input "[PERSON_NAME][EMAIL_ADDRESS][PERSON_NAME][DOMAIN_NAME]"
